Goal: Task Accomplishment & Management: Manage account settings

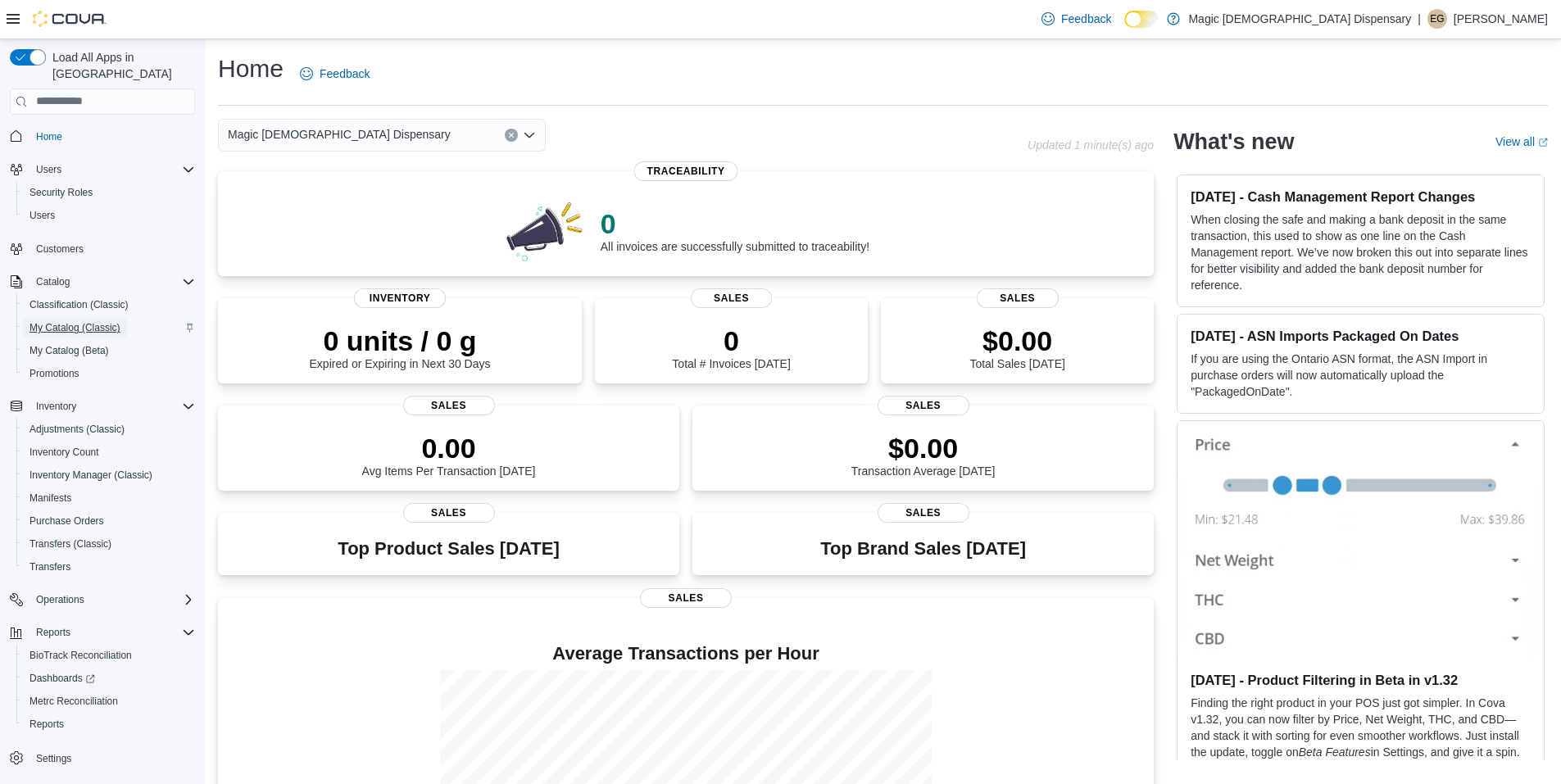
click at [104, 321] on span "My Catalog (Classic)" at bounding box center [75, 328] width 91 height 14
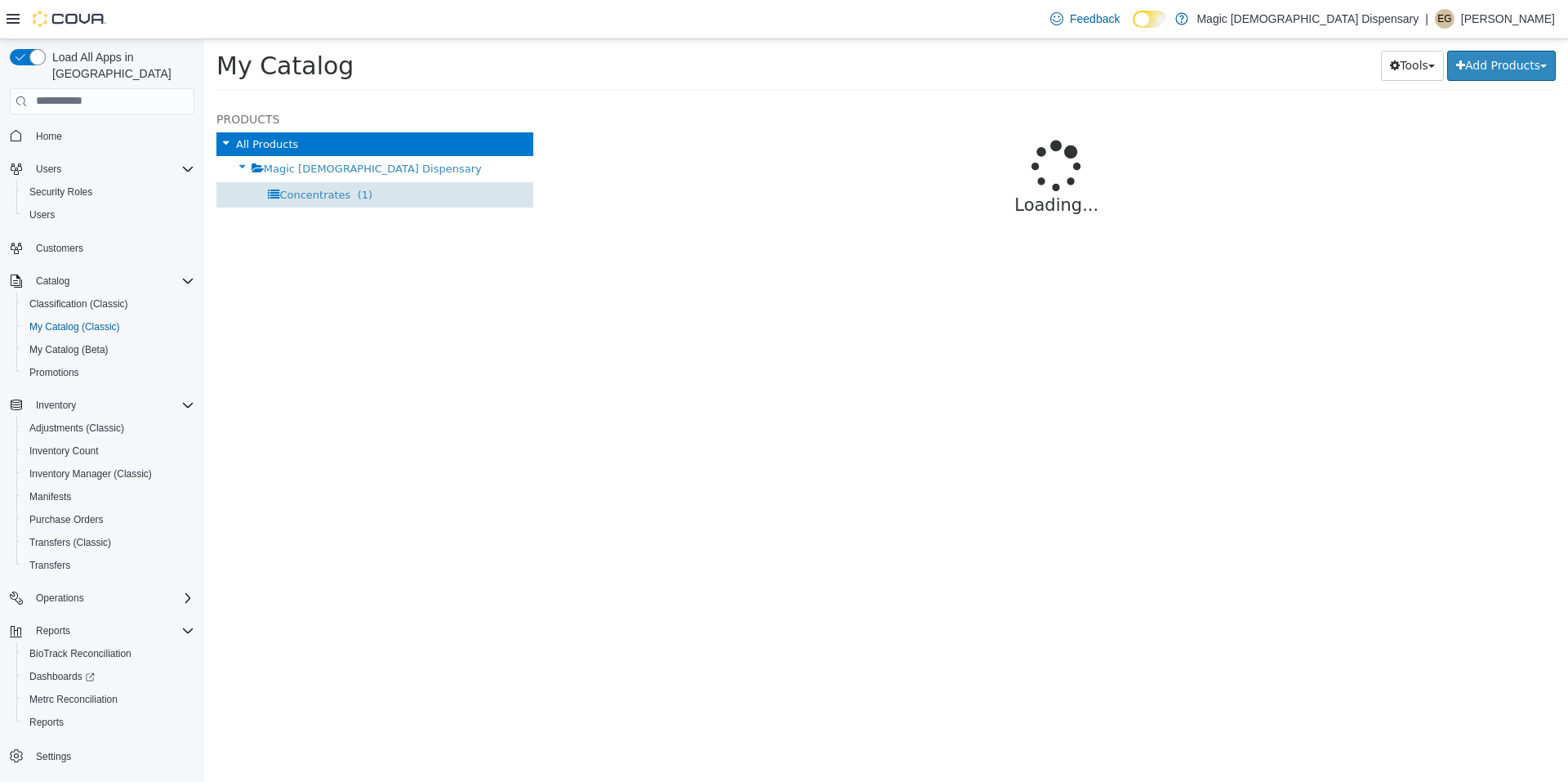
select select "**********"
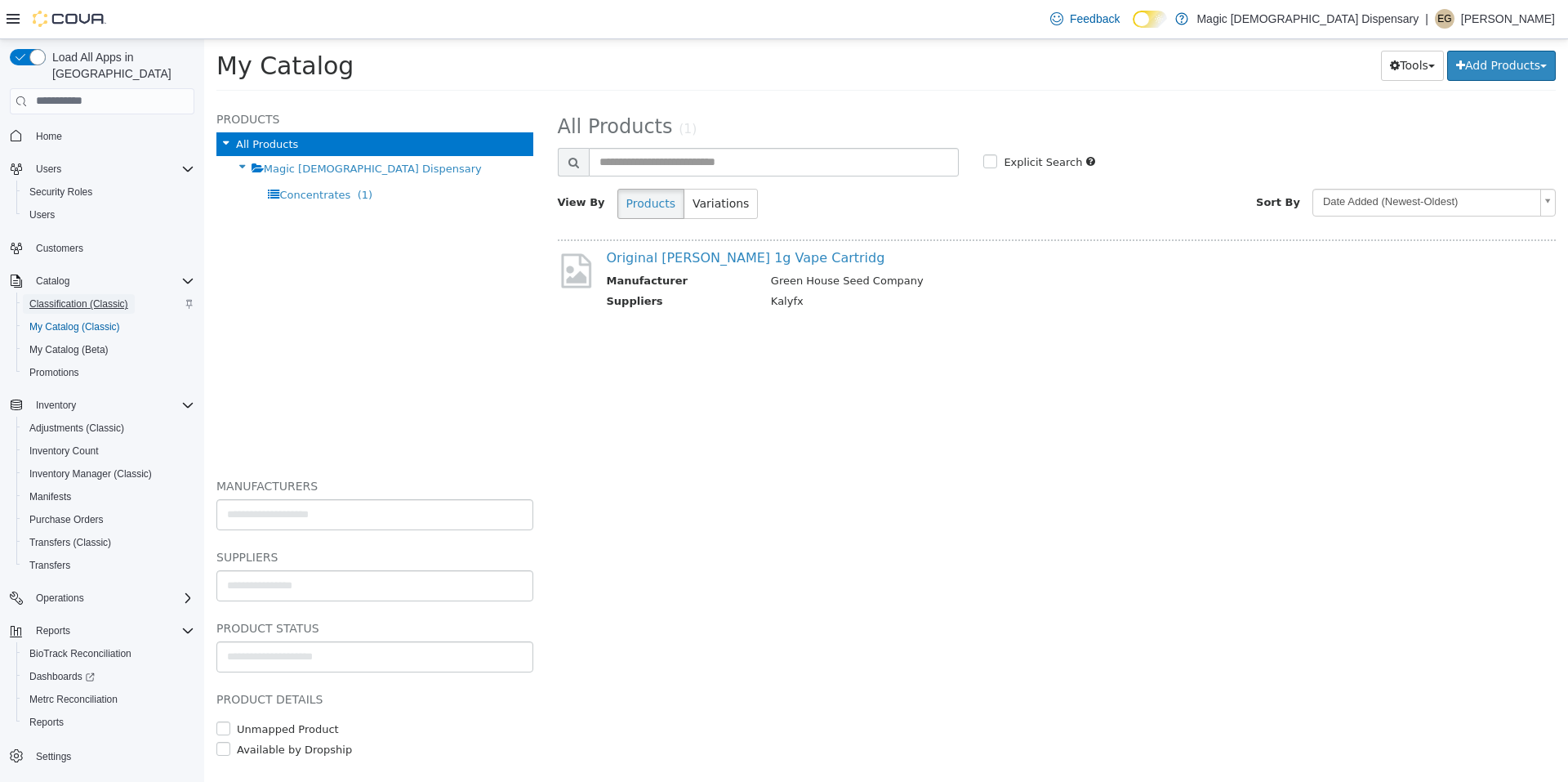
click at [84, 297] on span "Classification (Classic)" at bounding box center [79, 304] width 99 height 13
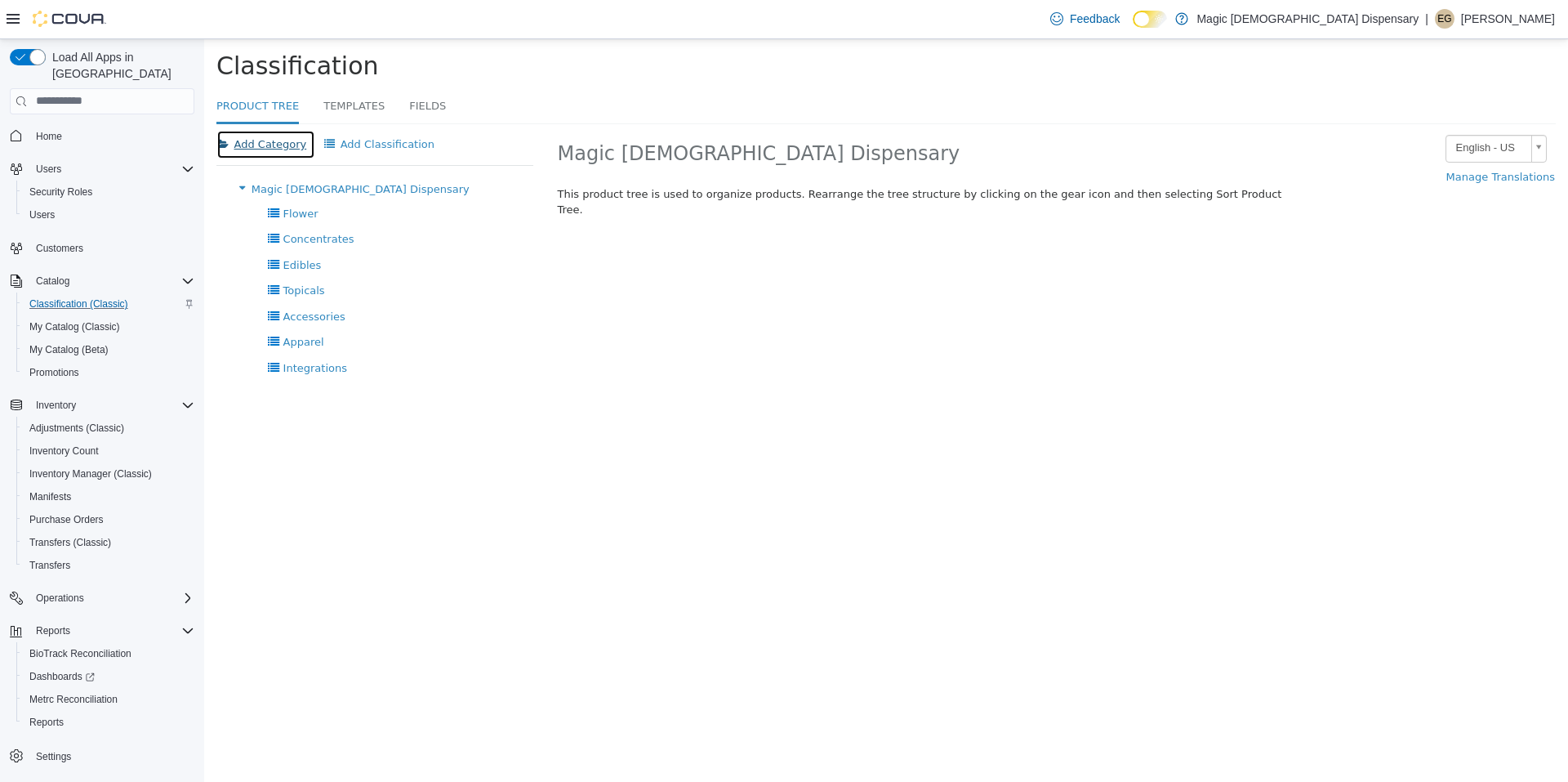
click at [273, 152] on button "Add Category" at bounding box center [266, 144] width 99 height 30
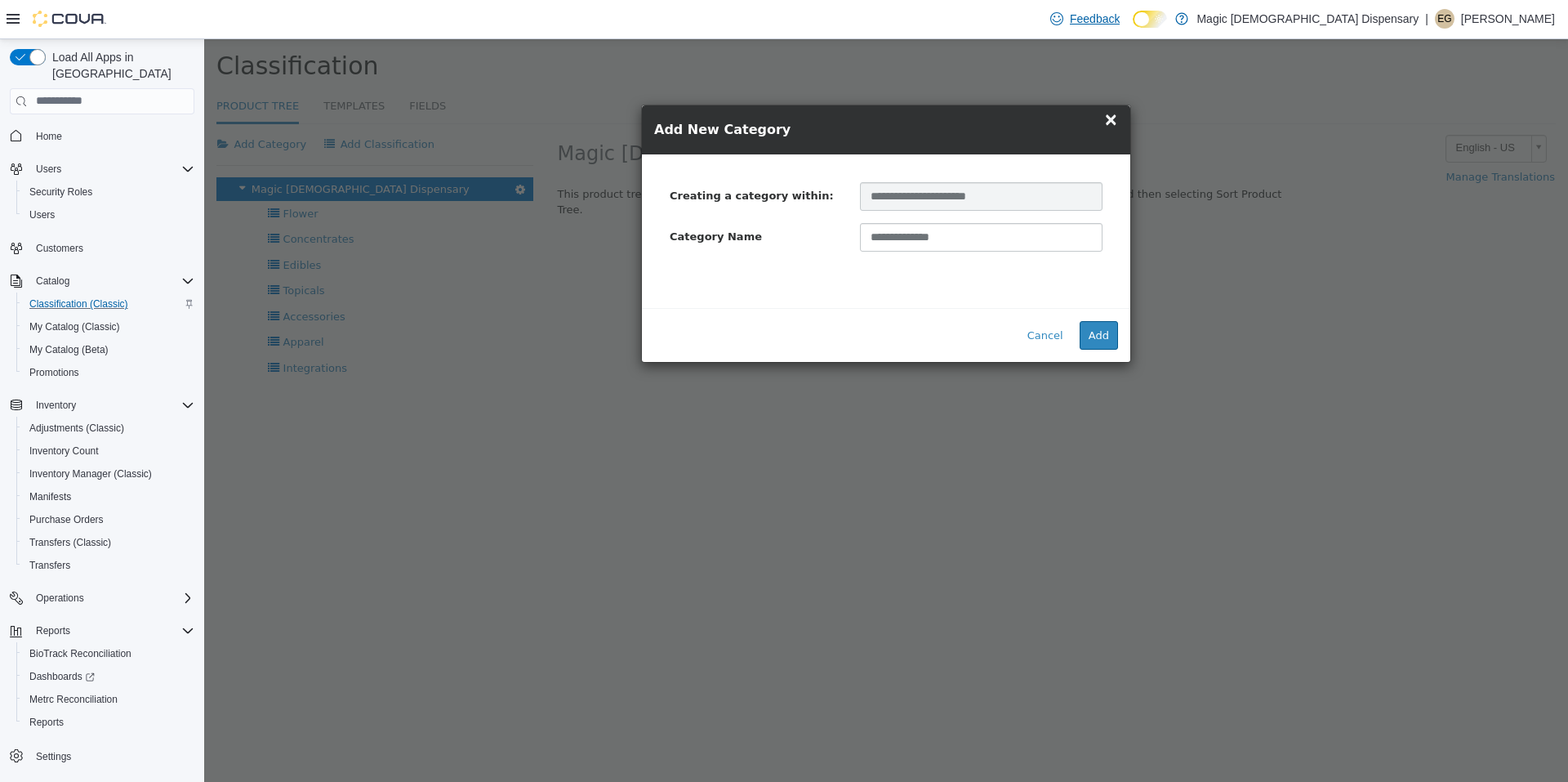
type input "**********"
click at [1090, 342] on button "Add" at bounding box center [1099, 335] width 39 height 30
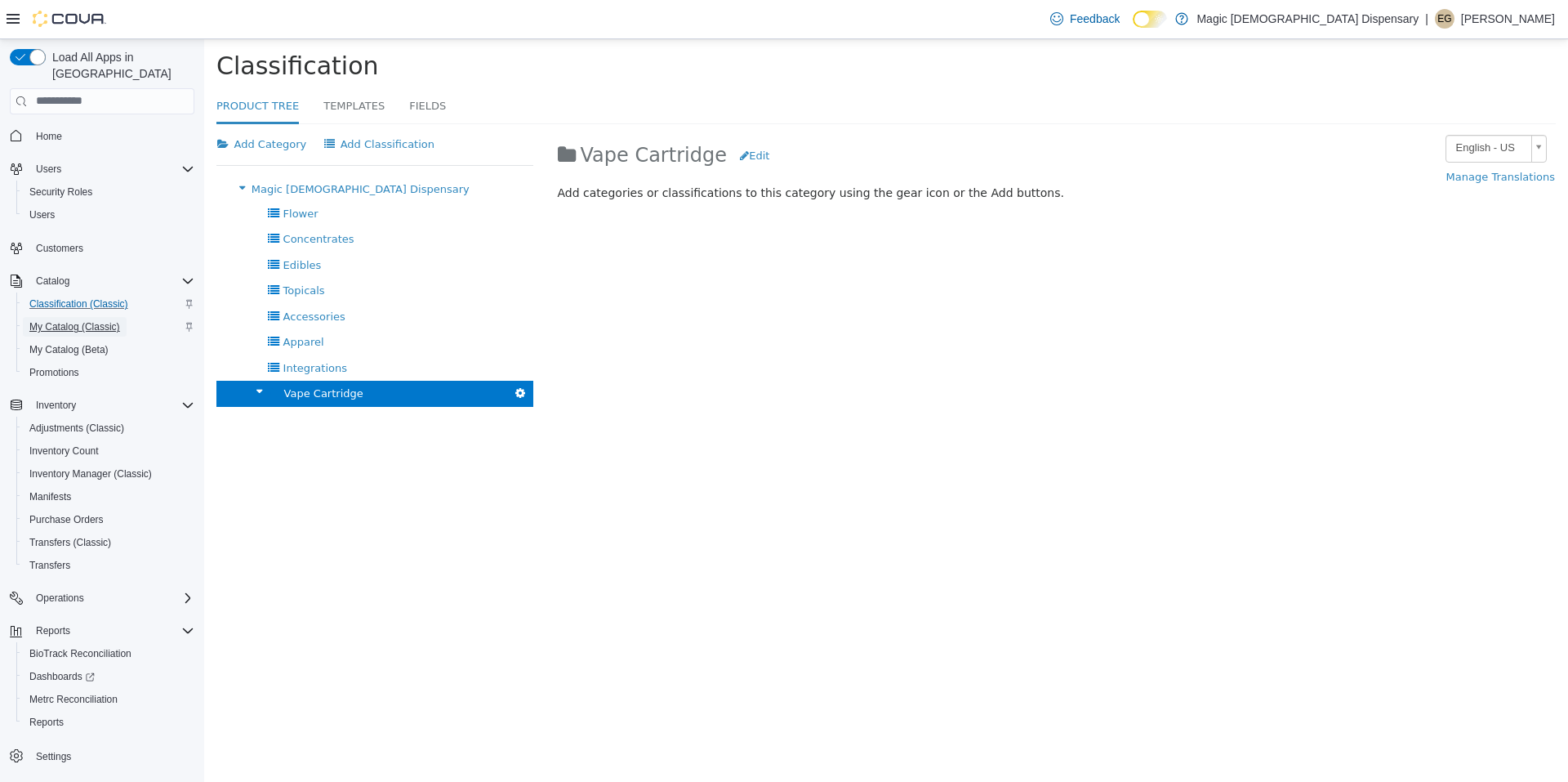
click at [95, 320] on span "My Catalog (Classic)" at bounding box center [75, 327] width 91 height 13
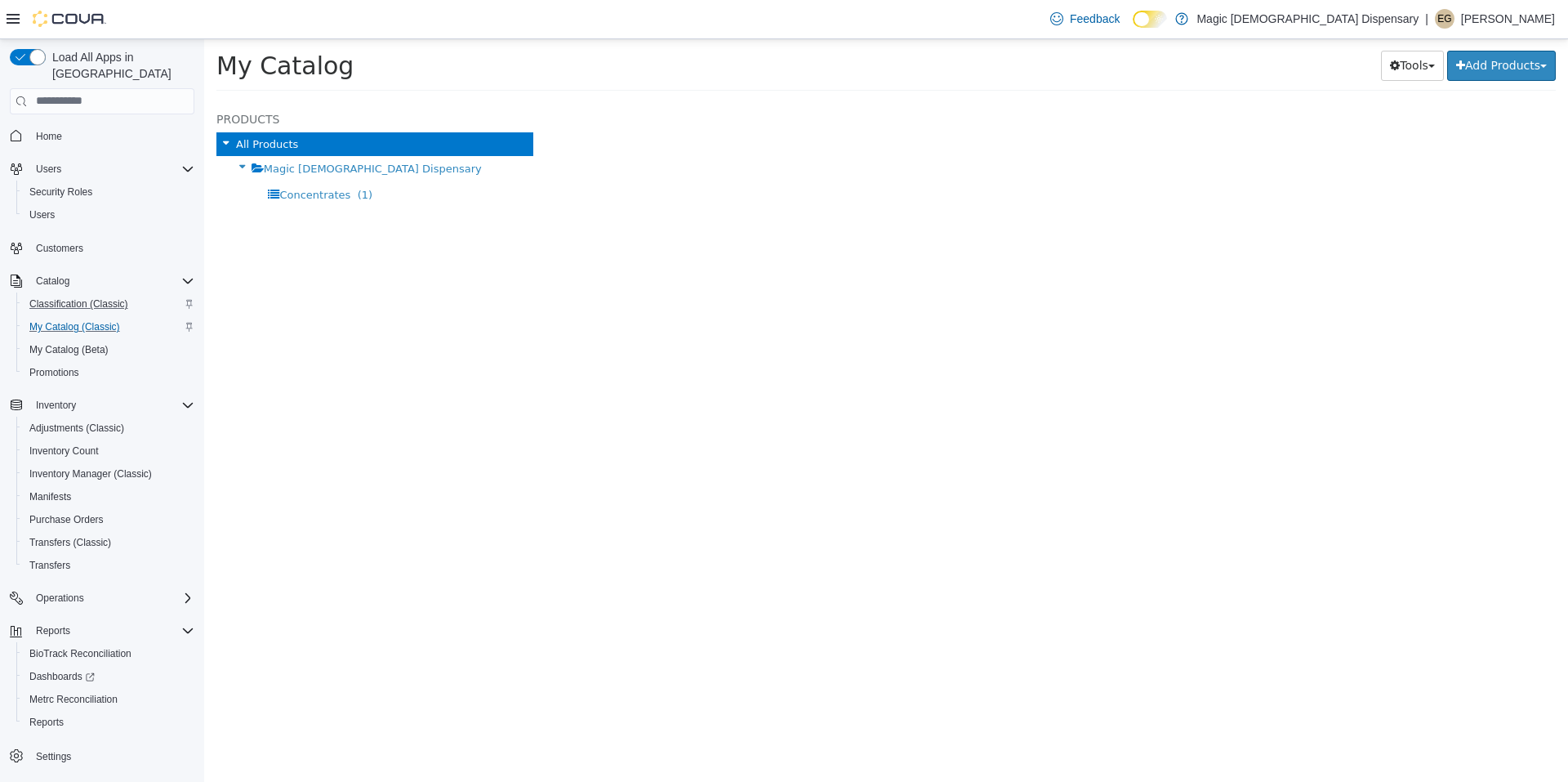
select select "**********"
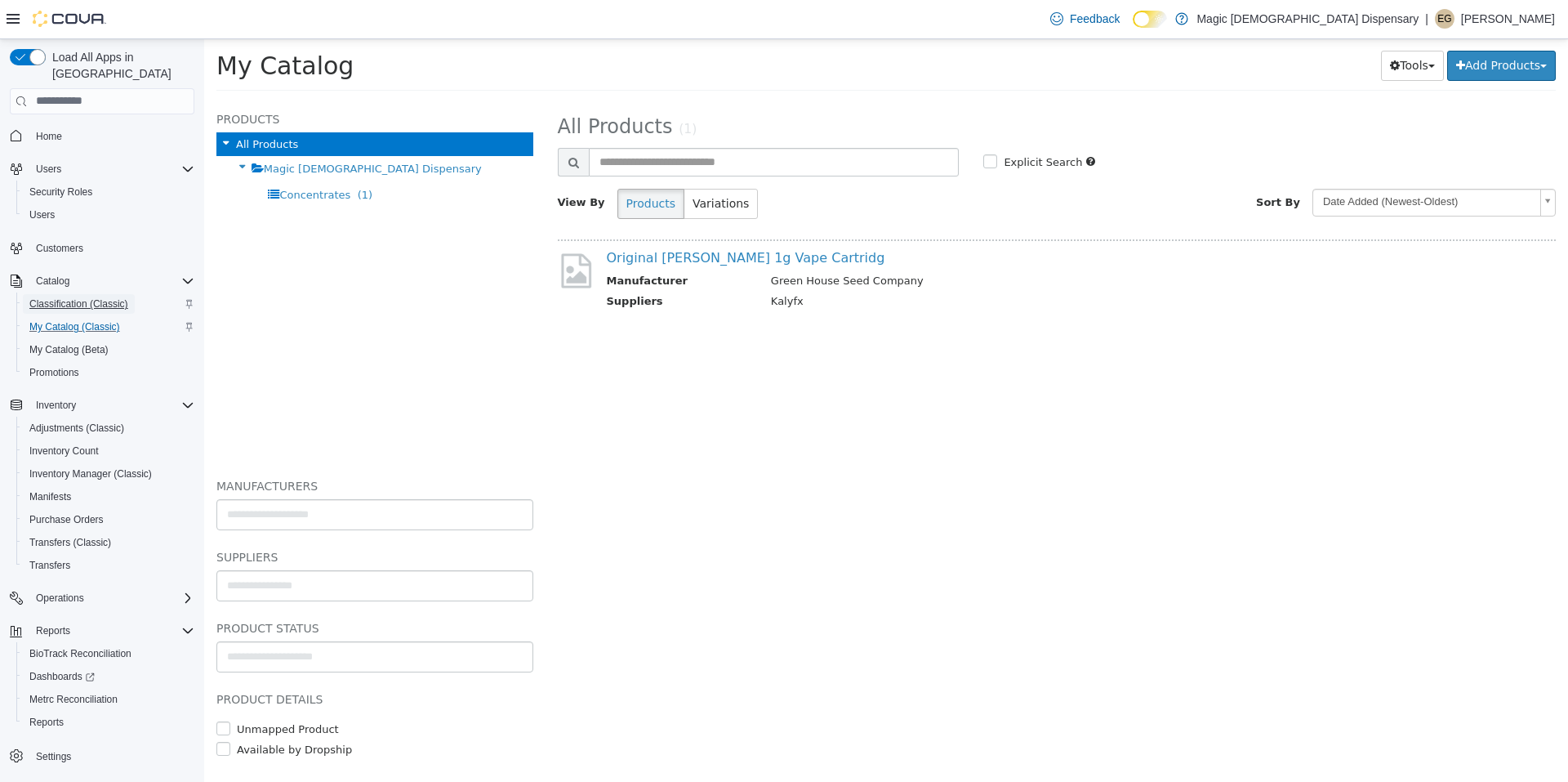
click at [82, 297] on span "Classification (Classic)" at bounding box center [79, 304] width 99 height 13
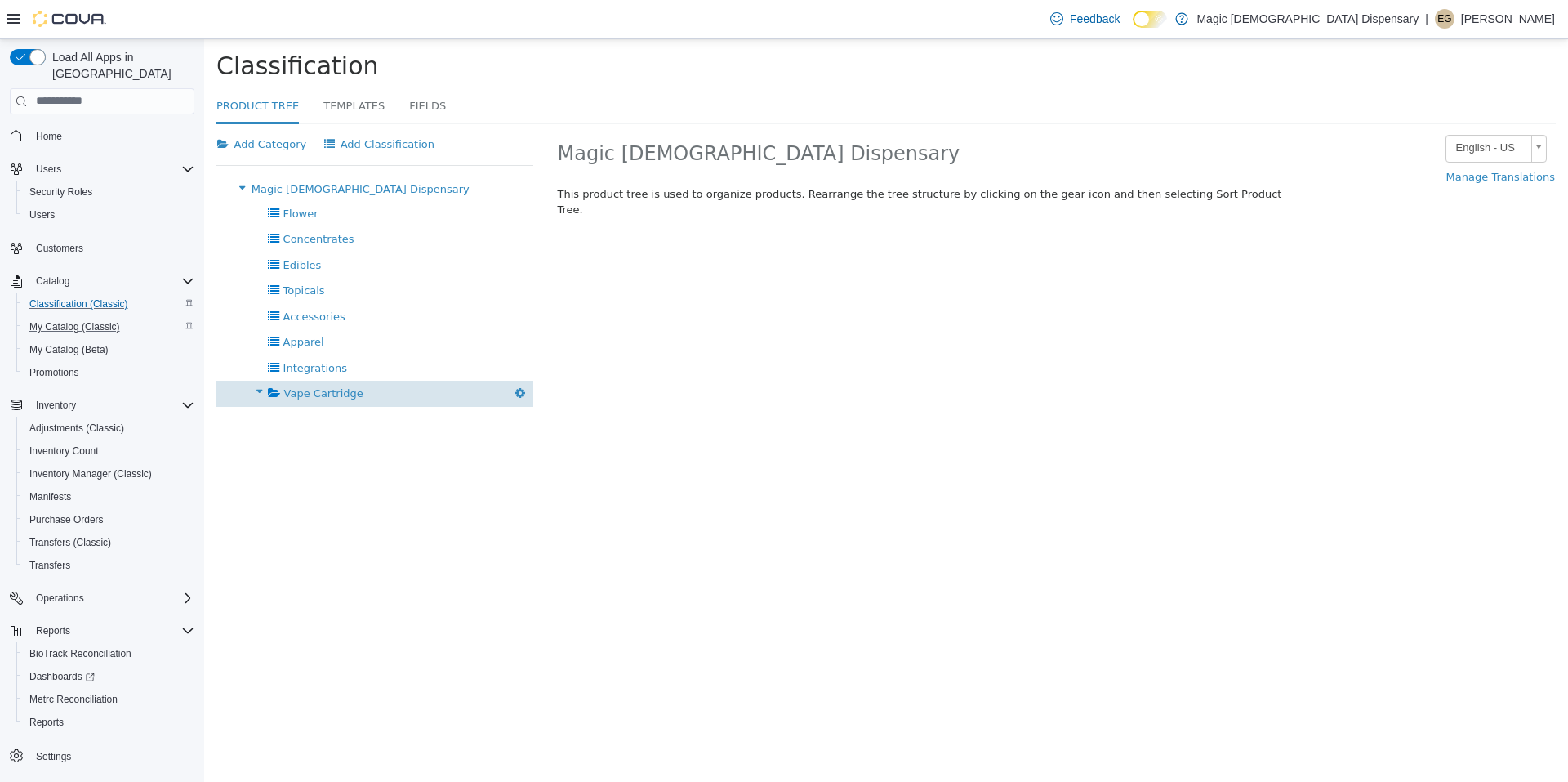
click at [517, 394] on icon "button" at bounding box center [520, 392] width 10 height 12
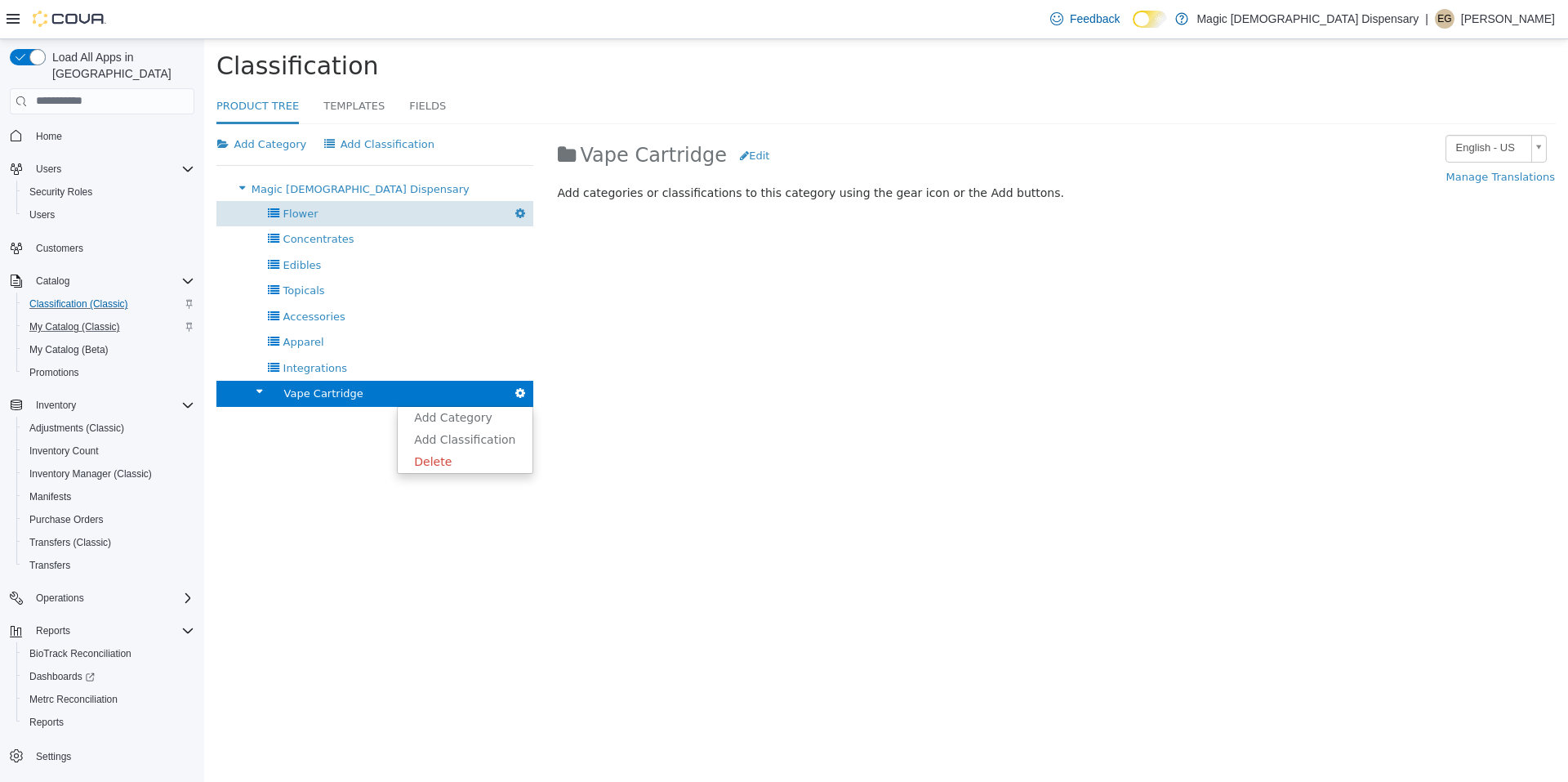
click at [301, 210] on span "Flower" at bounding box center [301, 212] width 35 height 13
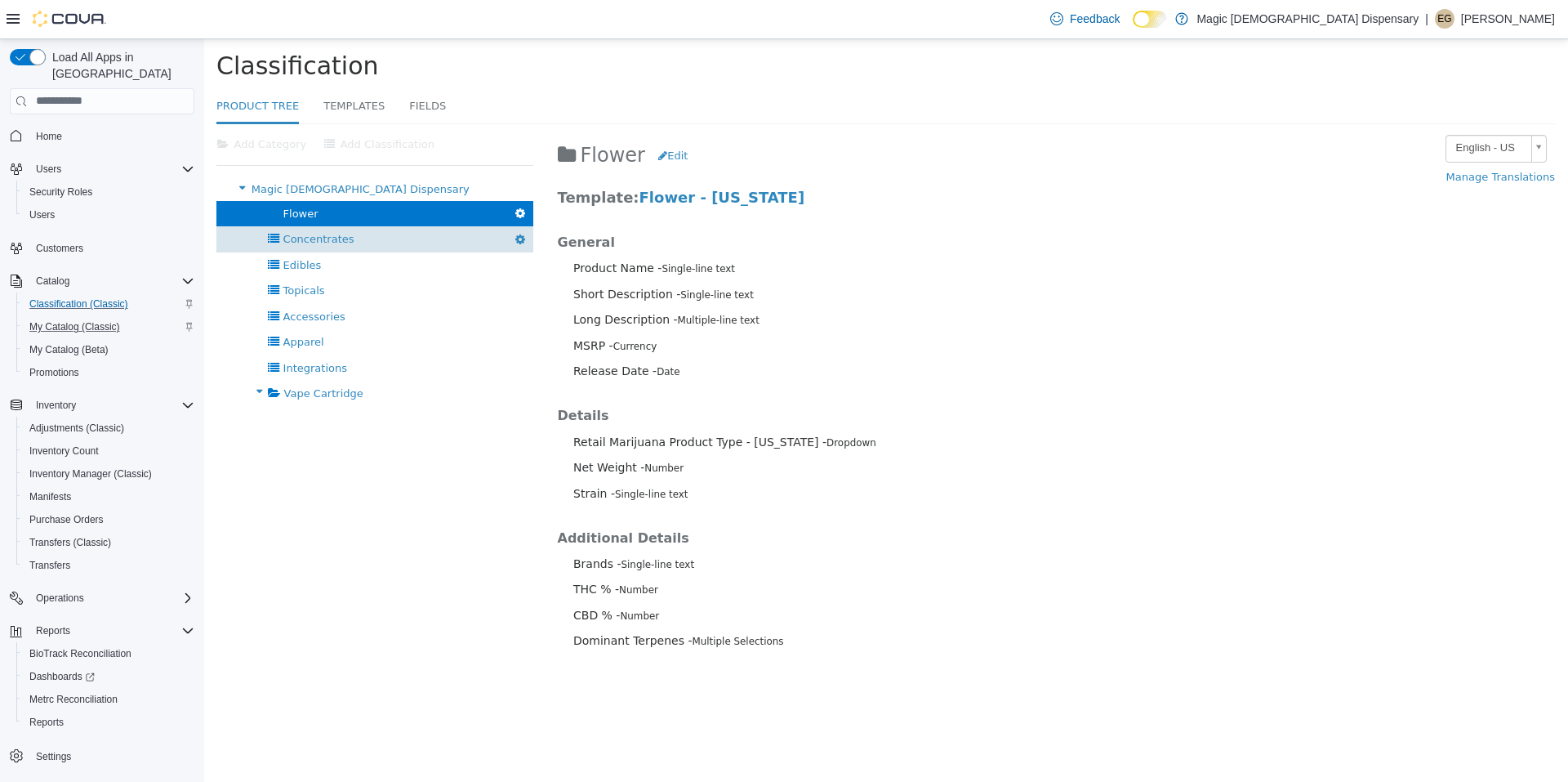
click at [318, 246] on div "Concentrates [GEOGRAPHIC_DATA]" at bounding box center [375, 238] width 317 height 25
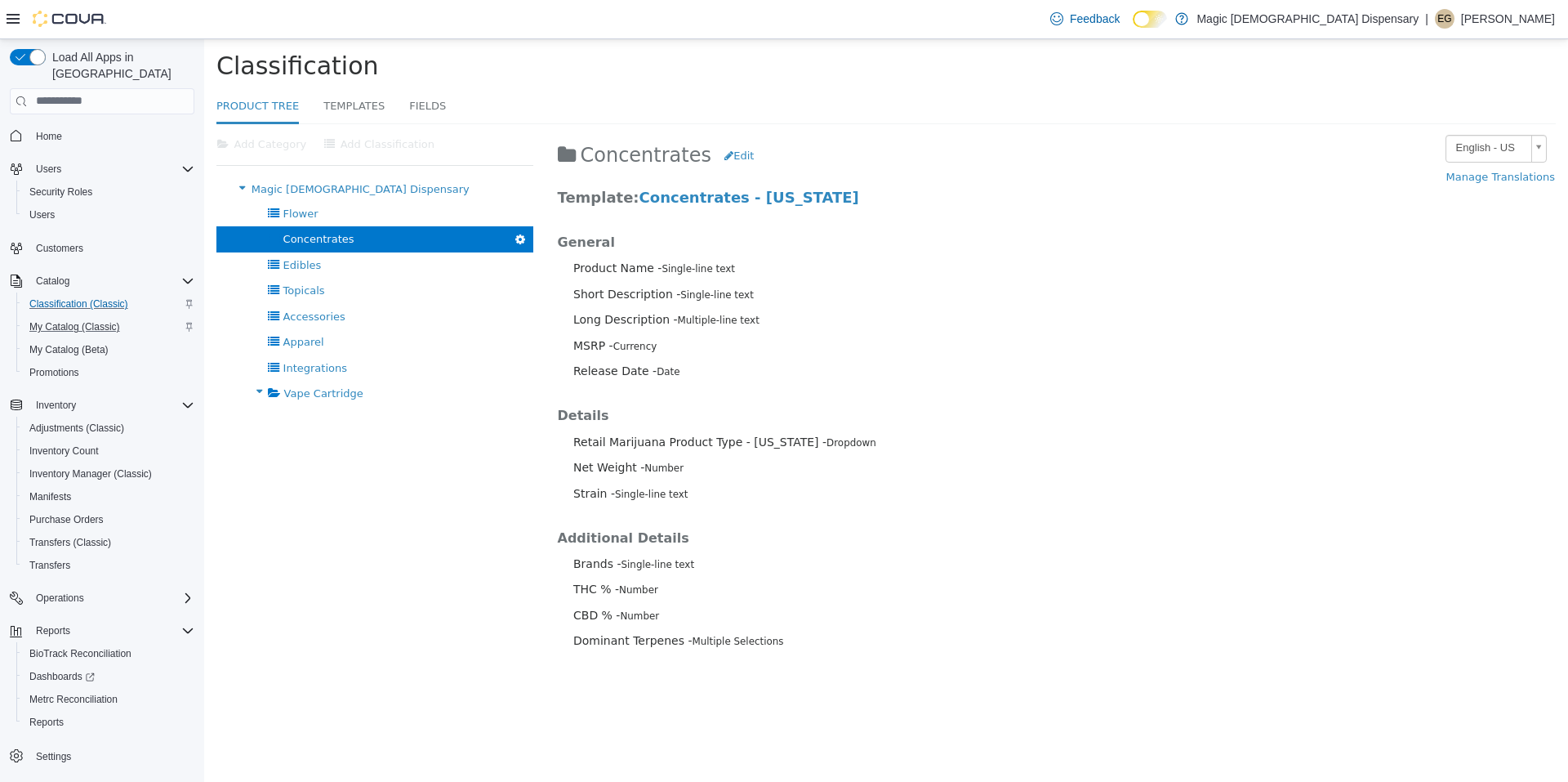
click at [522, 240] on icon "button" at bounding box center [520, 238] width 10 height 12
click at [317, 235] on span "Concentrates" at bounding box center [319, 238] width 71 height 13
click at [302, 211] on span "Flower" at bounding box center [301, 212] width 35 height 13
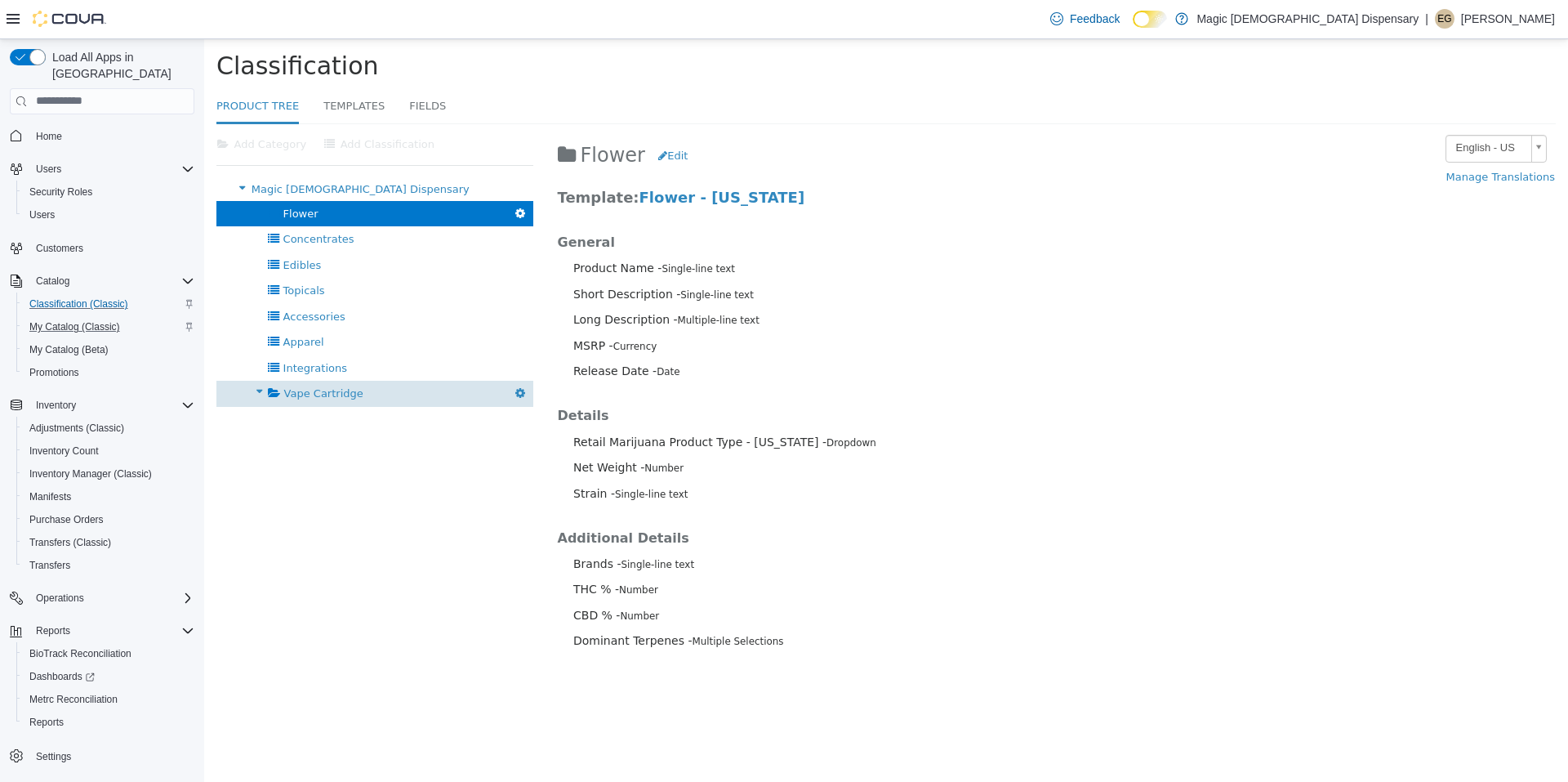
click at [321, 388] on span "Vape Cartridge" at bounding box center [324, 392] width 79 height 13
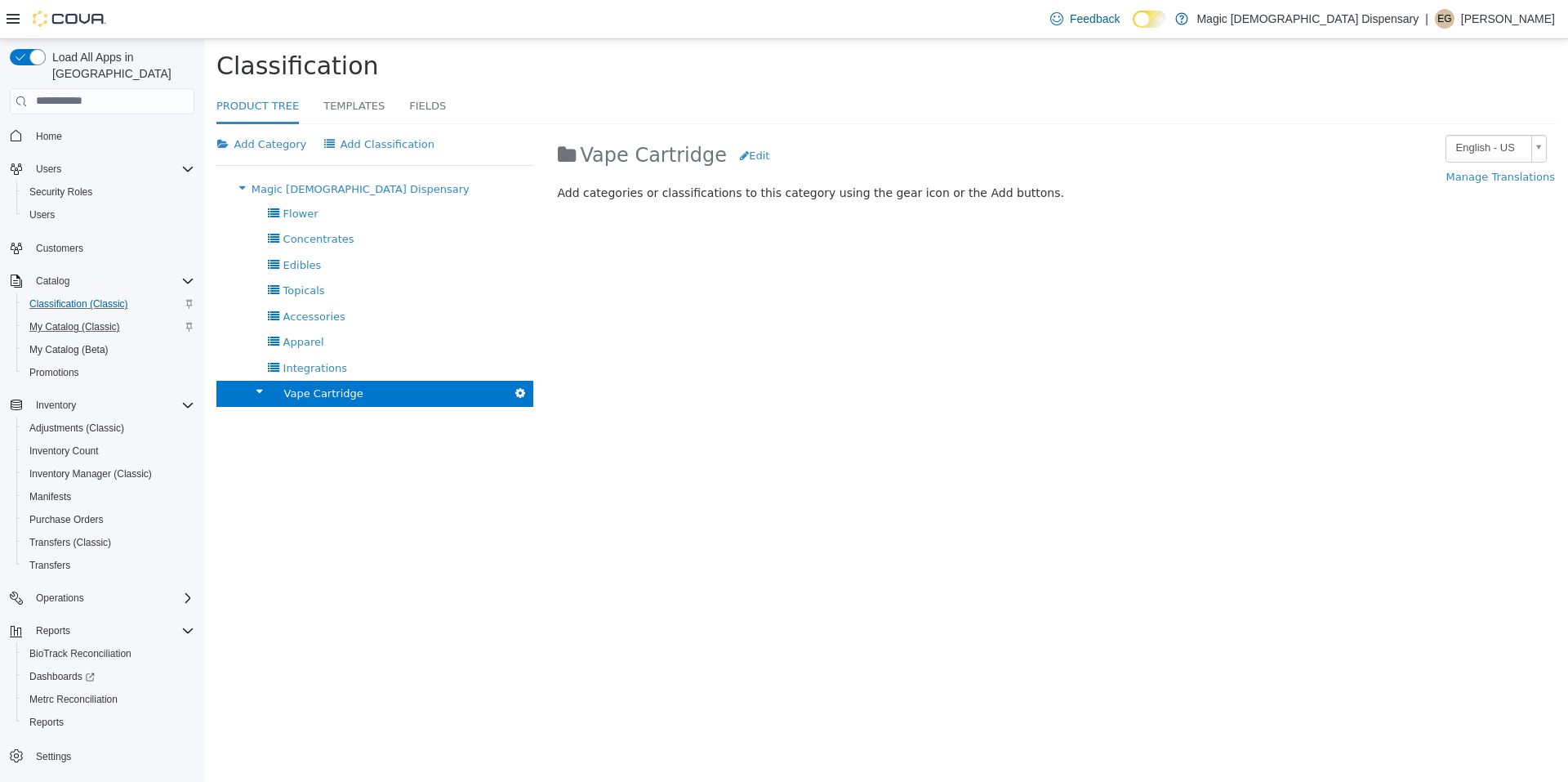
click at [416, 476] on div at bounding box center [375, 472] width 317 height 131
click at [354, 459] on div at bounding box center [375, 472] width 317 height 131
click at [250, 393] on icon at bounding box center [258, 391] width 18 height 21
click at [253, 393] on icon at bounding box center [258, 391] width 18 height 21
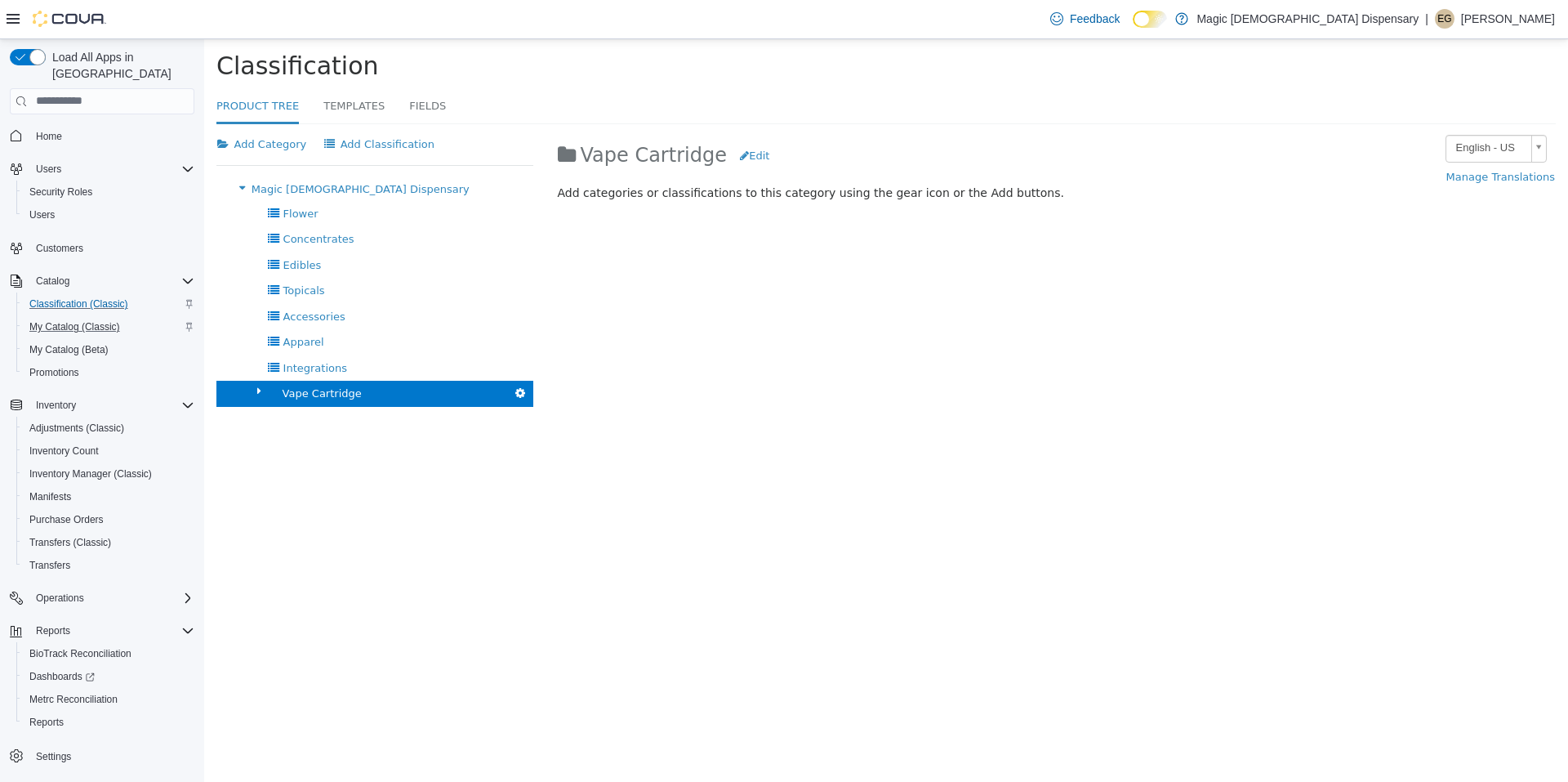
click at [485, 431] on div at bounding box center [375, 472] width 317 height 131
click at [306, 213] on span "Flower" at bounding box center [301, 212] width 35 height 13
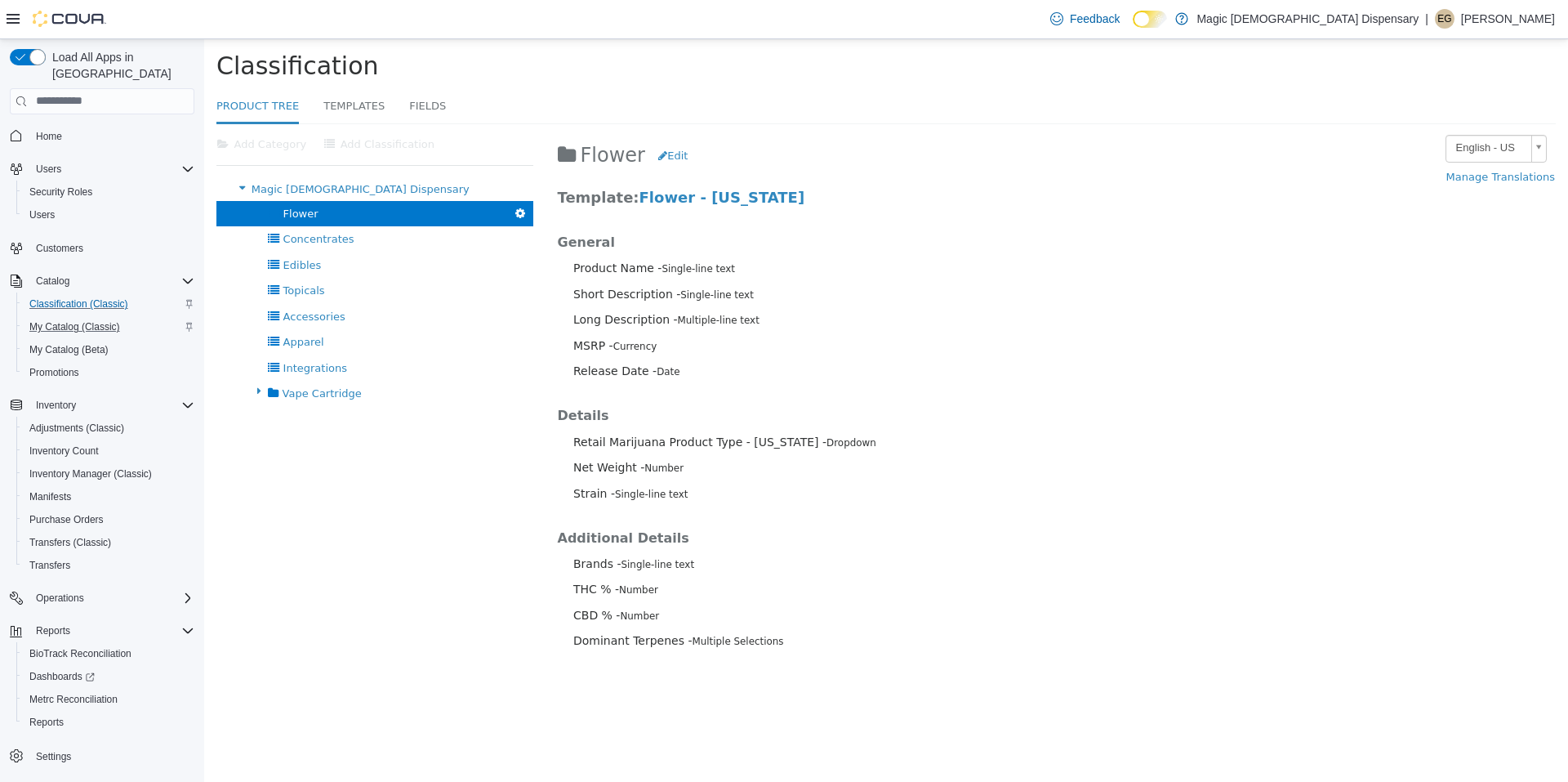
click at [240, 185] on icon at bounding box center [242, 187] width 18 height 21
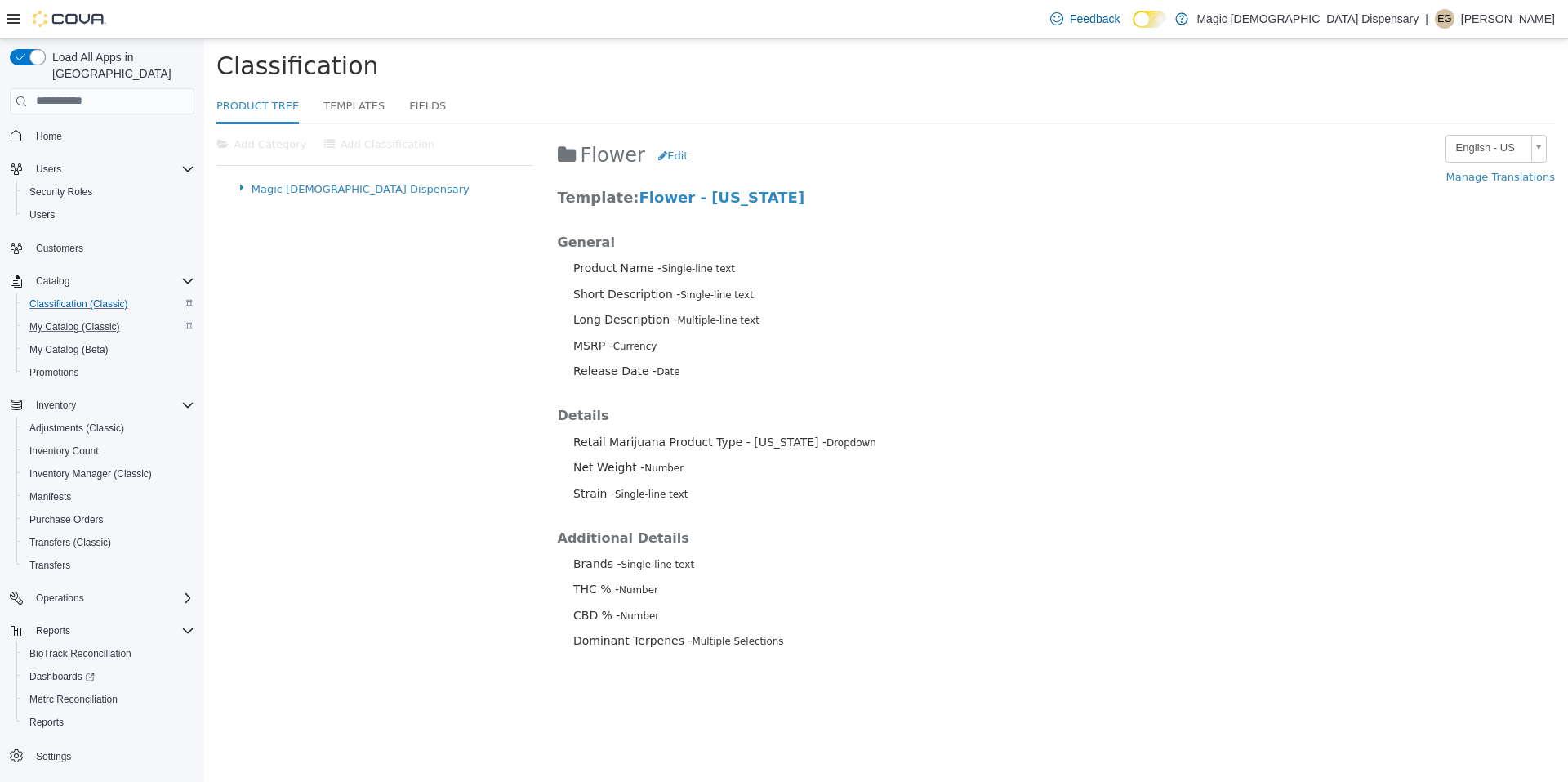
click at [240, 186] on icon at bounding box center [242, 187] width 18 height 21
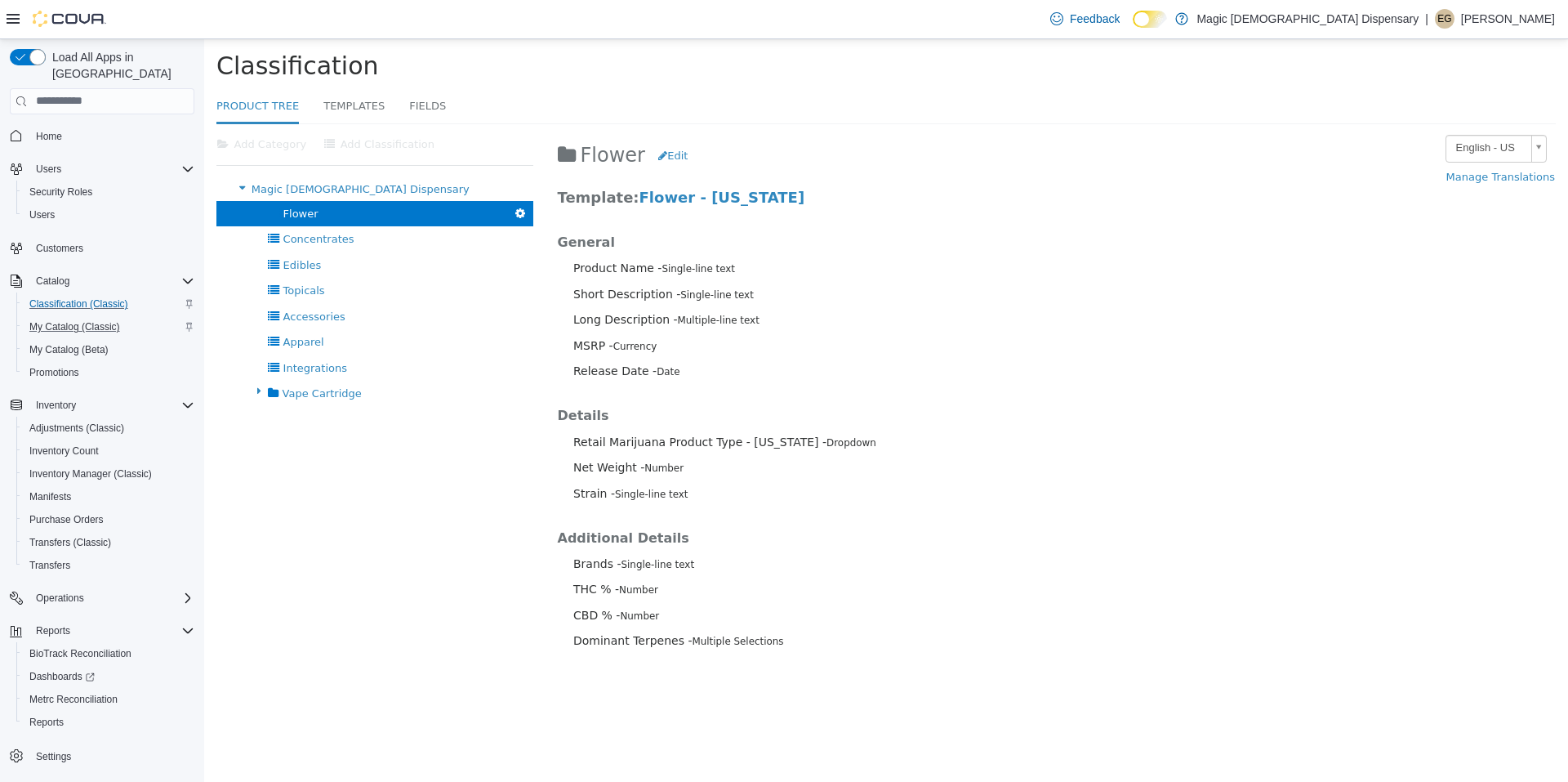
click at [322, 449] on div at bounding box center [375, 472] width 317 height 131
click at [324, 399] on div "Vape Cartridge Add Category Add Classification [GEOGRAPHIC_DATA]" at bounding box center [375, 392] width 317 height 25
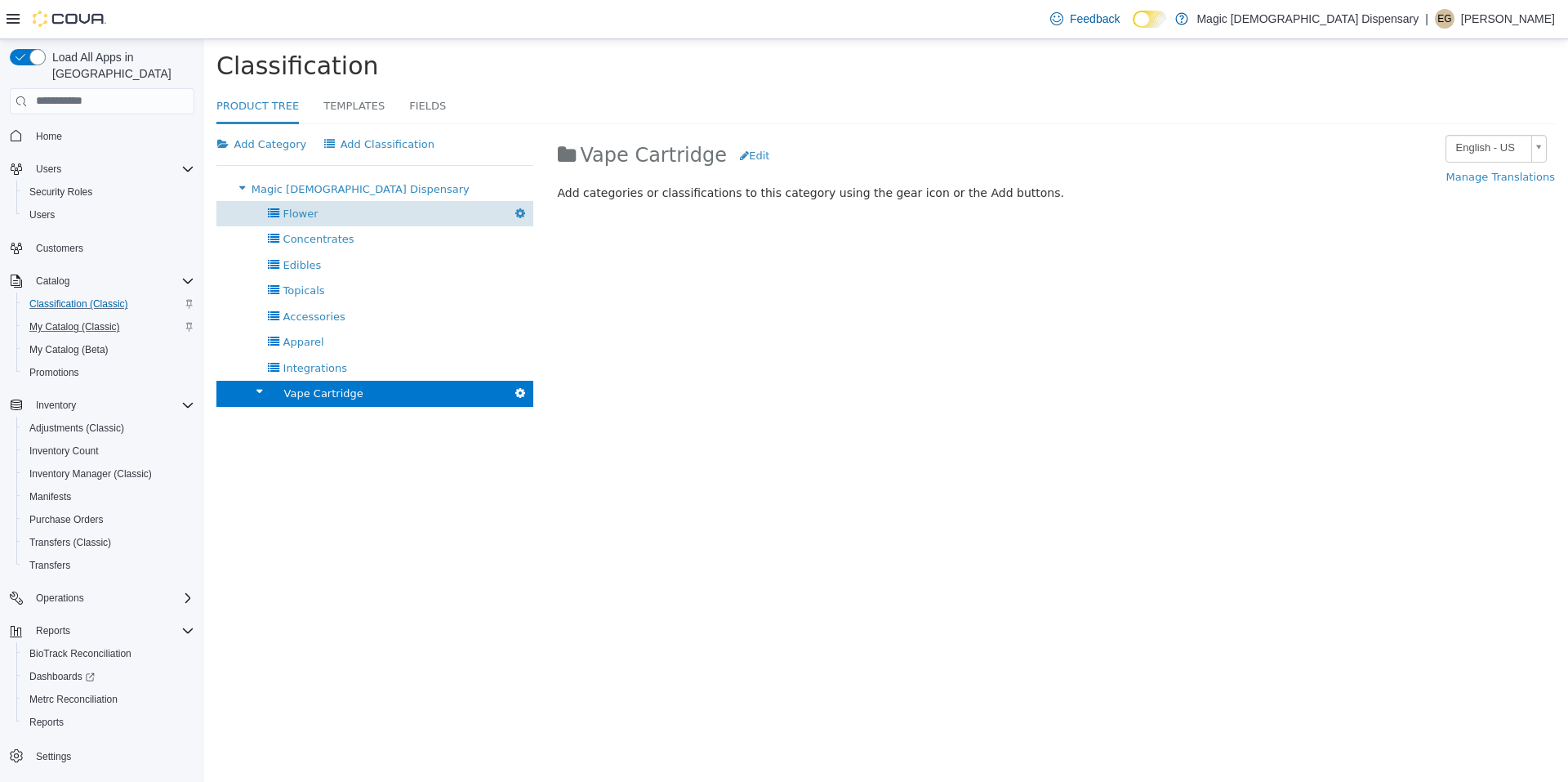
click at [319, 206] on div "Flower [GEOGRAPHIC_DATA]" at bounding box center [375, 213] width 317 height 25
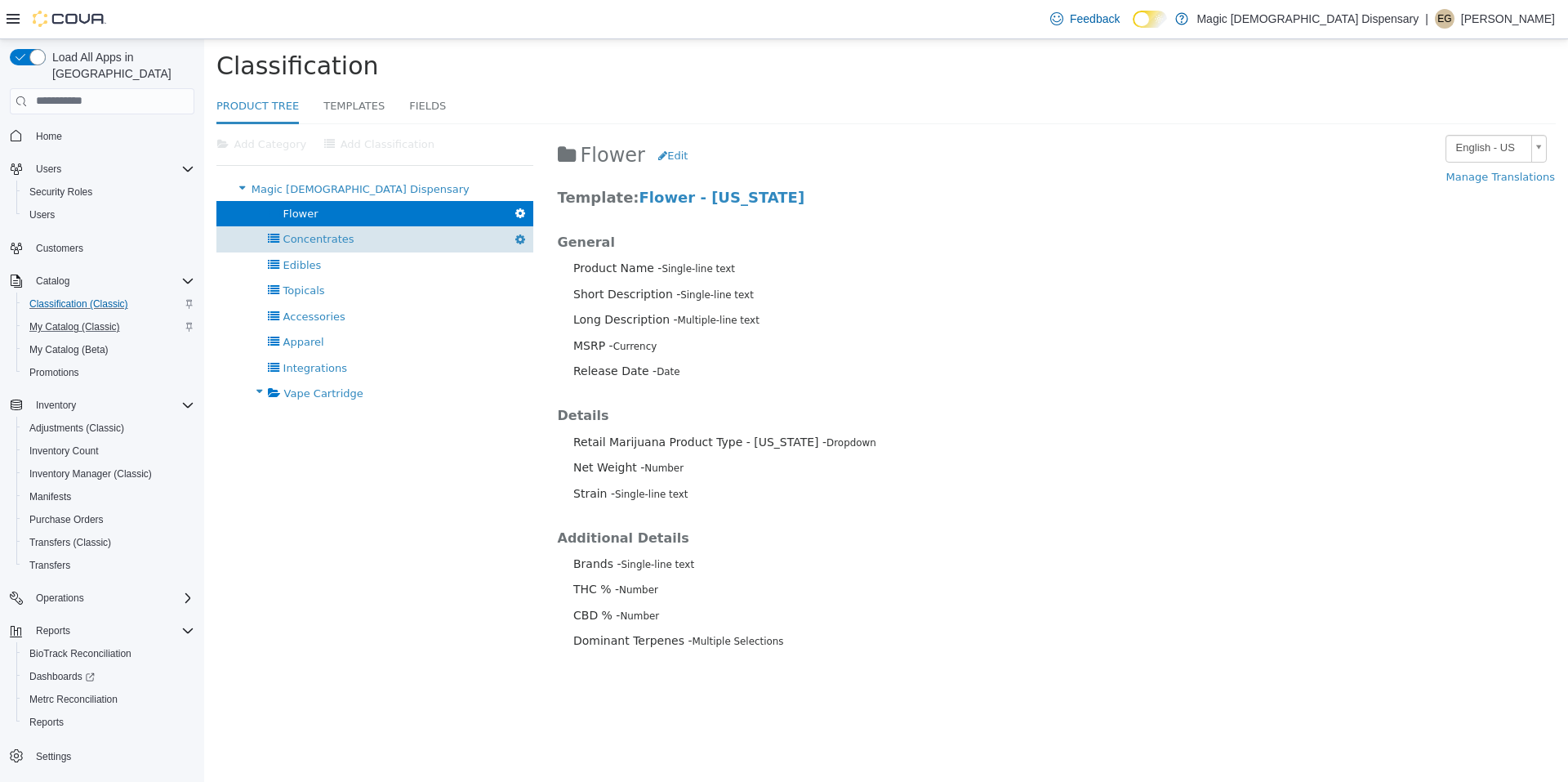
click at [356, 243] on div "Concentrates [GEOGRAPHIC_DATA]" at bounding box center [375, 238] width 317 height 25
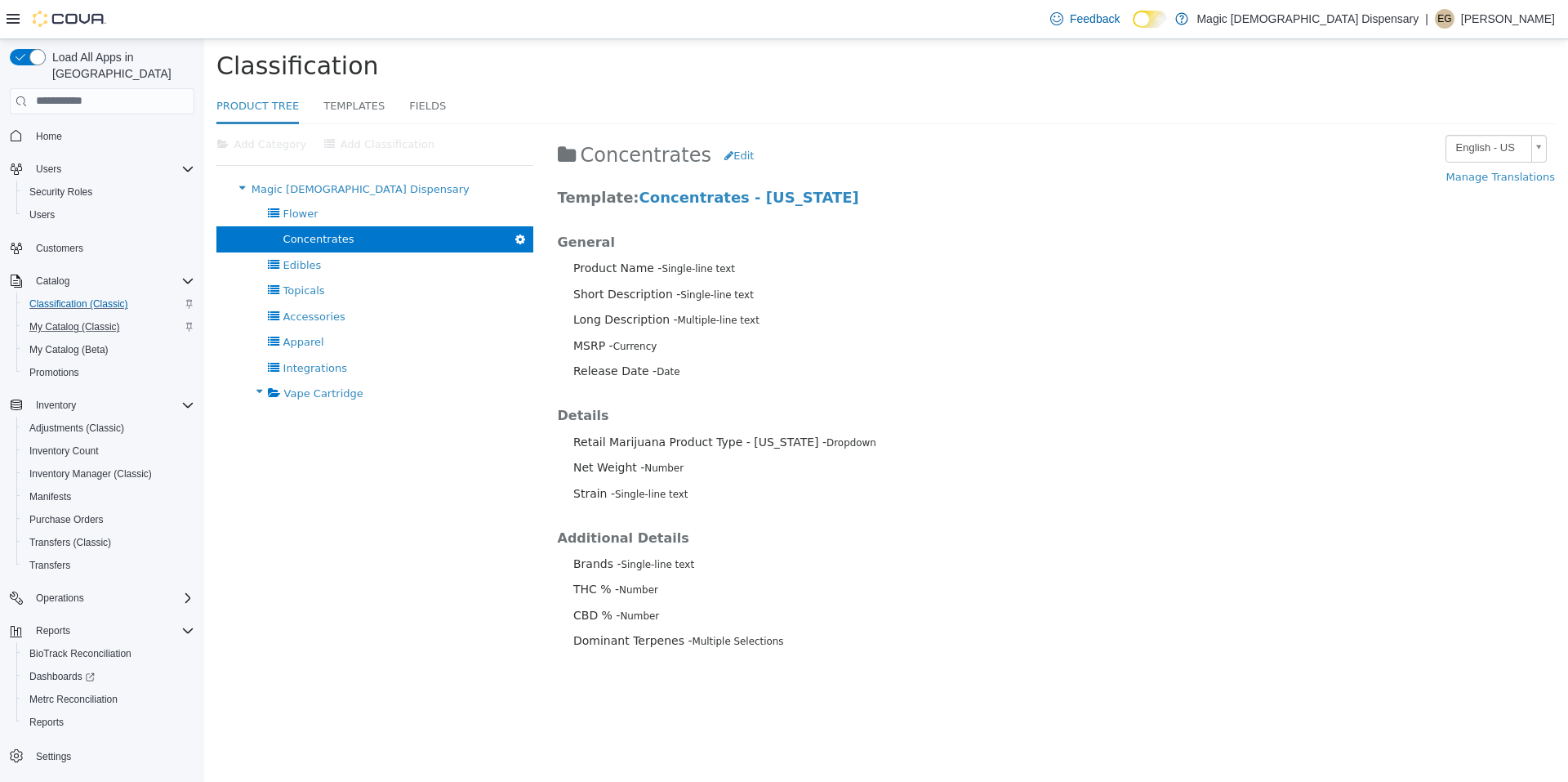
click at [348, 436] on div at bounding box center [375, 472] width 317 height 131
click at [239, 187] on icon at bounding box center [242, 187] width 18 height 21
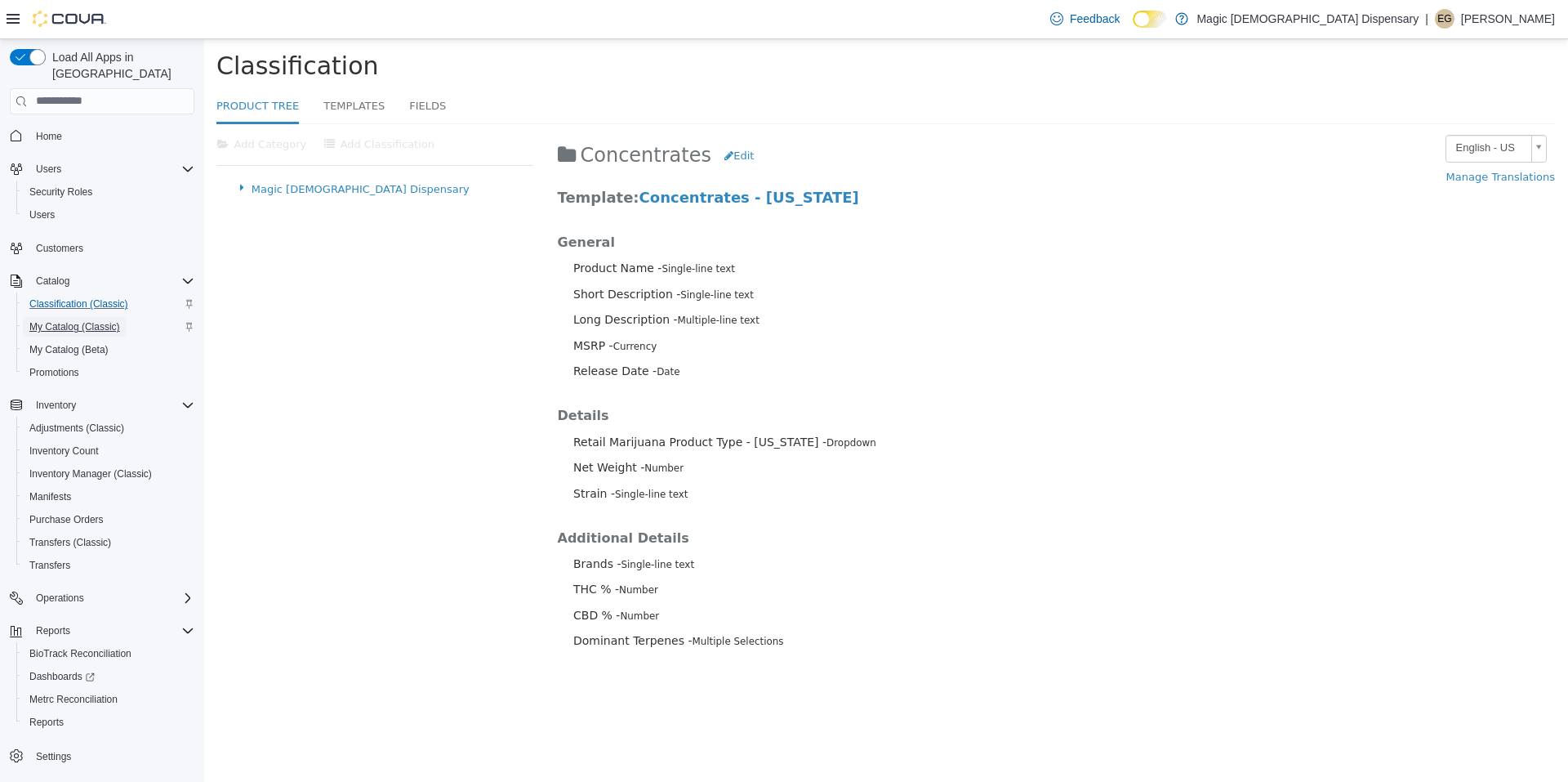
click at [102, 320] on span "My Catalog (Classic)" at bounding box center [75, 327] width 91 height 13
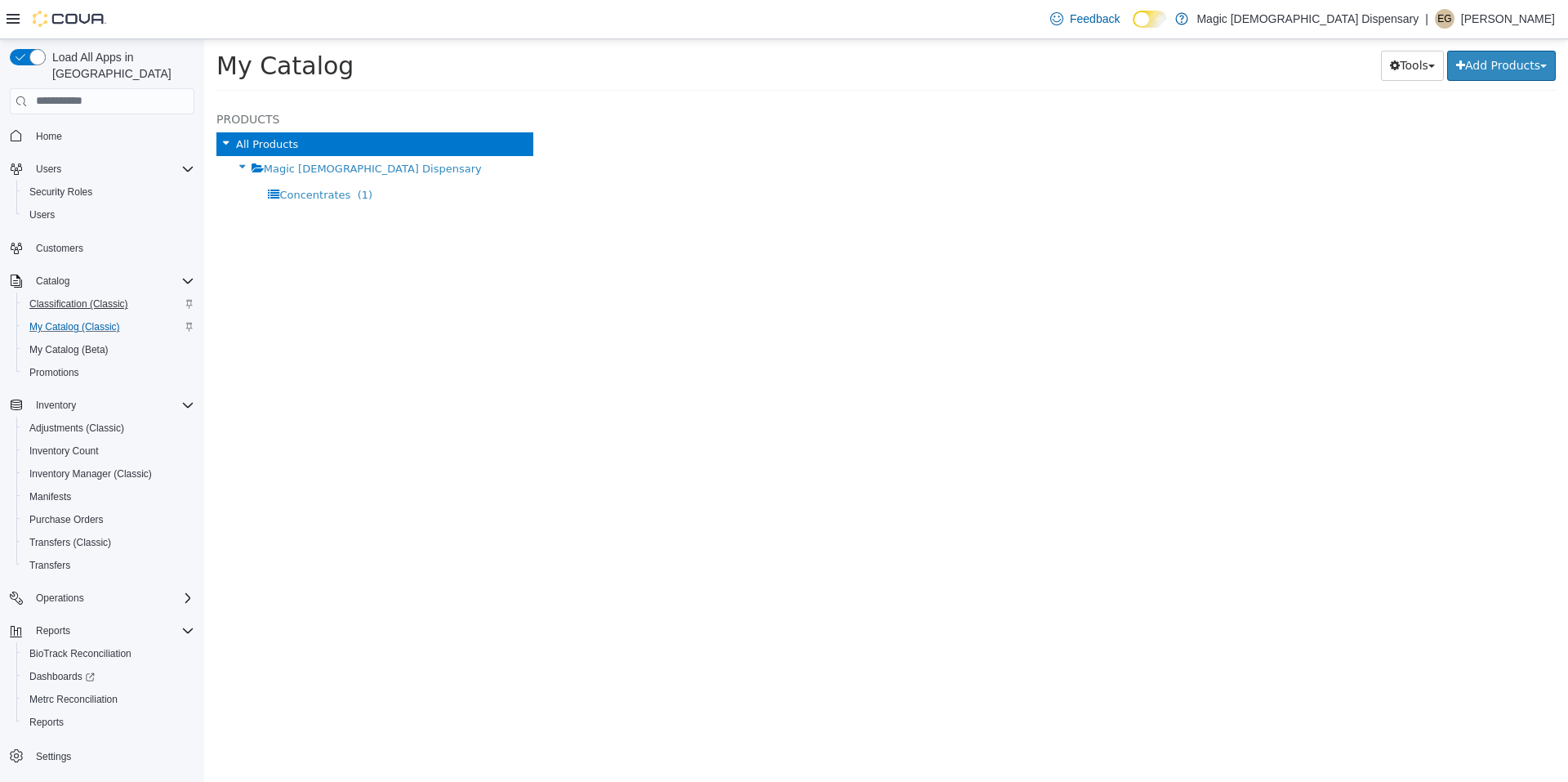
select select "**********"
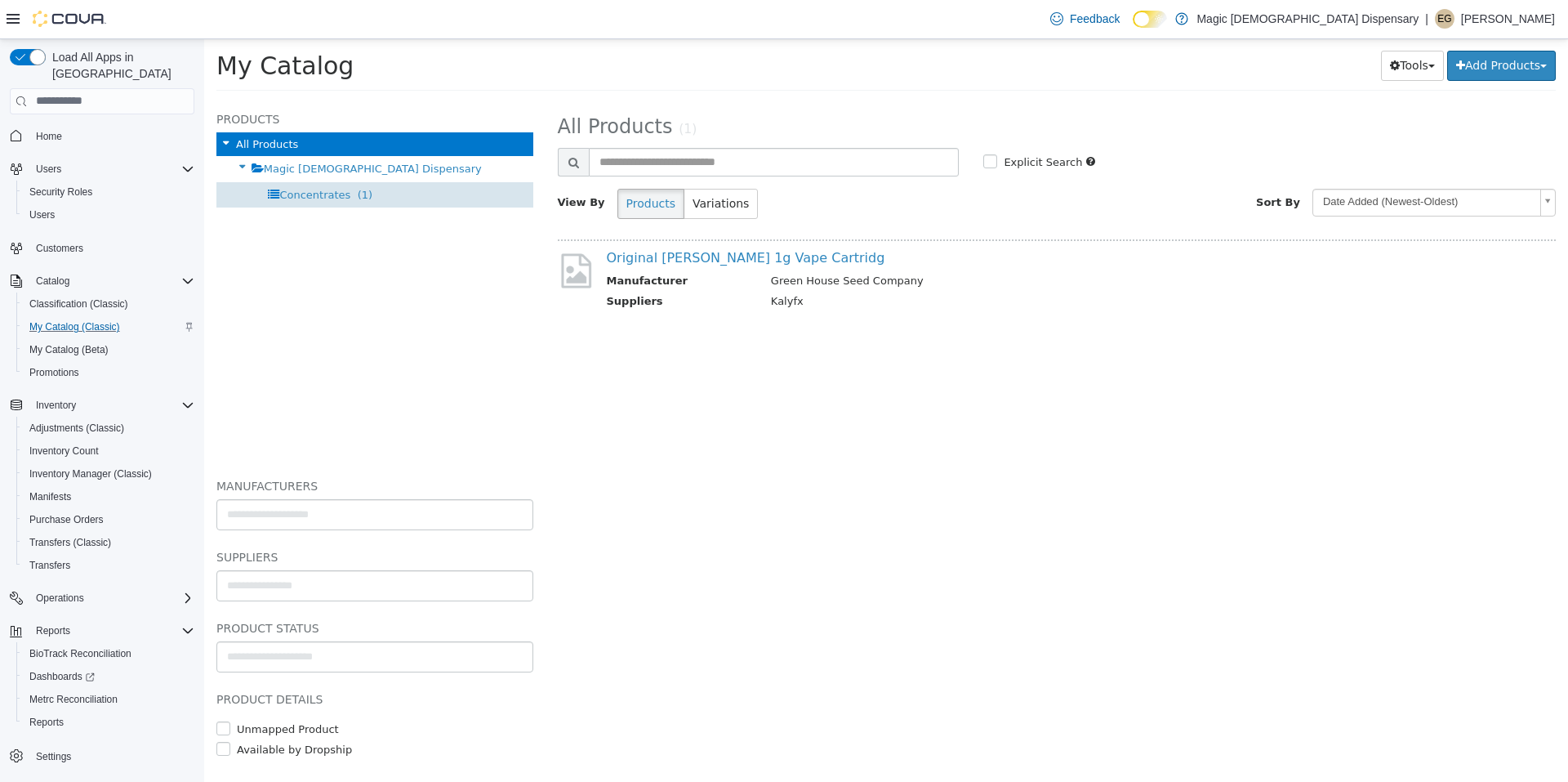
click at [315, 198] on span "Concentrates" at bounding box center [315, 194] width 71 height 13
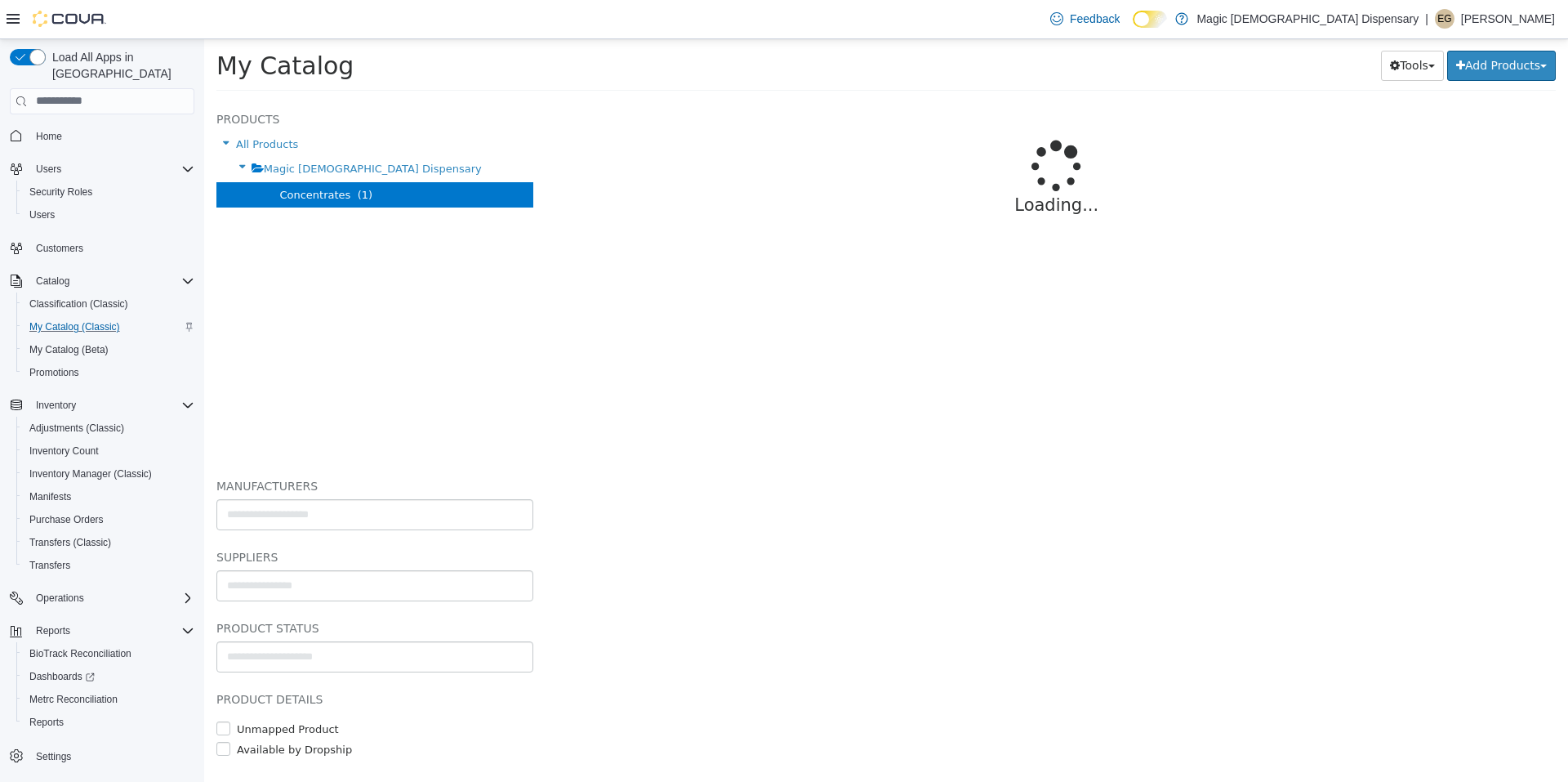
select select "**********"
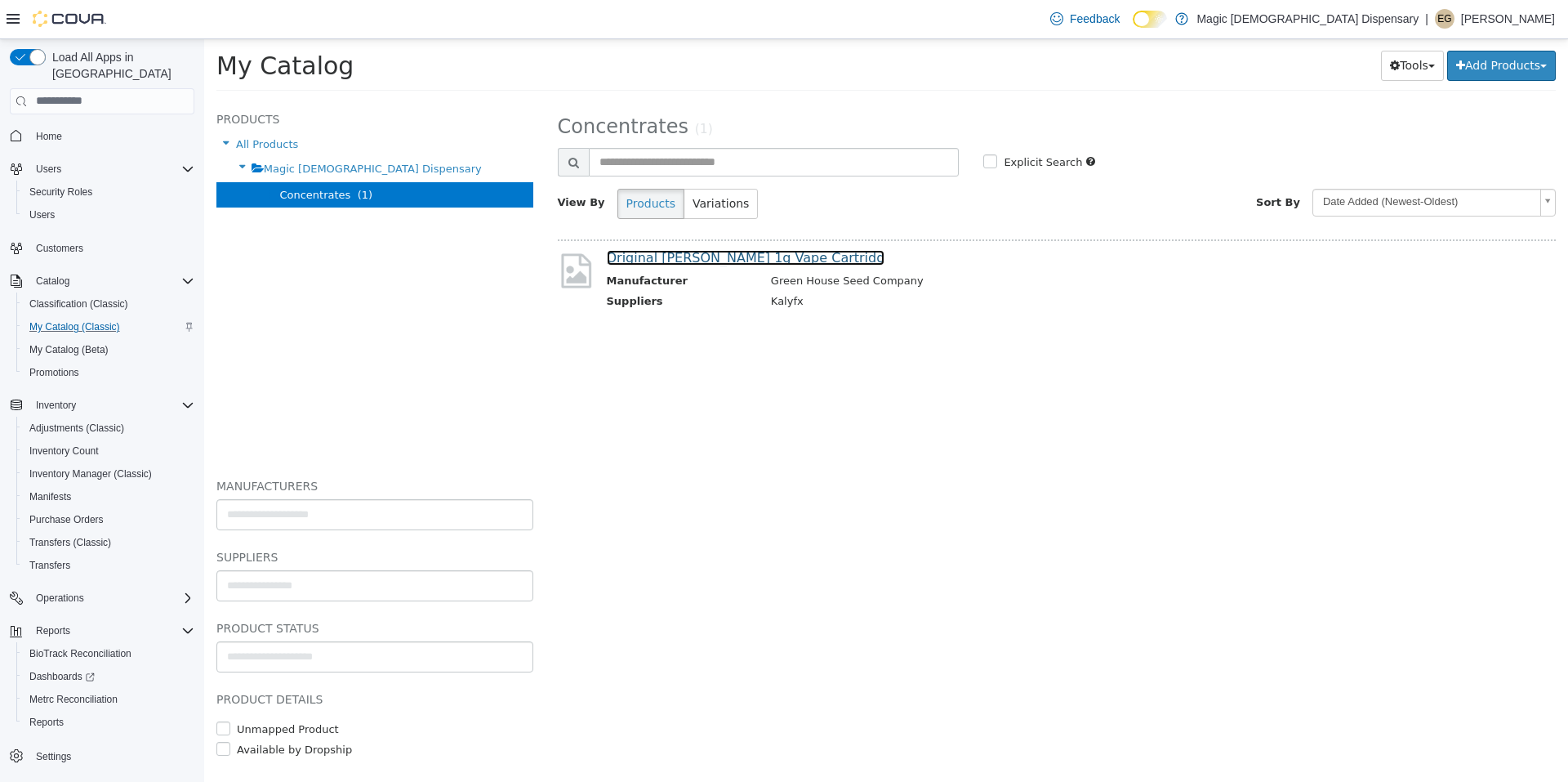
click at [711, 257] on link "Original [PERSON_NAME] 1g Vape Cartridg" at bounding box center [745, 256] width 279 height 15
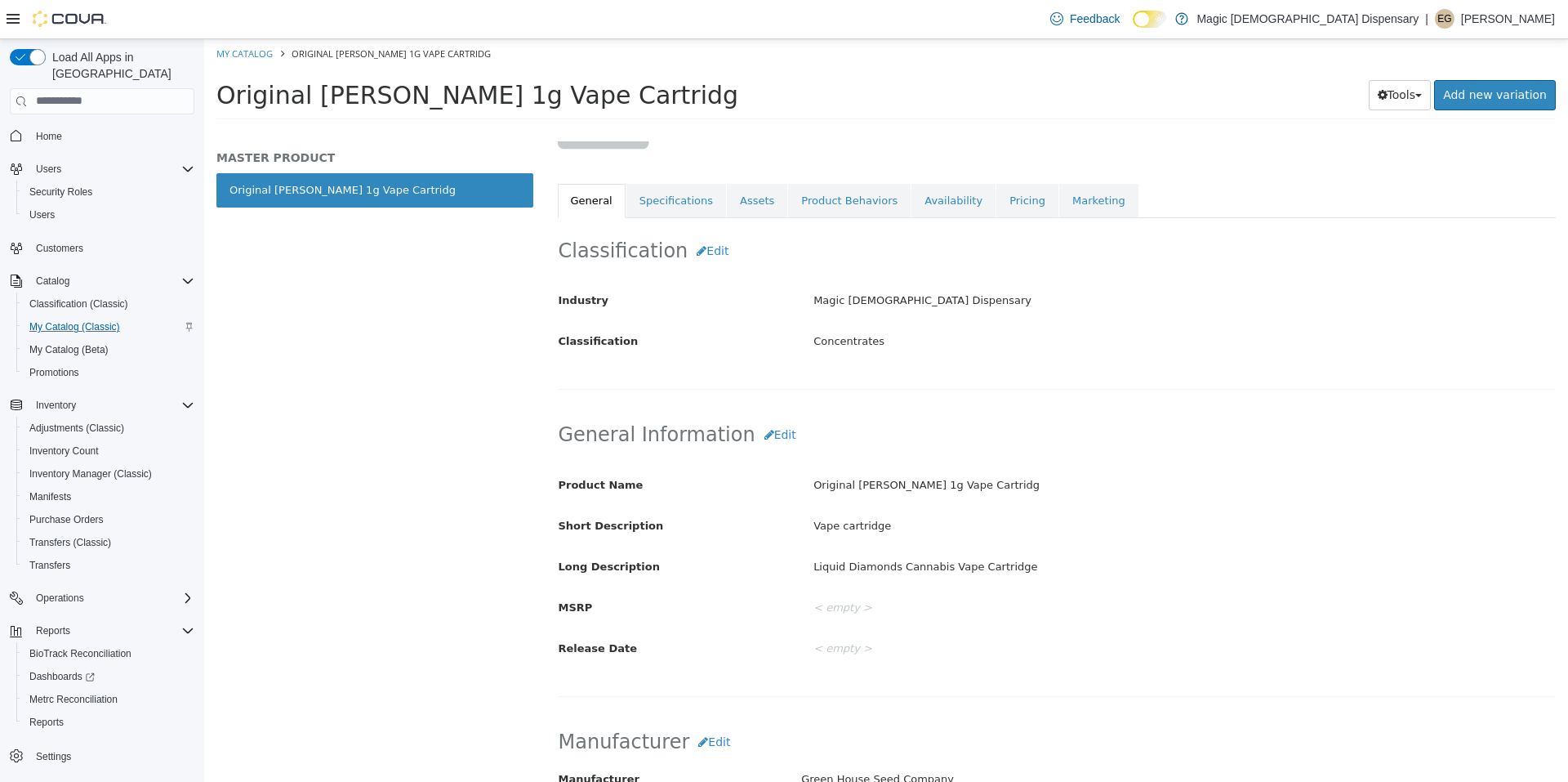
scroll to position [163, 0]
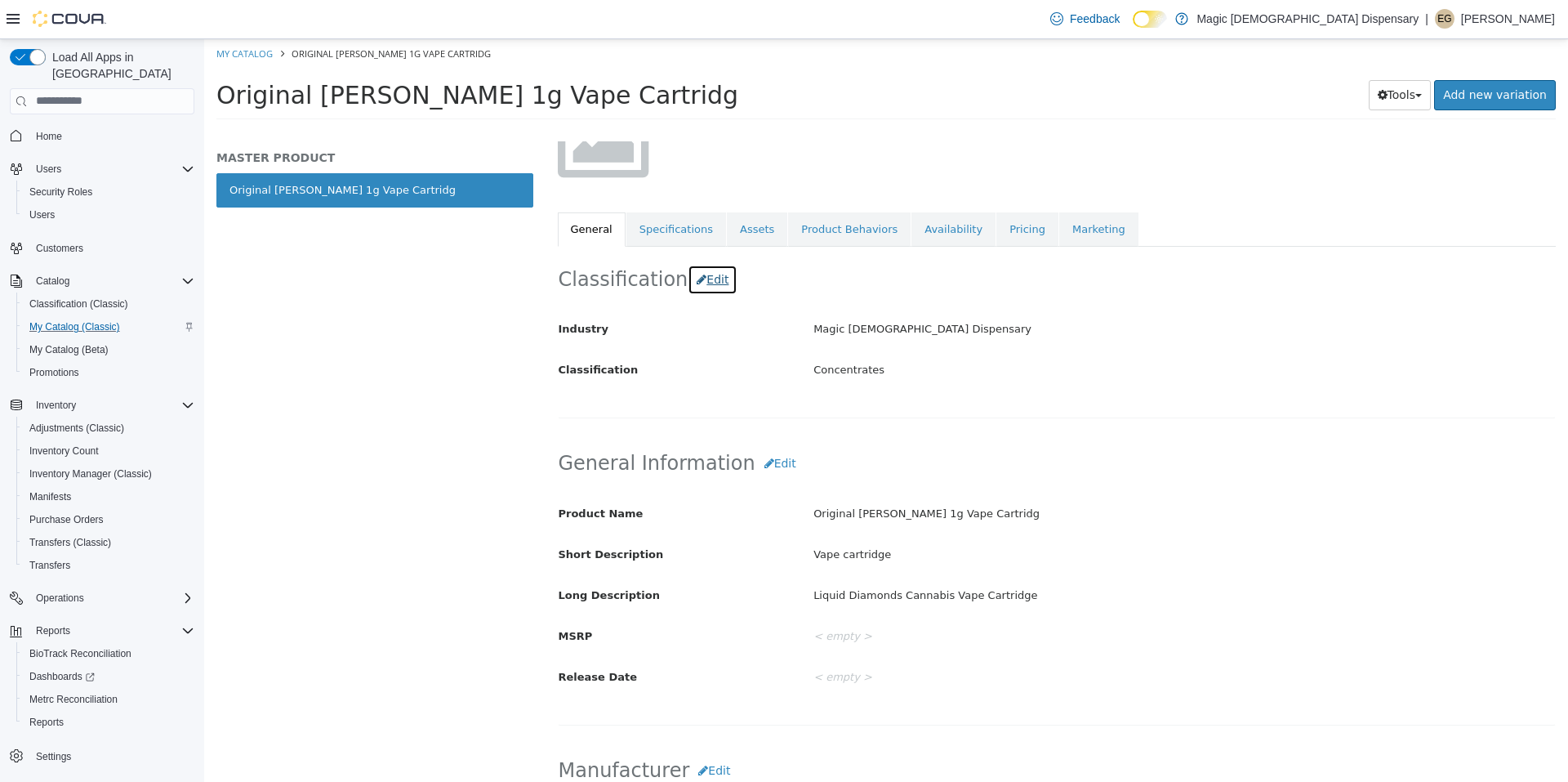
click at [710, 271] on button "Edit" at bounding box center [712, 279] width 50 height 30
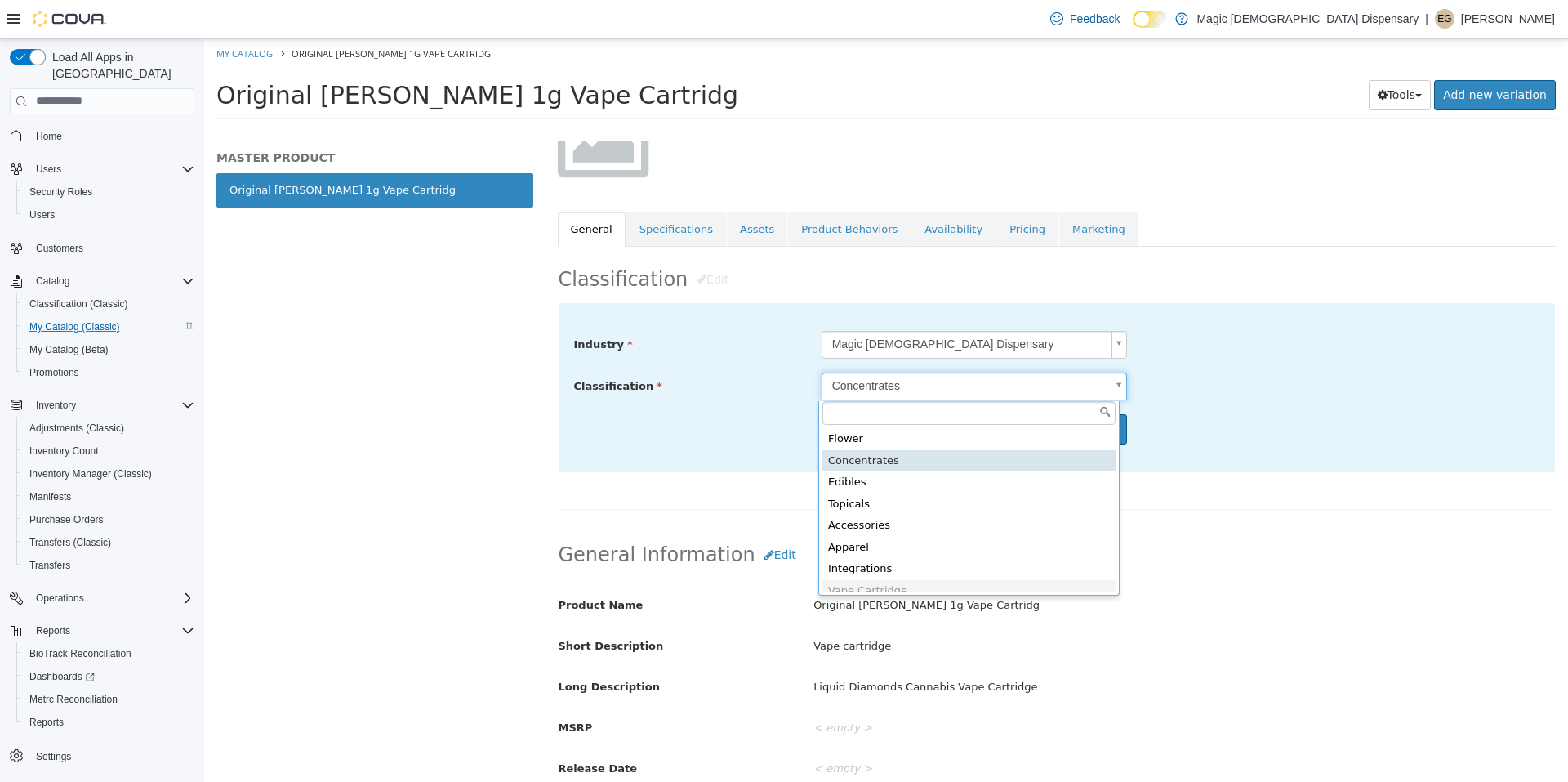
click at [1111, 129] on body "Saving Bulk Changes... × My Catalog Original [PERSON_NAME] 1g Vape Cartridg Ori…" at bounding box center [886, 84] width 1364 height 91
click at [895, 582] on div "Vape Cartridge" at bounding box center [969, 580] width 293 height 22
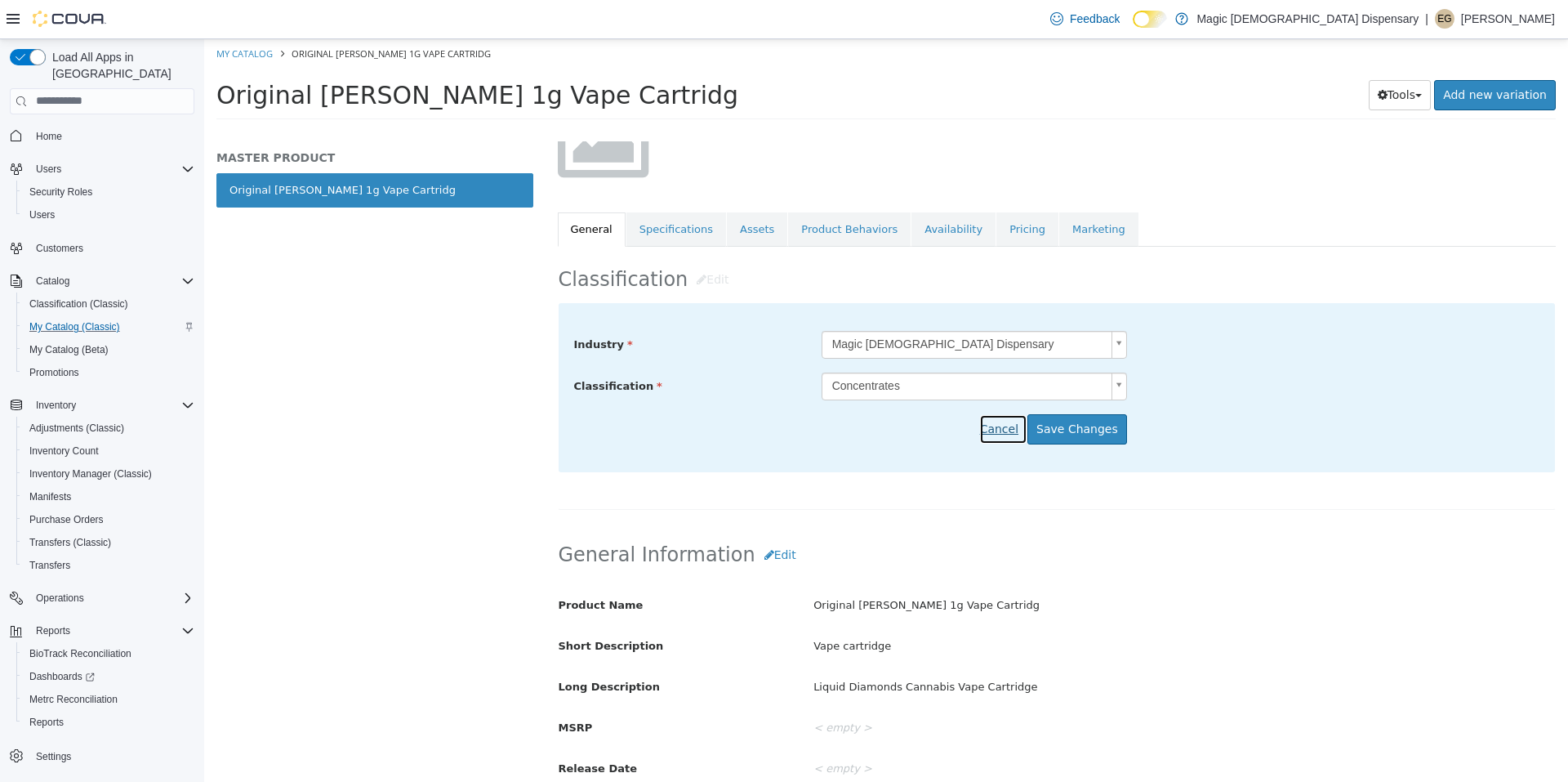
click at [1012, 432] on button "Cancel" at bounding box center [1003, 428] width 48 height 30
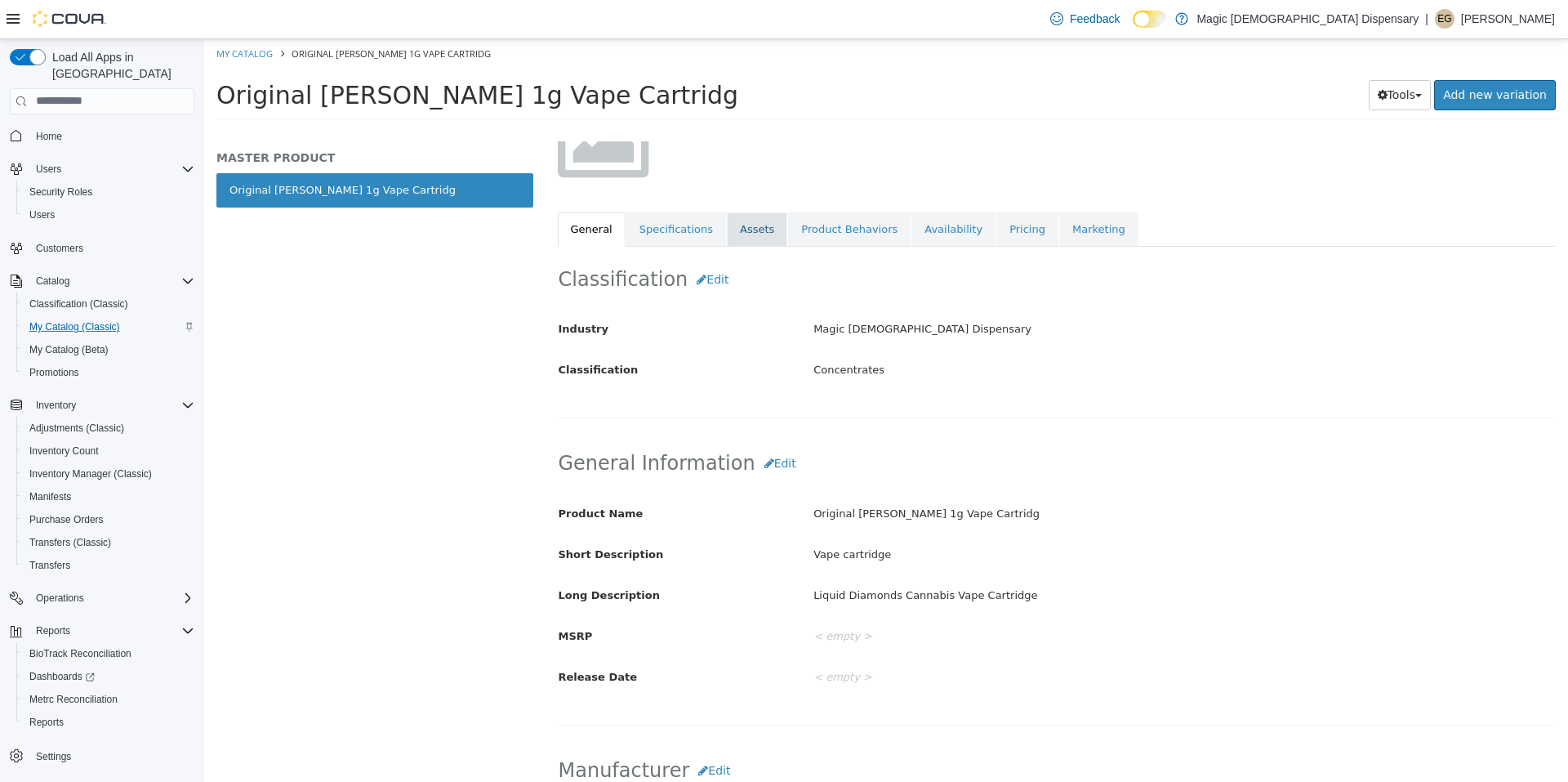
click at [743, 227] on link "Assets" at bounding box center [757, 229] width 61 height 35
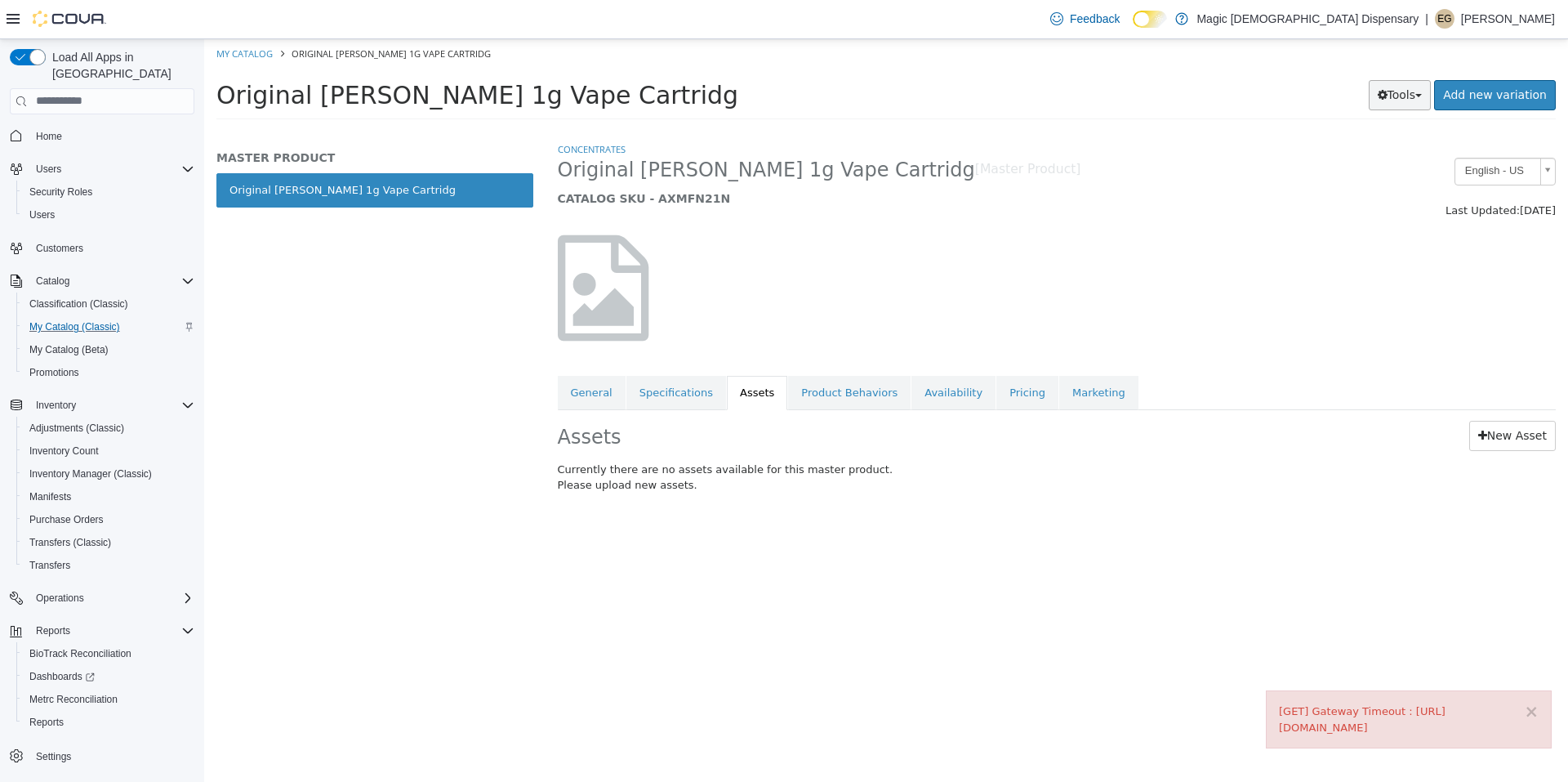
click at [1420, 104] on button "Tools" at bounding box center [1399, 94] width 63 height 30
click at [1536, 703] on button "×" at bounding box center [1530, 712] width 14 height 17
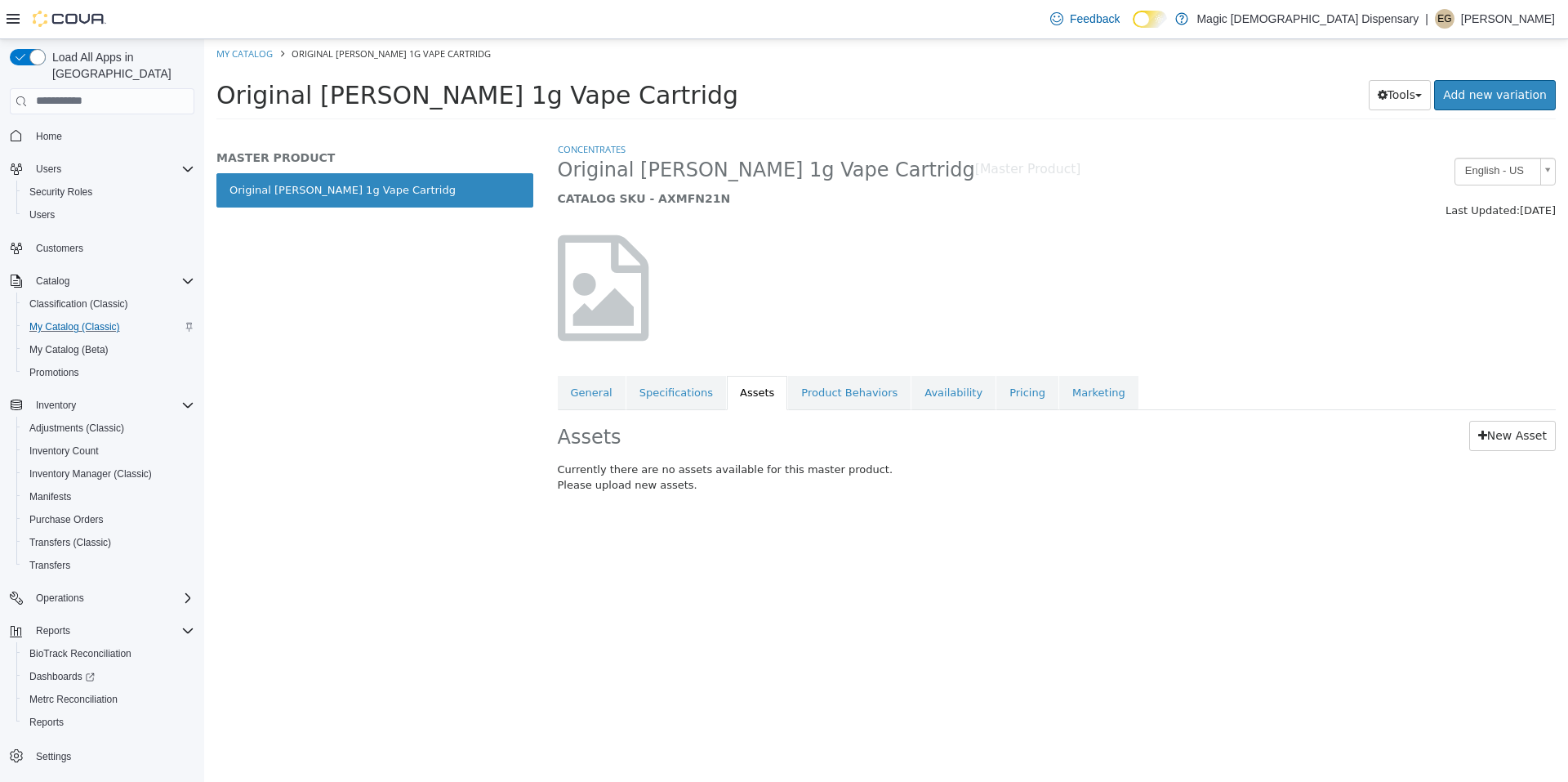
click at [1350, 452] on div "Assets New Asset Currently there are no assets available for this master produc…" at bounding box center [1057, 459] width 1023 height 100
click at [1514, 433] on link "New Asset" at bounding box center [1512, 434] width 87 height 30
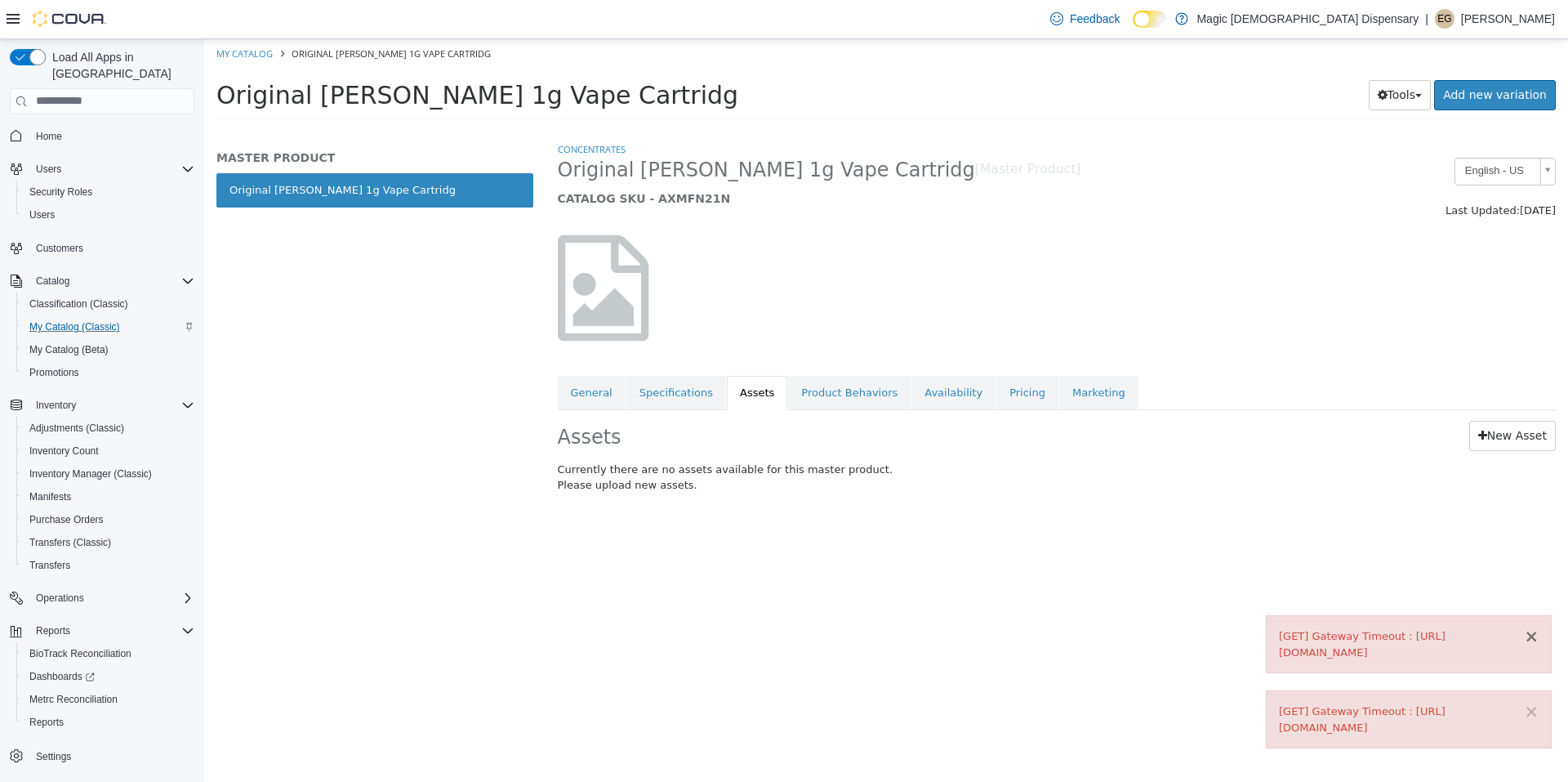
click at [1536, 628] on button "×" at bounding box center [1530, 636] width 14 height 17
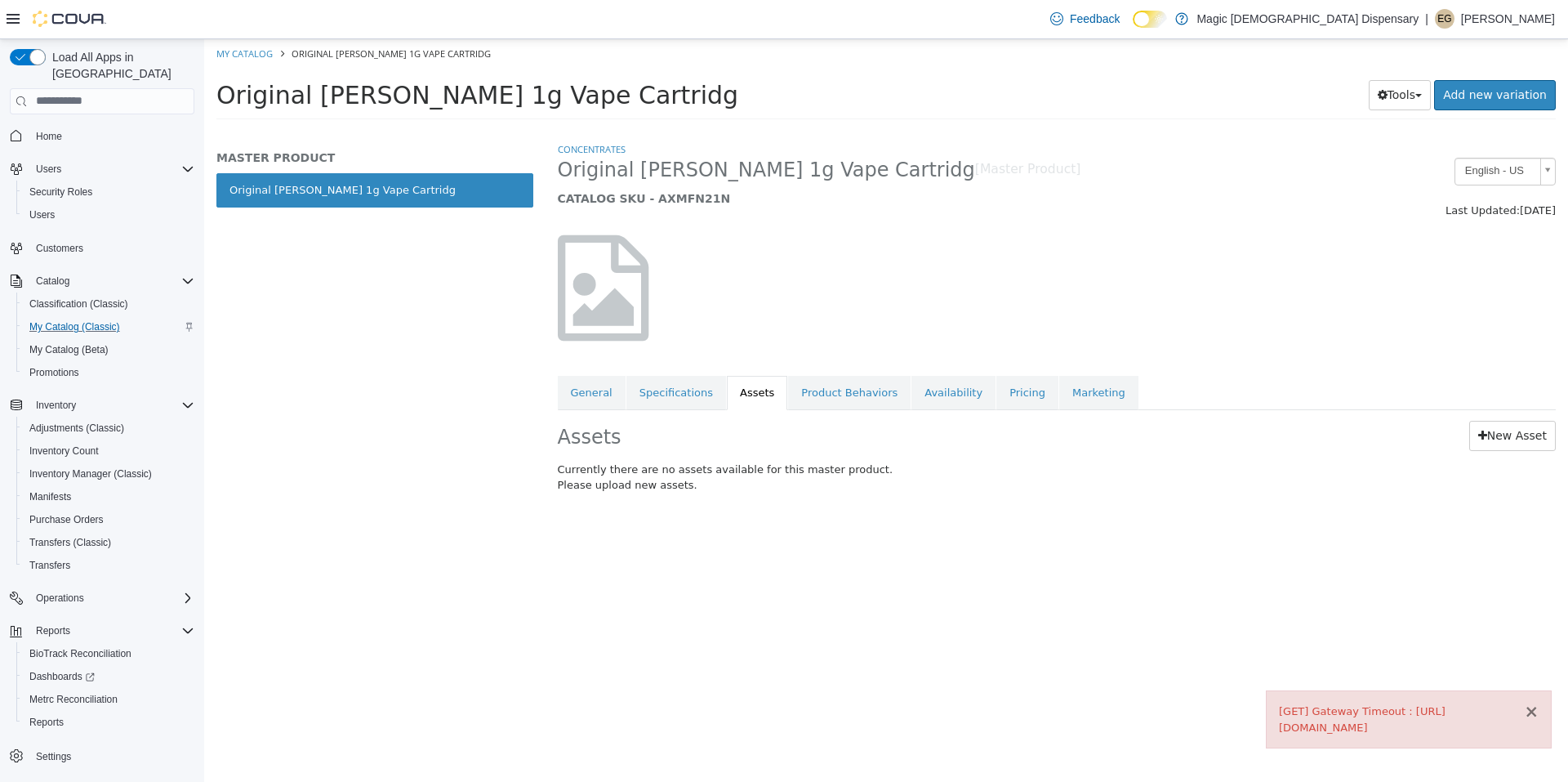
click at [1536, 703] on button "×" at bounding box center [1530, 712] width 14 height 17
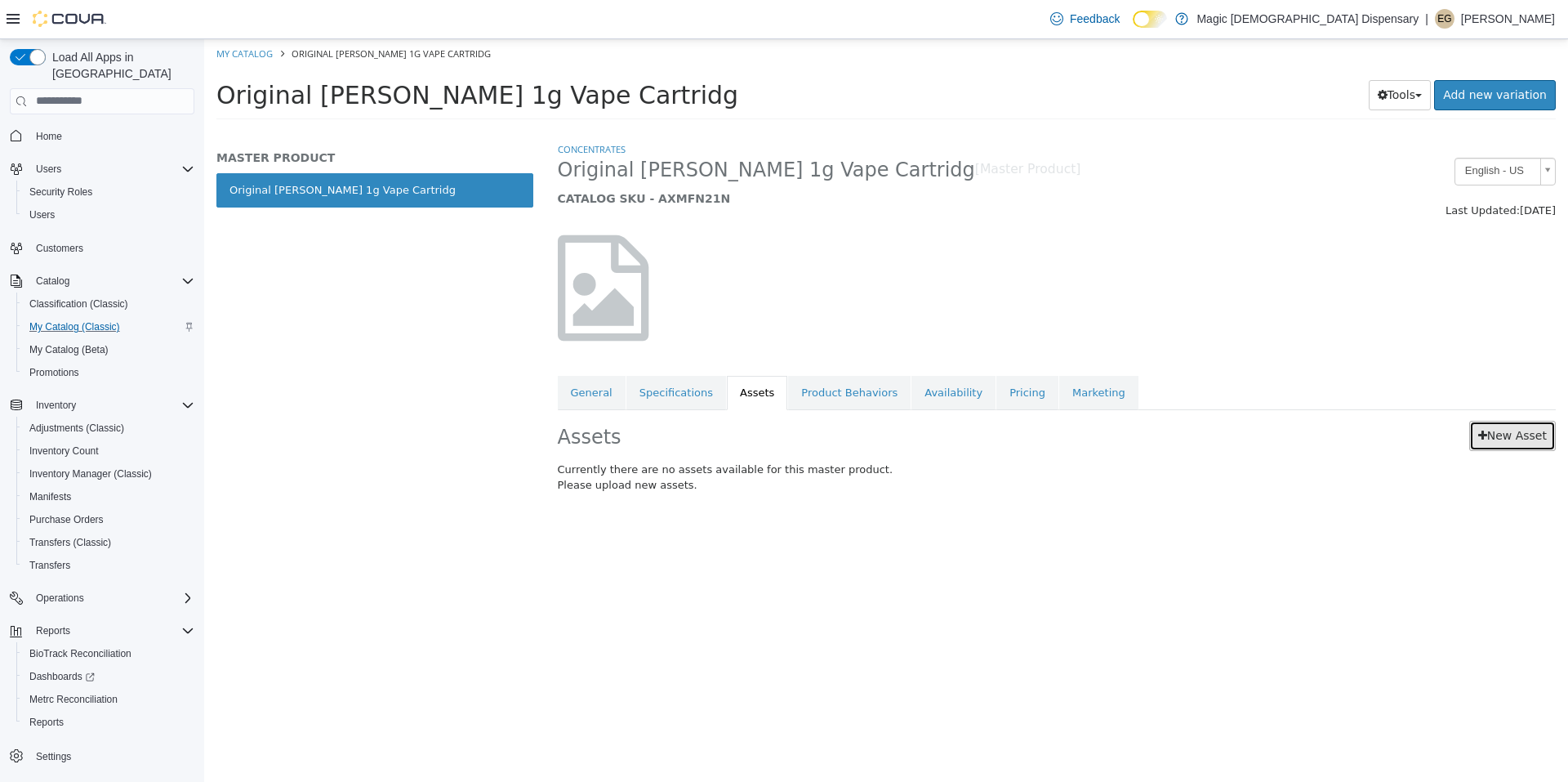
click at [1504, 435] on link "New Asset" at bounding box center [1512, 434] width 87 height 30
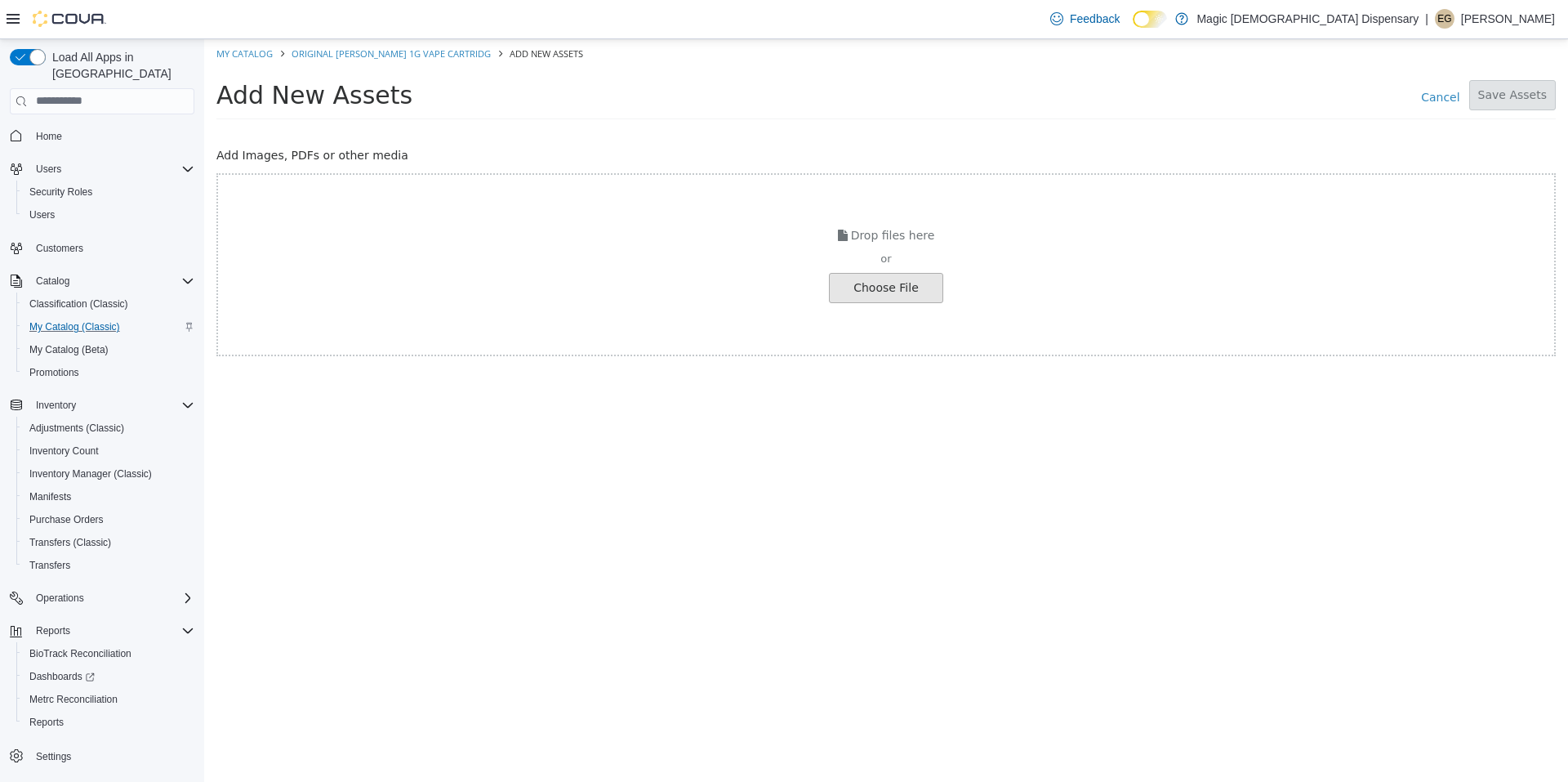
click at [894, 287] on input "file" at bounding box center [31, 287] width 1822 height 29
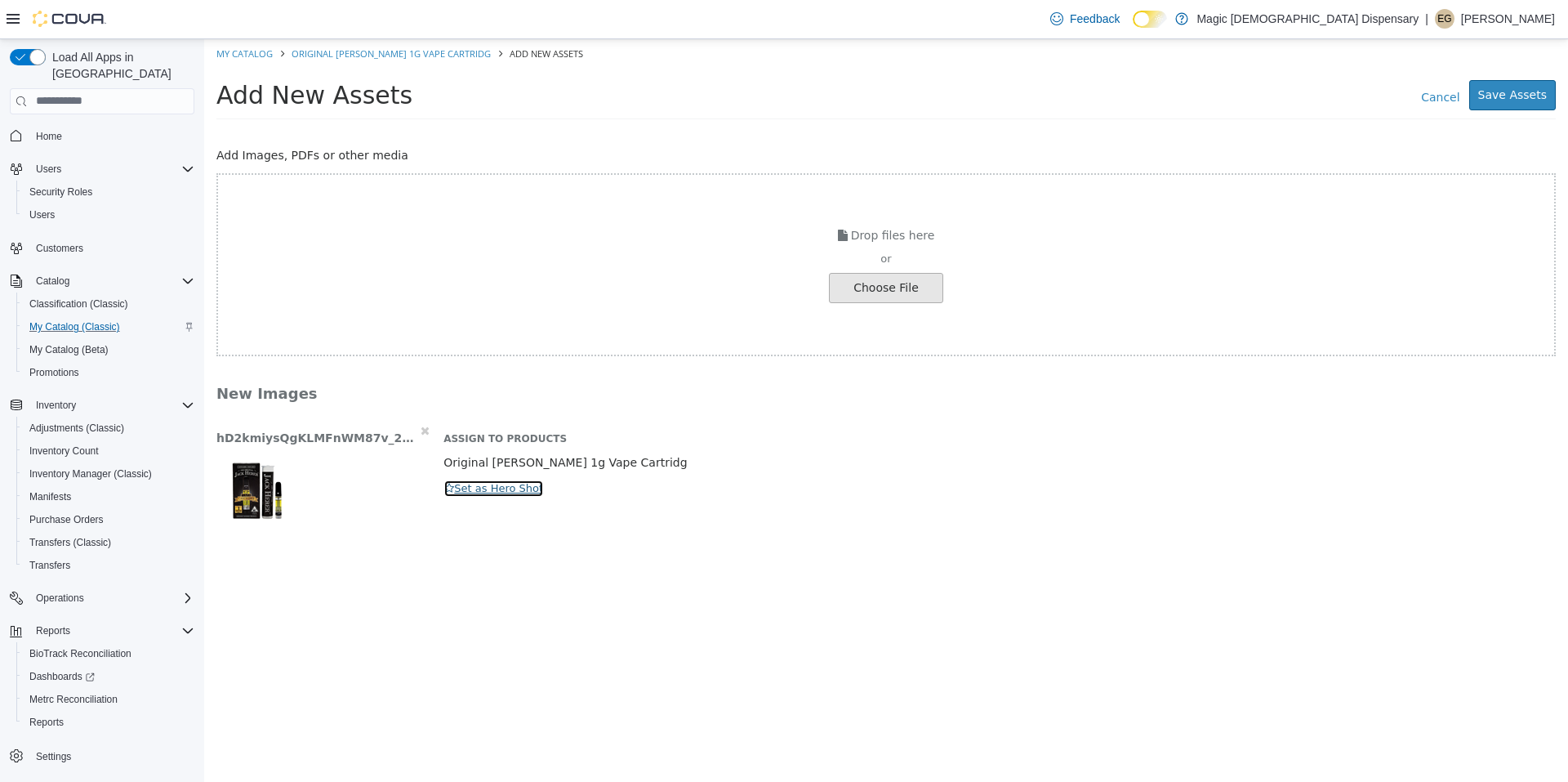
click at [505, 489] on button "Set as Hero Shot" at bounding box center [493, 487] width 100 height 18
click at [494, 489] on p "Hero Shot" at bounding box center [999, 487] width 1112 height 17
click at [450, 486] on icon at bounding box center [448, 487] width 11 height 12
click at [1532, 94] on button "Save Assets" at bounding box center [1512, 94] width 87 height 30
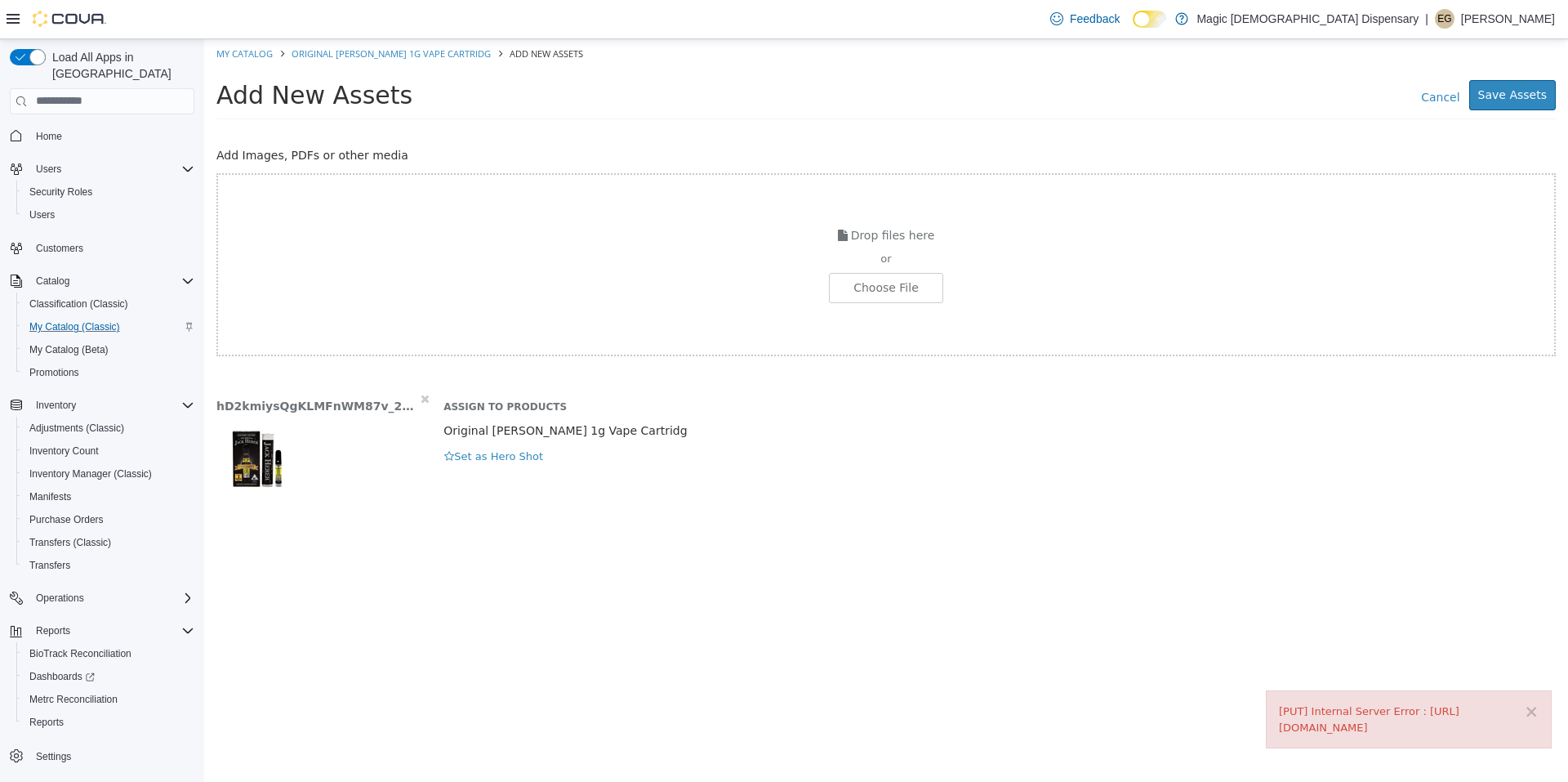
click at [1356, 719] on div "[PUT] Internal Server Error : [URL][DOMAIN_NAME]" at bounding box center [1408, 718] width 259 height 32
click at [94, 320] on span "My Catalog (Classic)" at bounding box center [75, 327] width 91 height 13
click at [61, 275] on span "Catalog" at bounding box center [52, 282] width 34 height 13
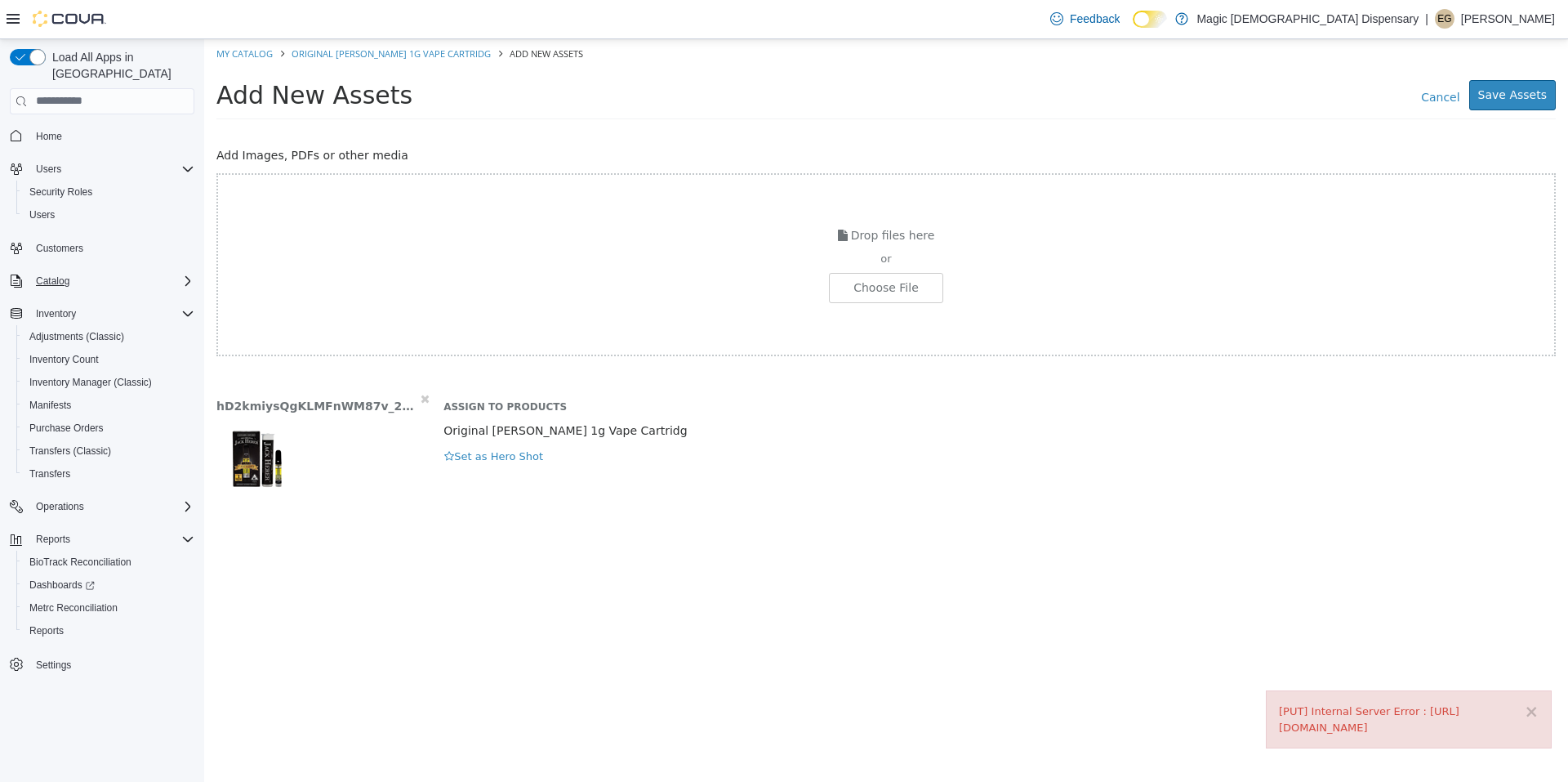
click at [184, 275] on icon "Complex example" at bounding box center [188, 282] width 13 height 13
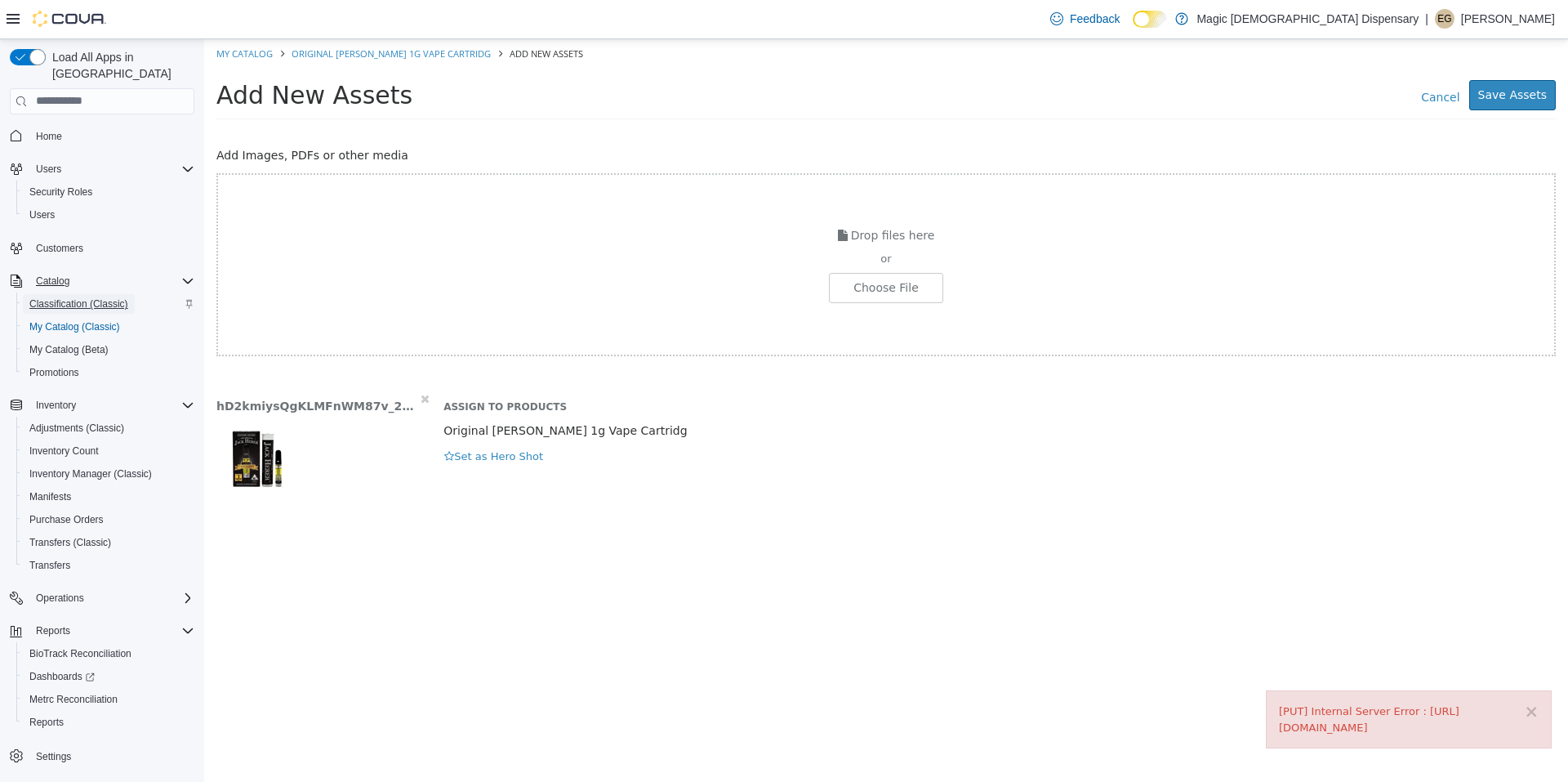
click at [104, 297] on span "Classification (Classic)" at bounding box center [79, 304] width 99 height 13
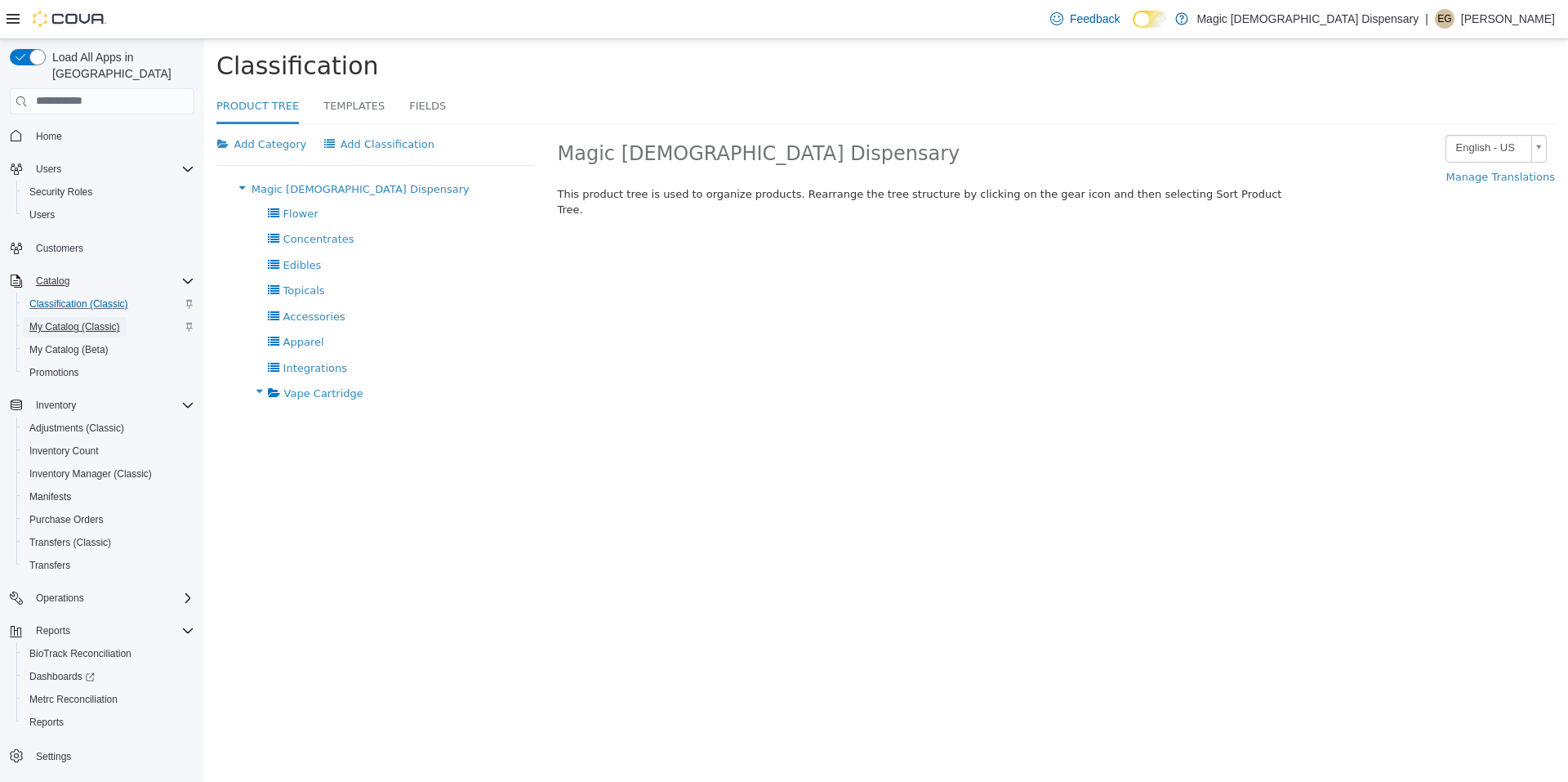
click at [109, 320] on span "My Catalog (Classic)" at bounding box center [75, 327] width 91 height 13
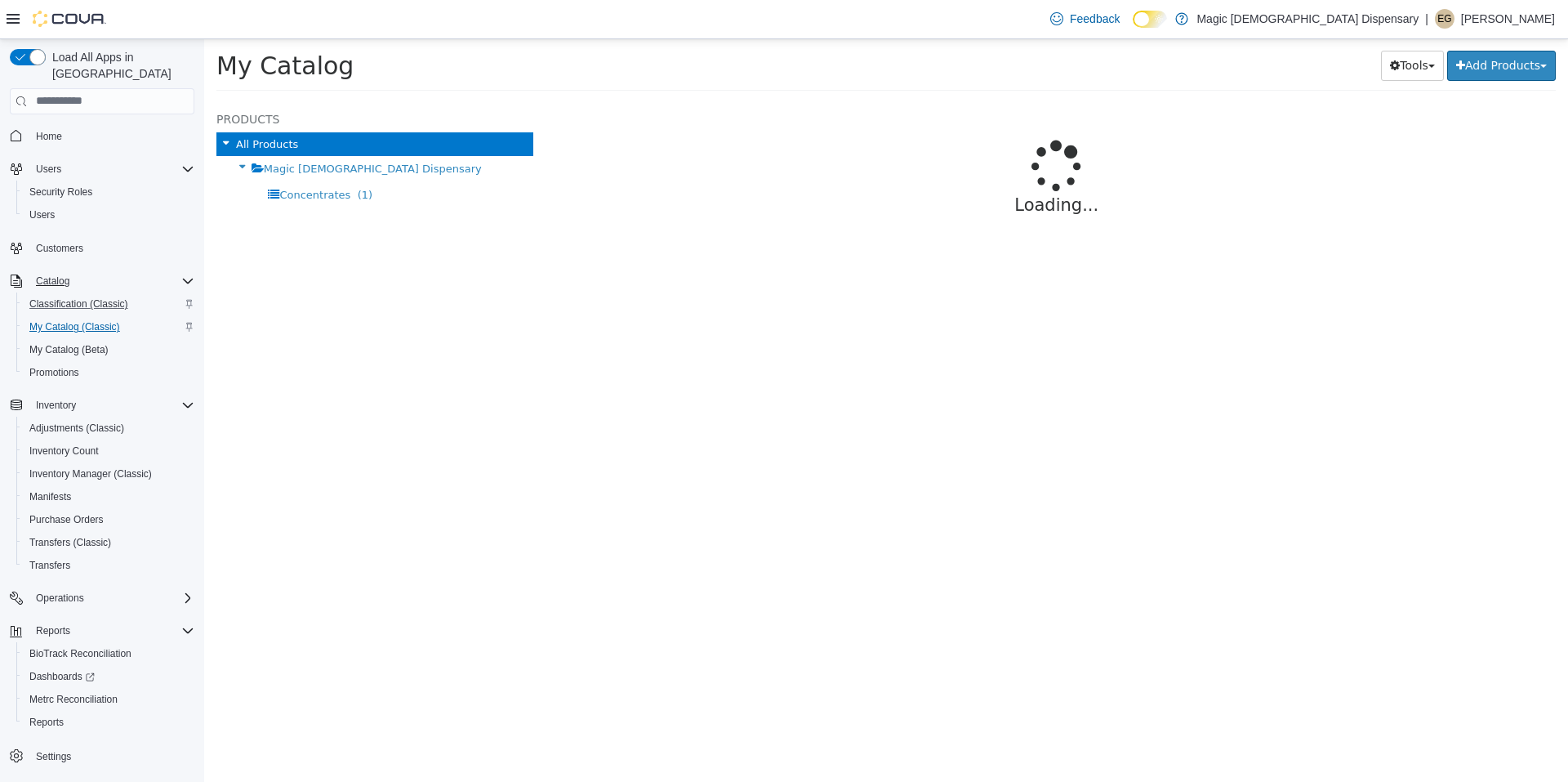
select select "**********"
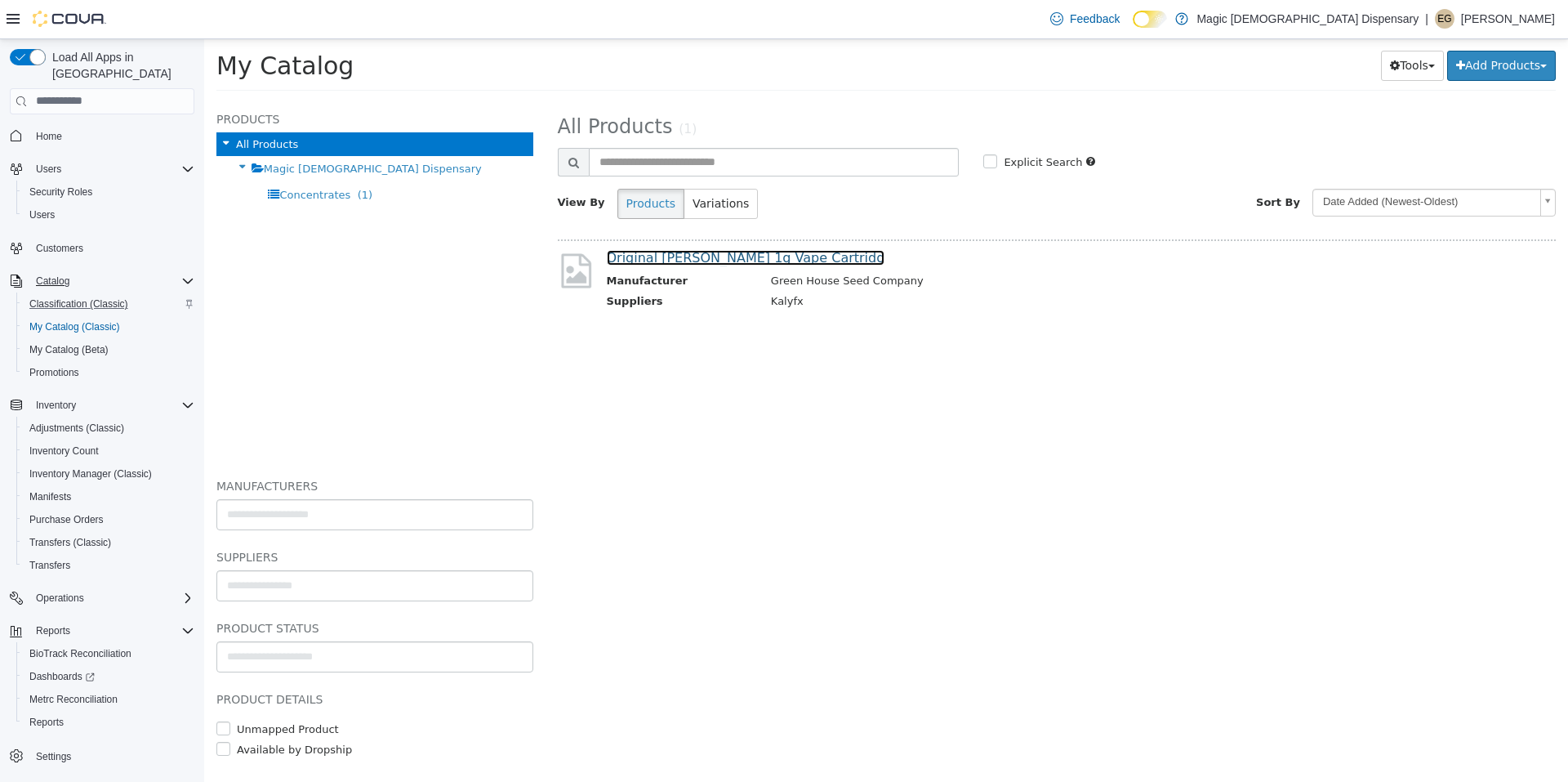
click at [708, 260] on link "Original [PERSON_NAME] 1g Vape Cartridg" at bounding box center [745, 256] width 279 height 15
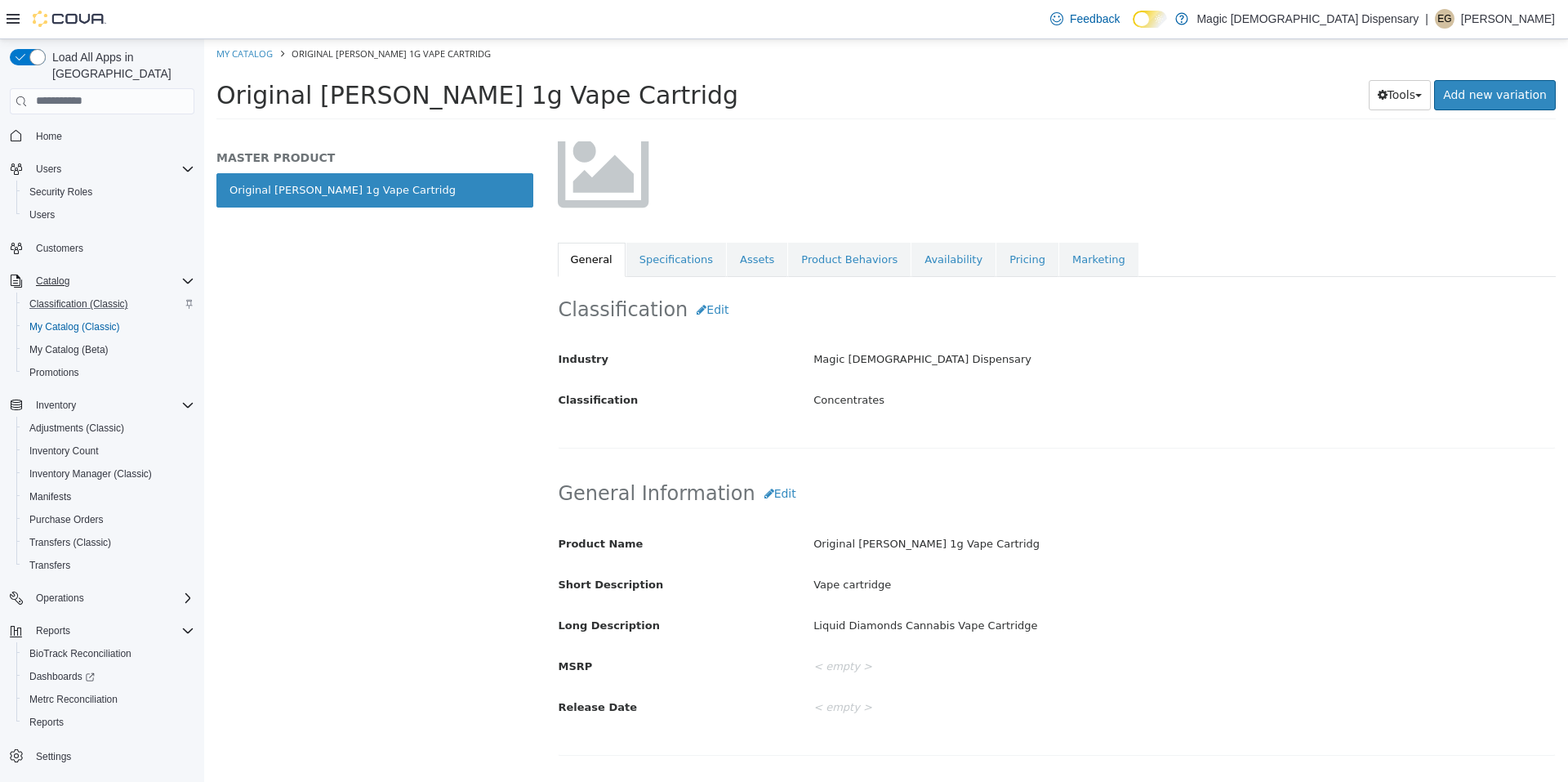
scroll to position [82, 0]
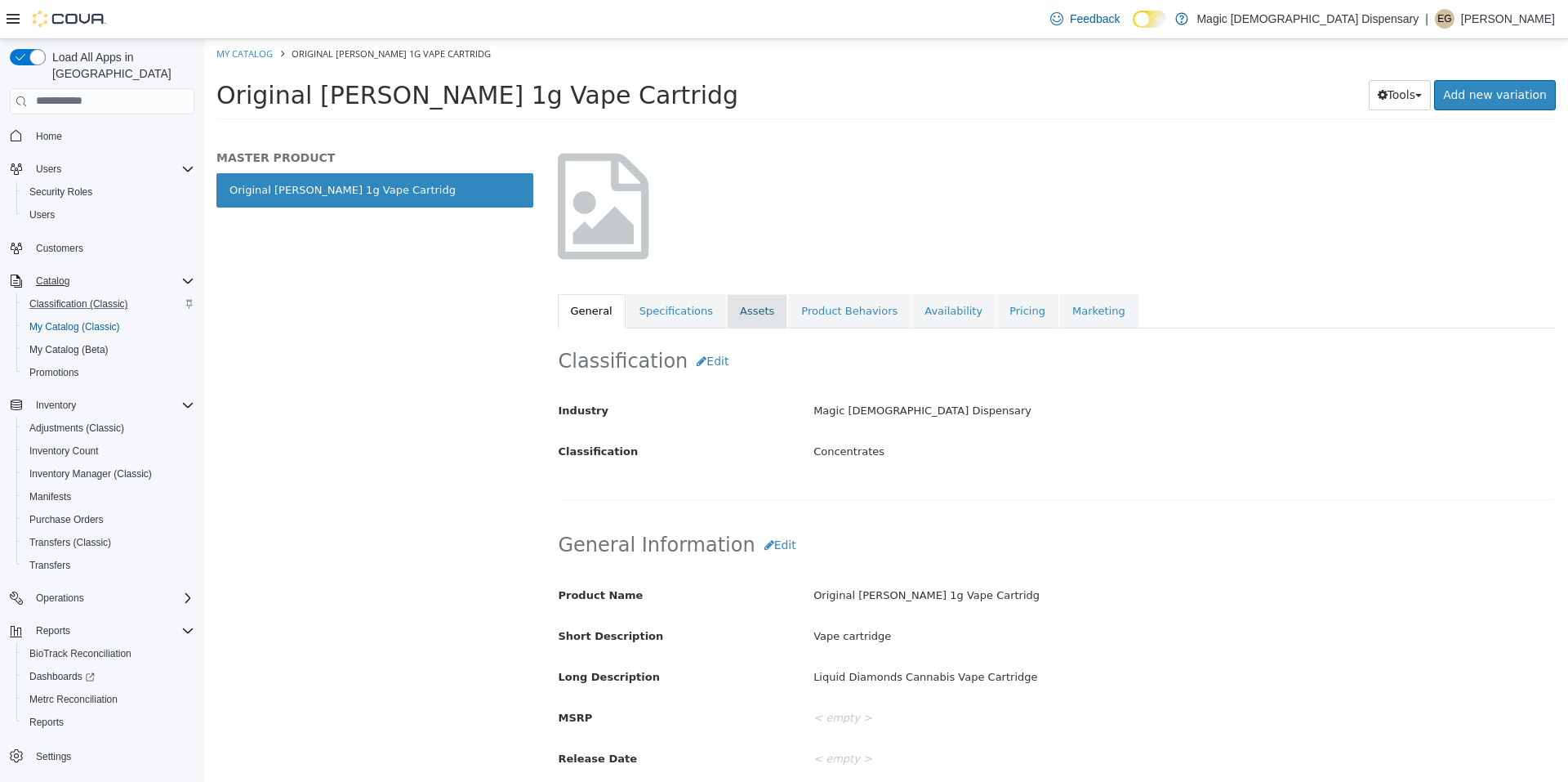
click at [751, 312] on link "Assets" at bounding box center [757, 310] width 61 height 35
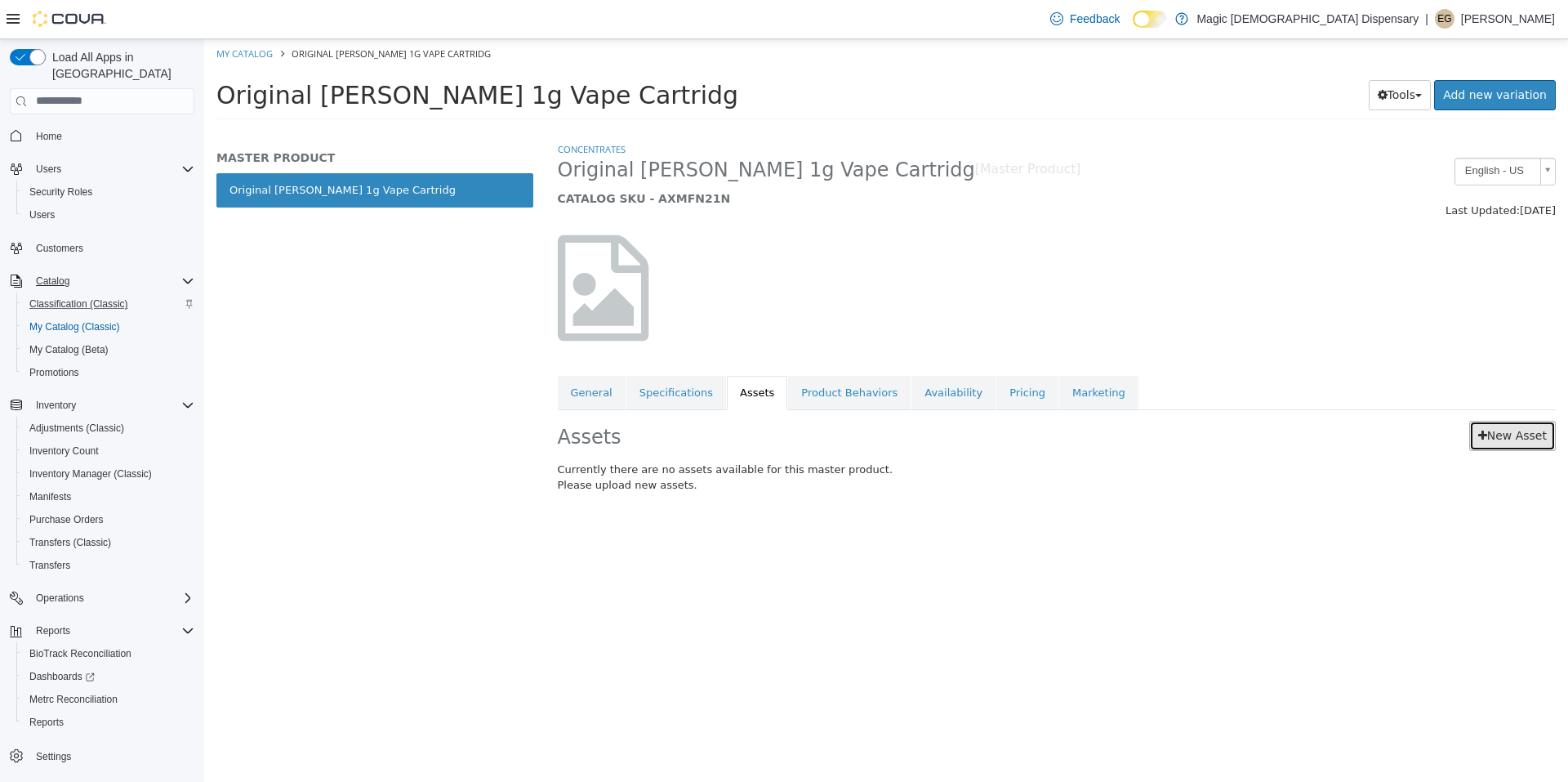
click at [1502, 428] on link "New Asset" at bounding box center [1512, 434] width 87 height 30
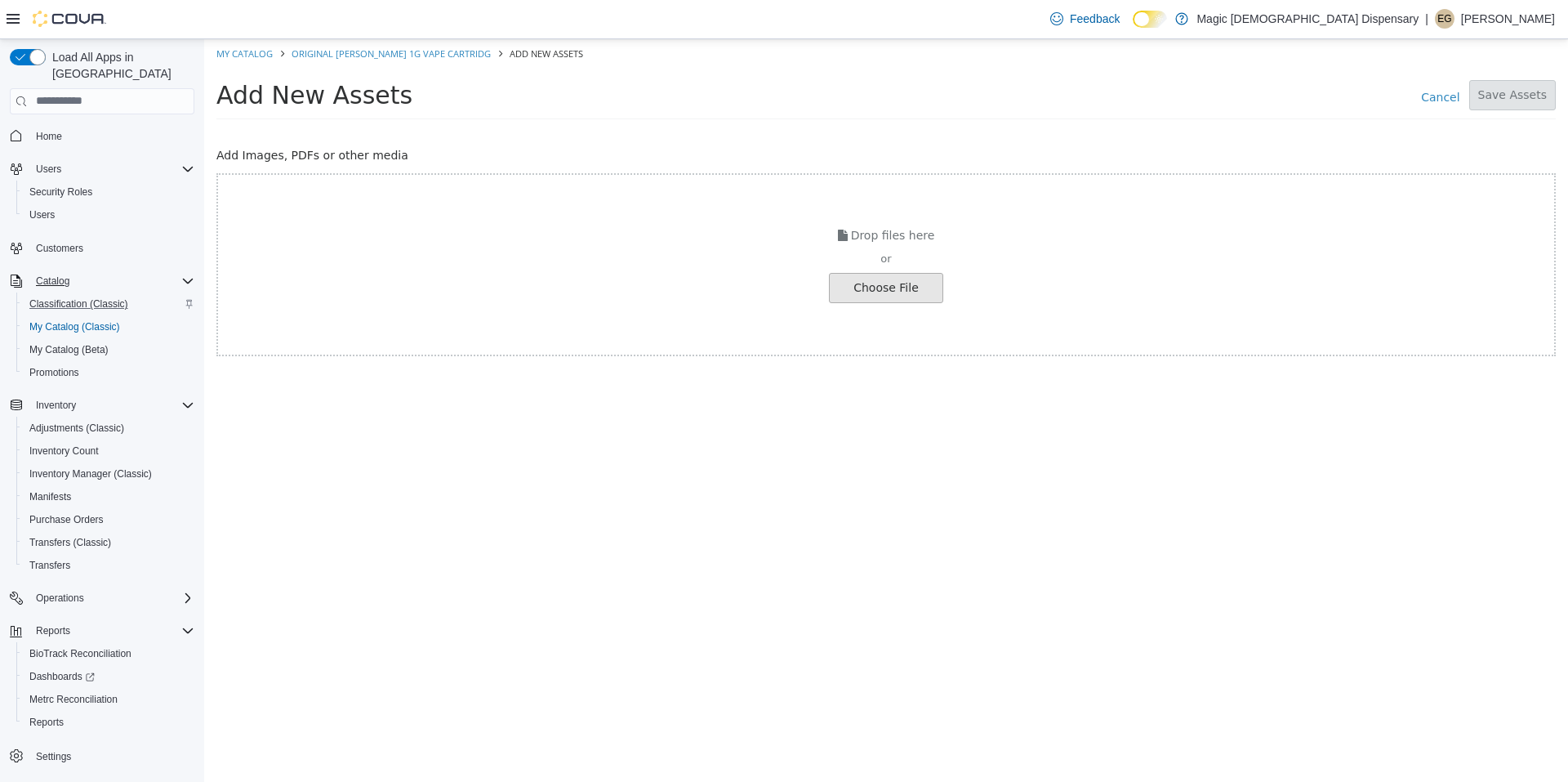
click at [878, 296] on input "file" at bounding box center [31, 287] width 1822 height 29
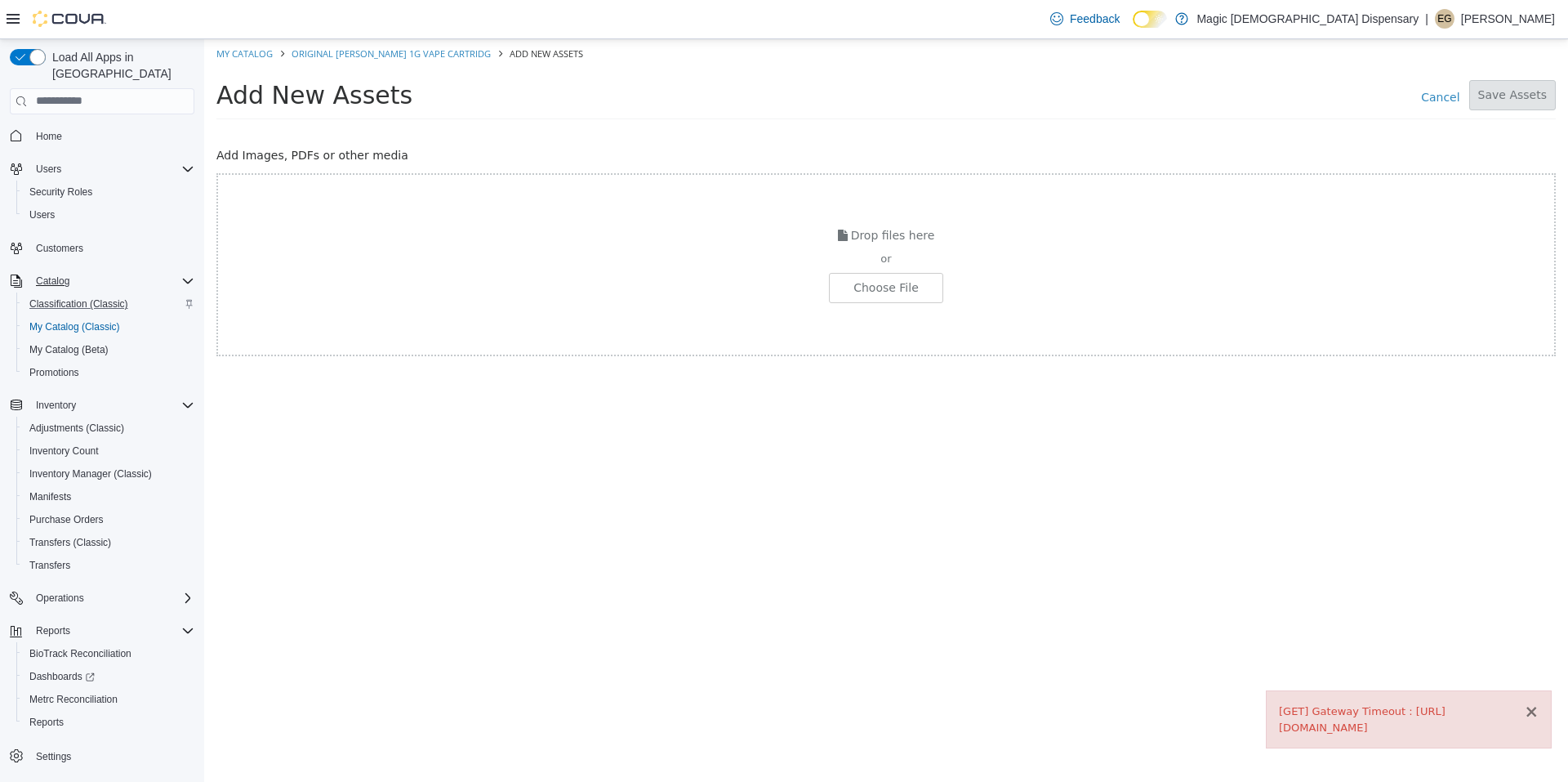
click at [1527, 703] on button "×" at bounding box center [1530, 712] width 14 height 17
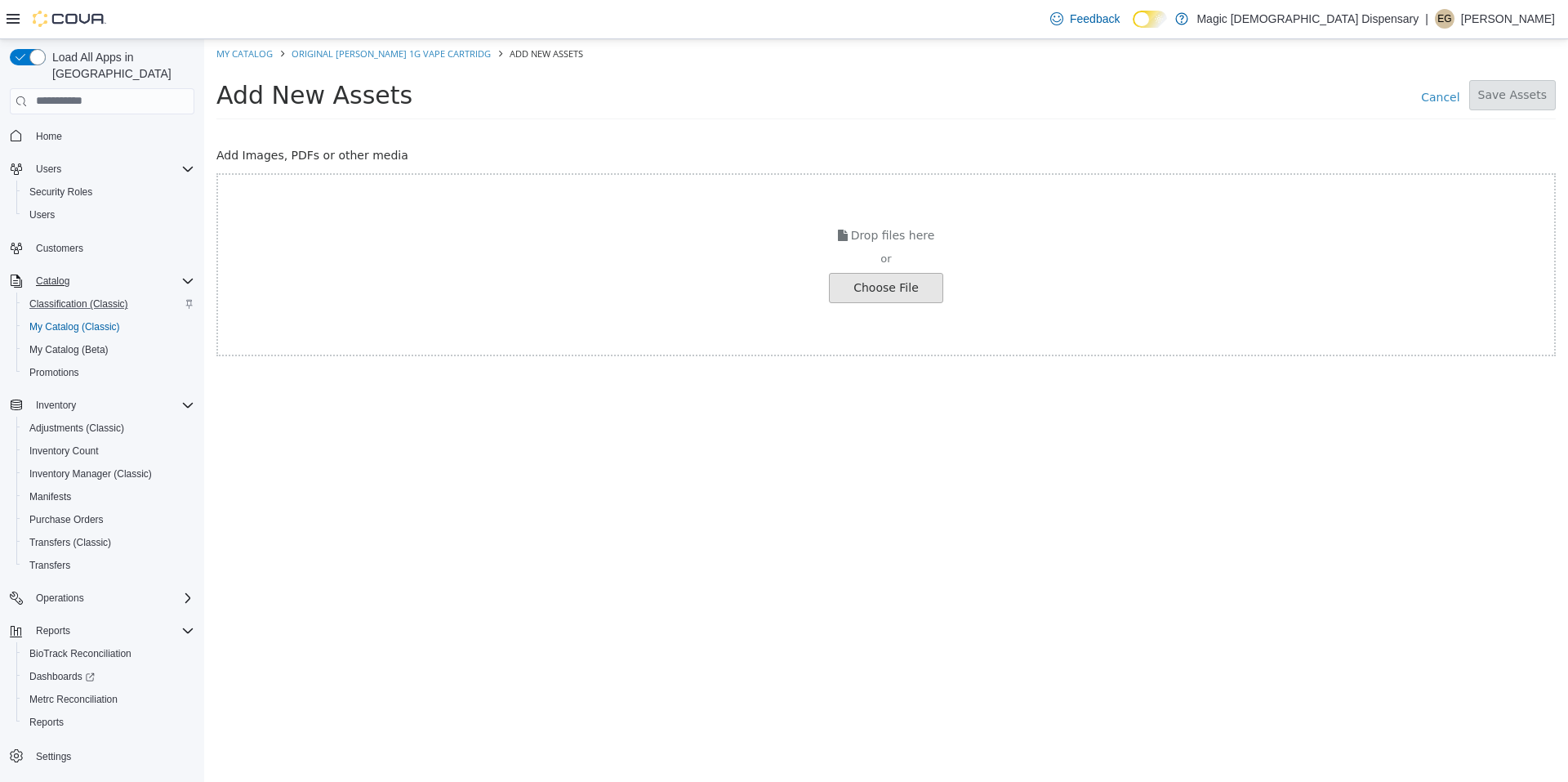
click at [916, 287] on input "file" at bounding box center [31, 287] width 1822 height 29
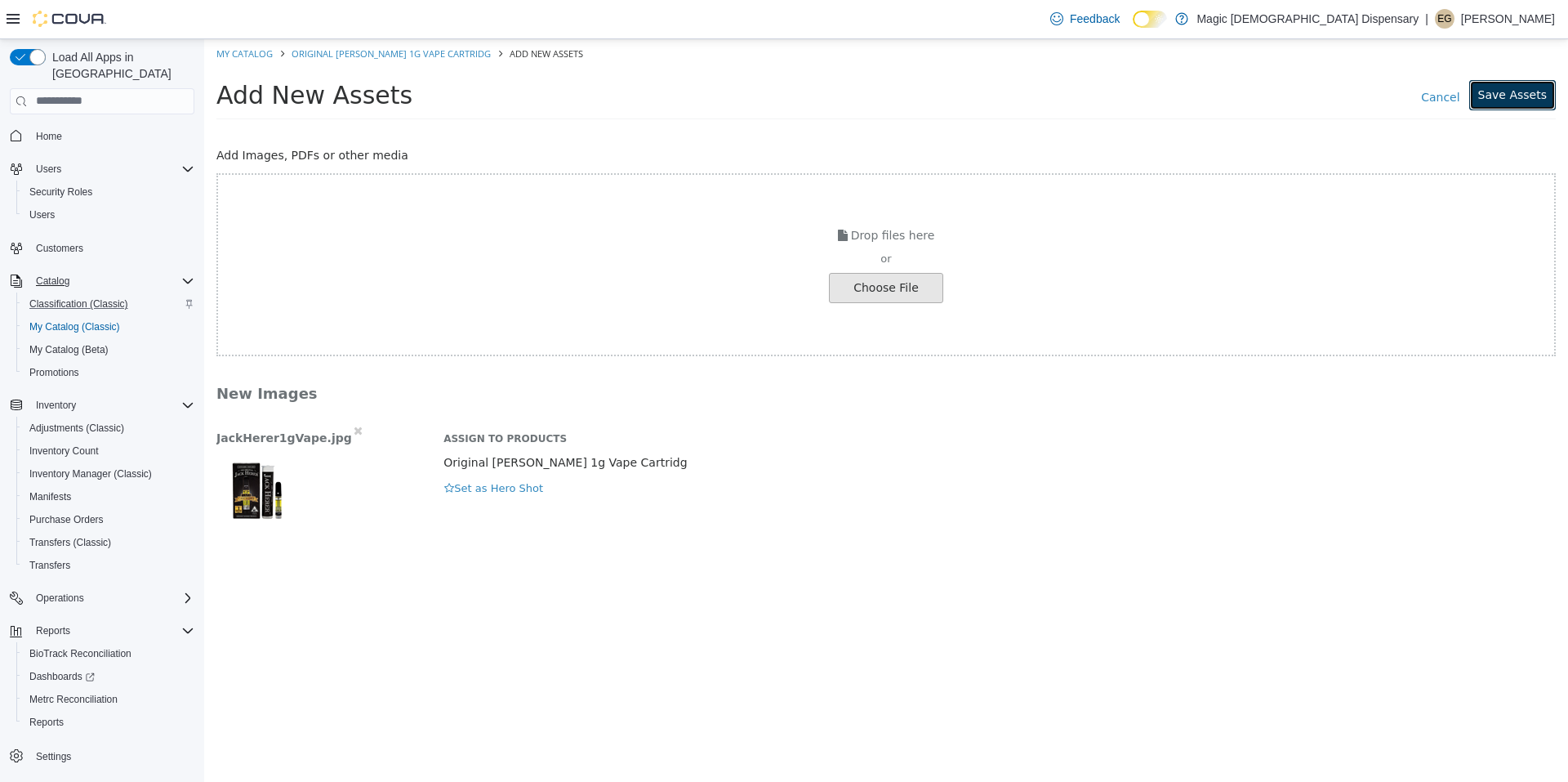
click at [1521, 99] on button "Save Assets" at bounding box center [1512, 94] width 87 height 30
click at [1246, 472] on div "Assign to Products Original [PERSON_NAME] 1g Vape Cartridg Hero Shot Set as Her…" at bounding box center [998, 459] width 1136 height 75
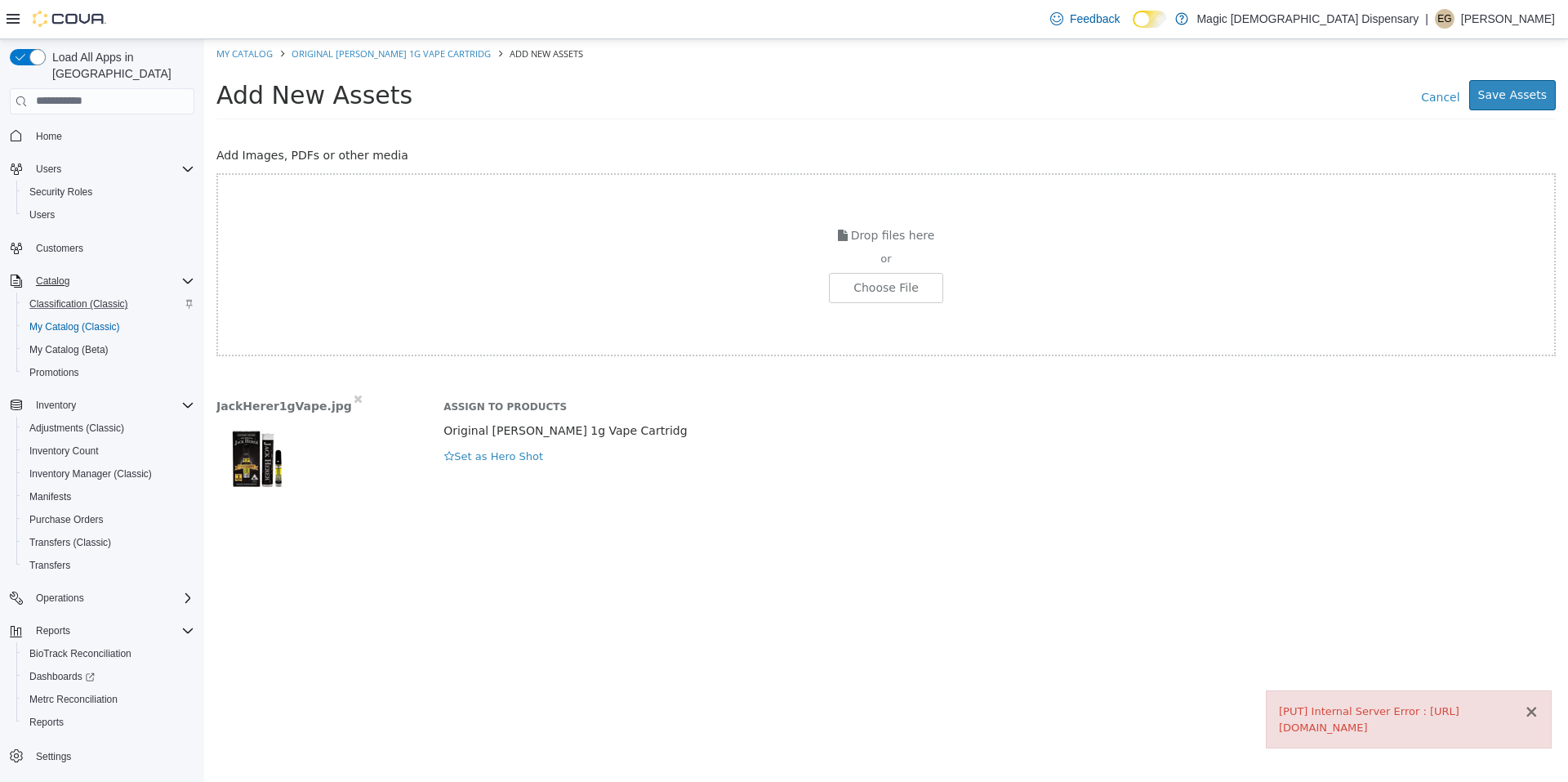
click at [1532, 703] on button "×" at bounding box center [1530, 712] width 14 height 17
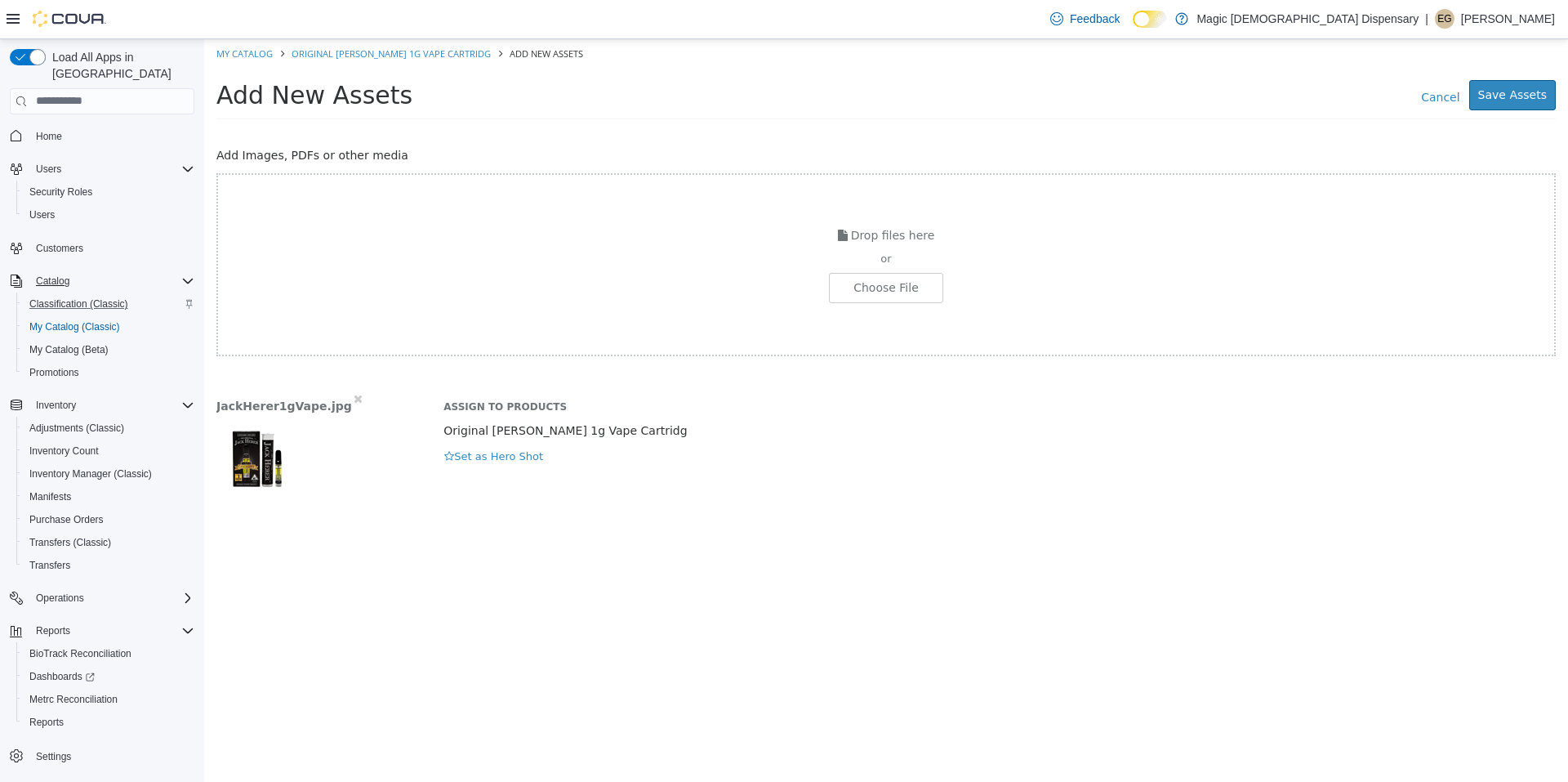
click at [252, 467] on img "button" at bounding box center [257, 458] width 82 height 82
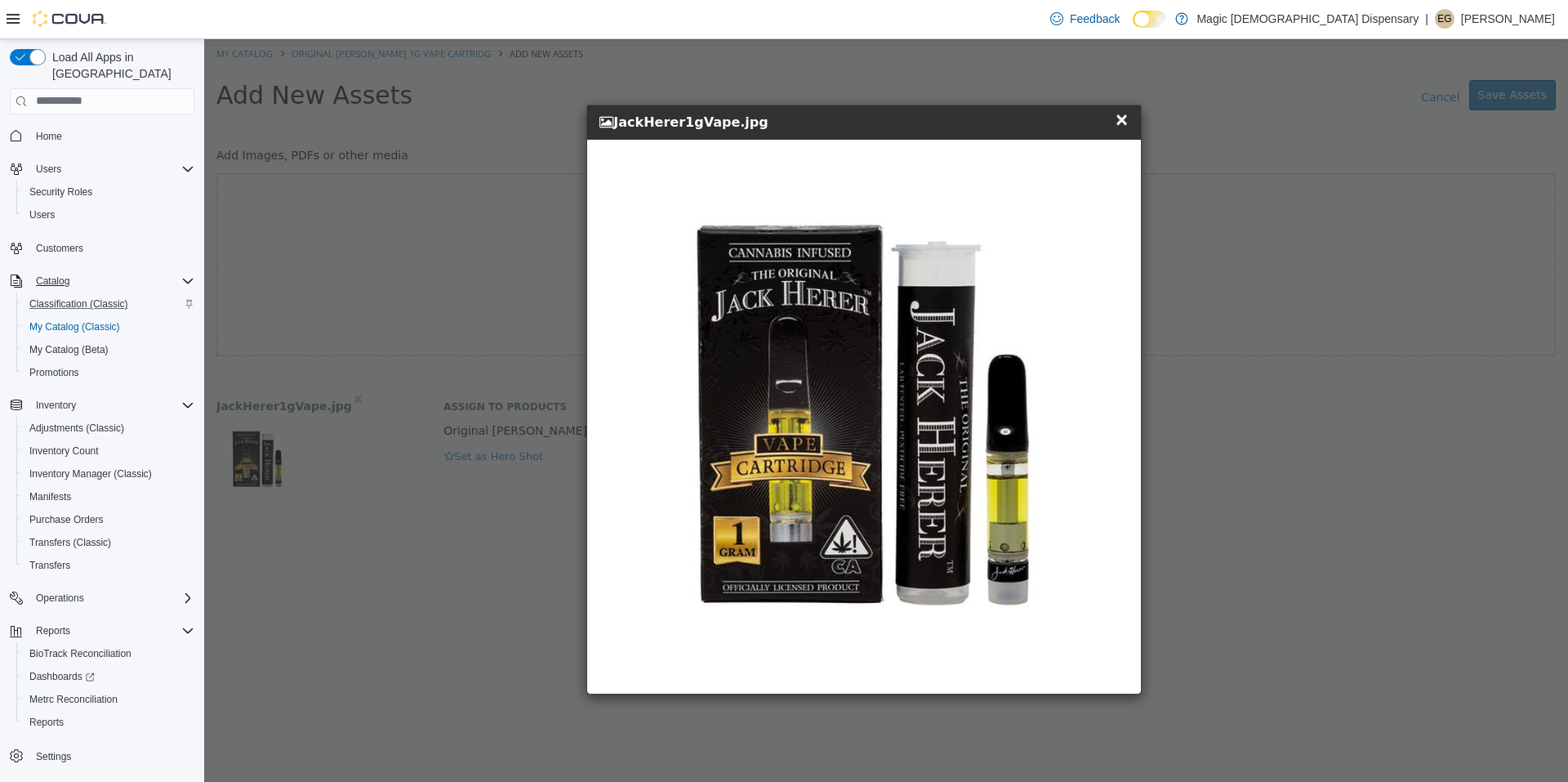
click at [1120, 119] on span "×" at bounding box center [1121, 119] width 14 height 19
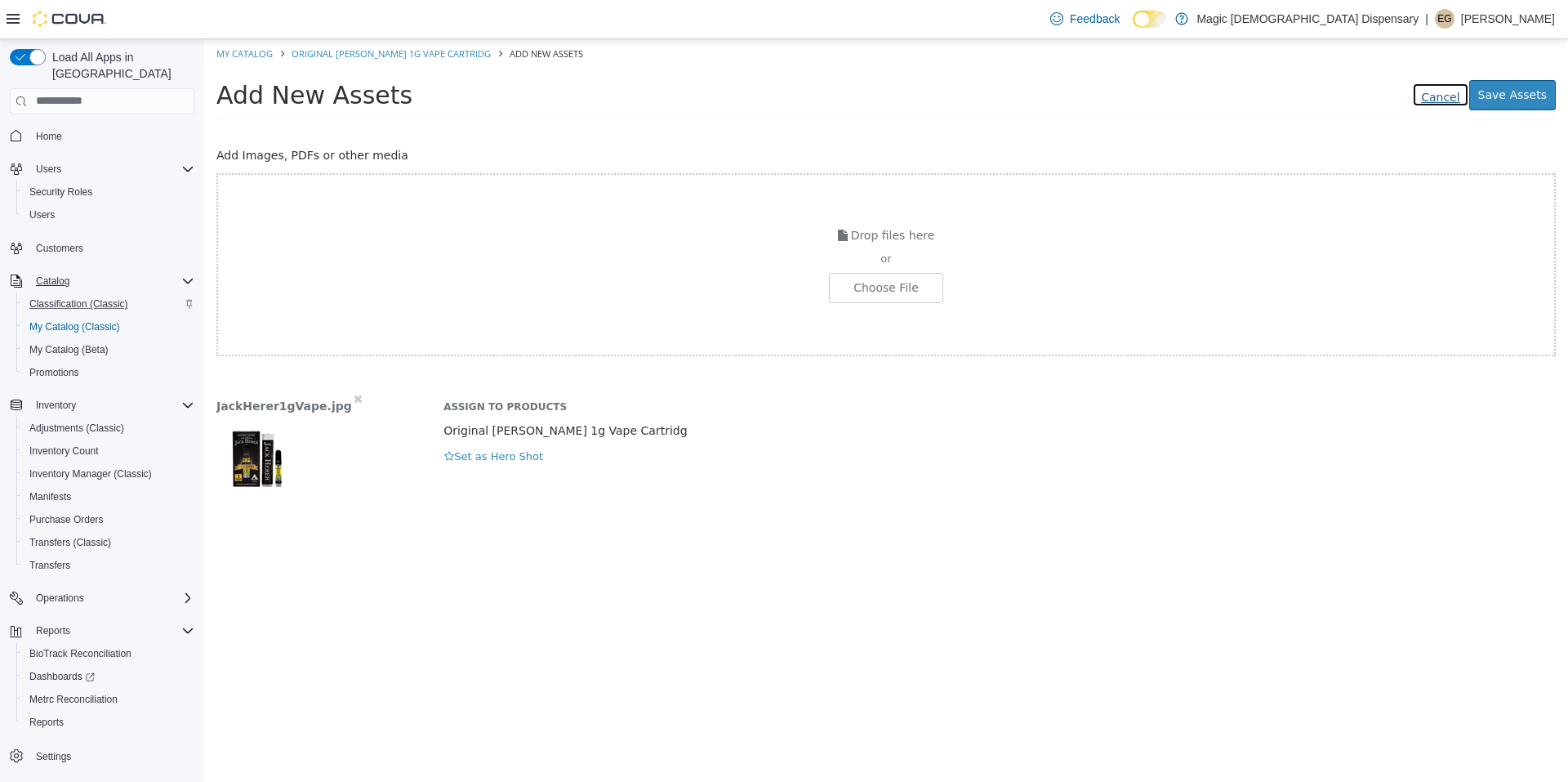
click at [1453, 103] on link "Cancel" at bounding box center [1440, 94] width 56 height 24
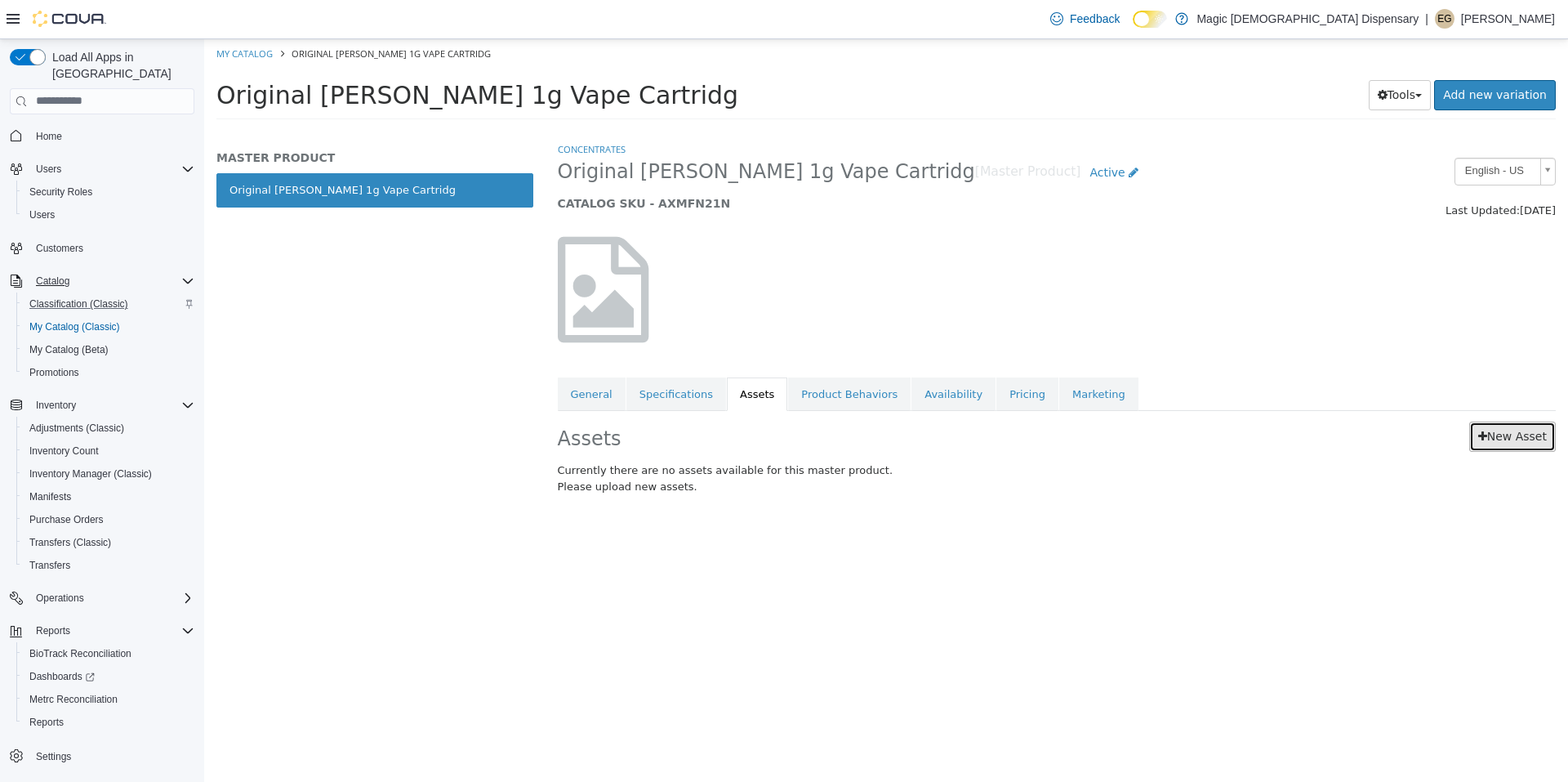
click at [1500, 438] on link "New Asset" at bounding box center [1512, 435] width 87 height 30
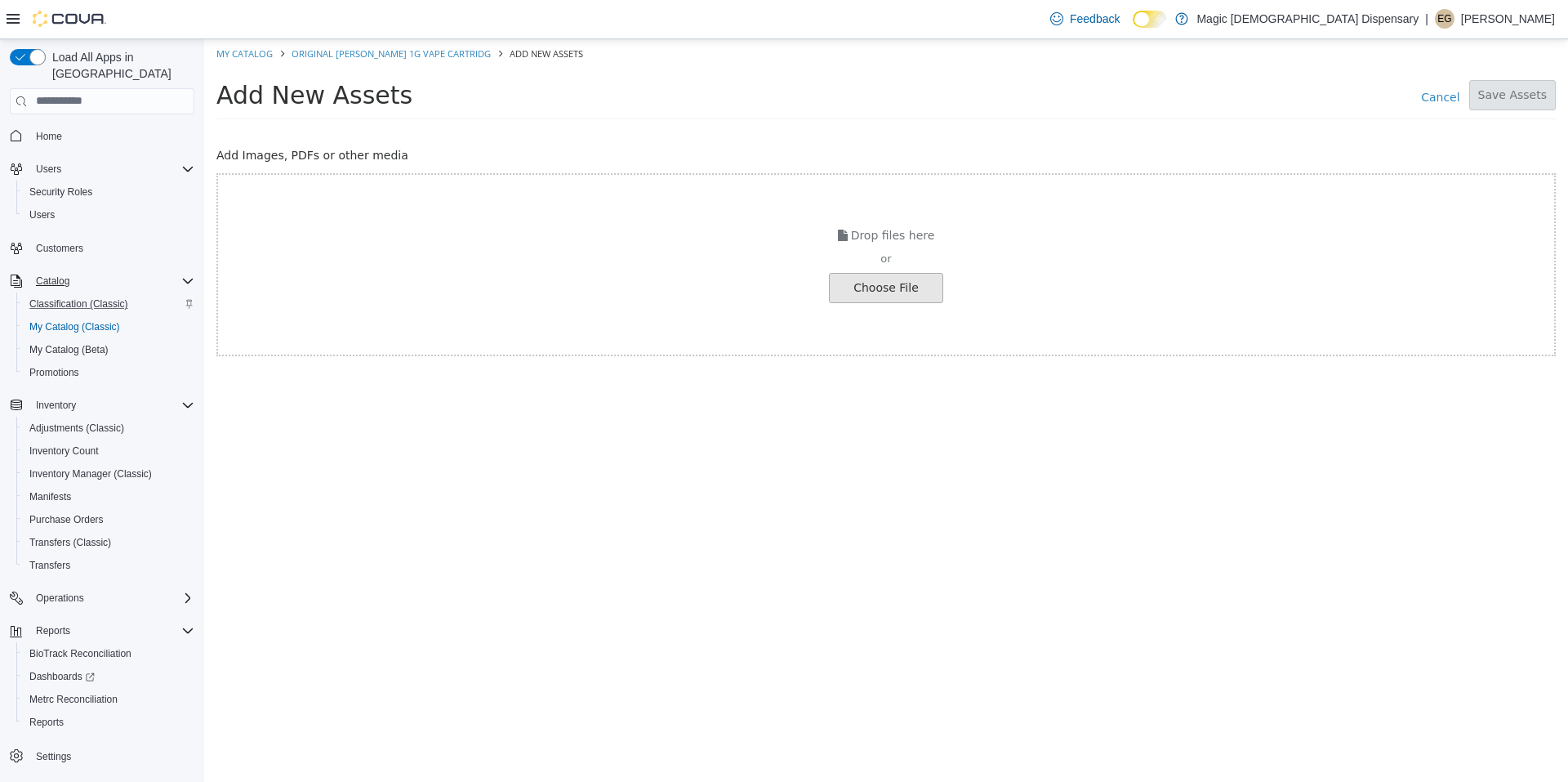
click at [876, 297] on input "file" at bounding box center [31, 287] width 1822 height 29
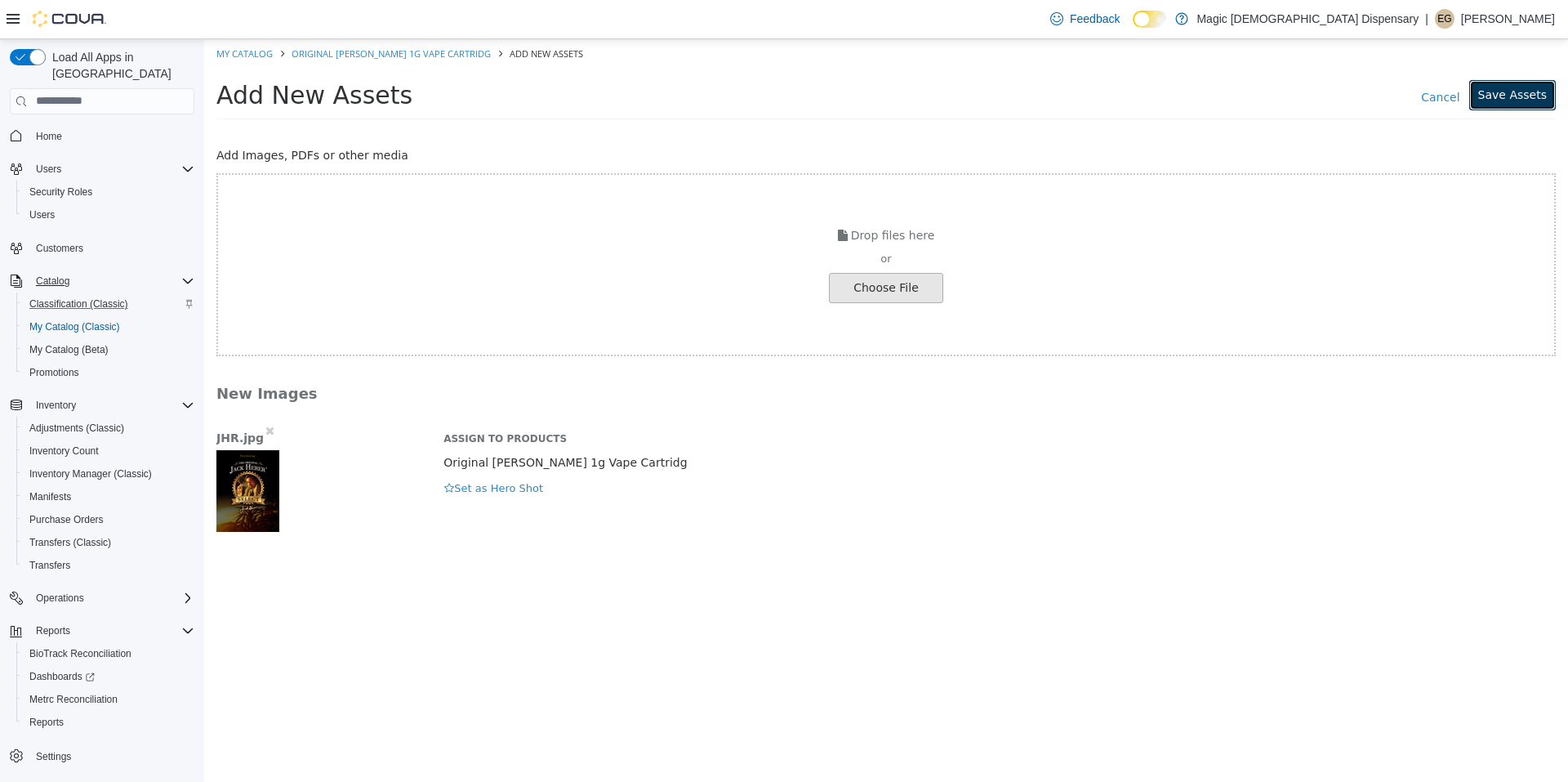
click at [1521, 92] on button "Save Assets" at bounding box center [1512, 94] width 87 height 30
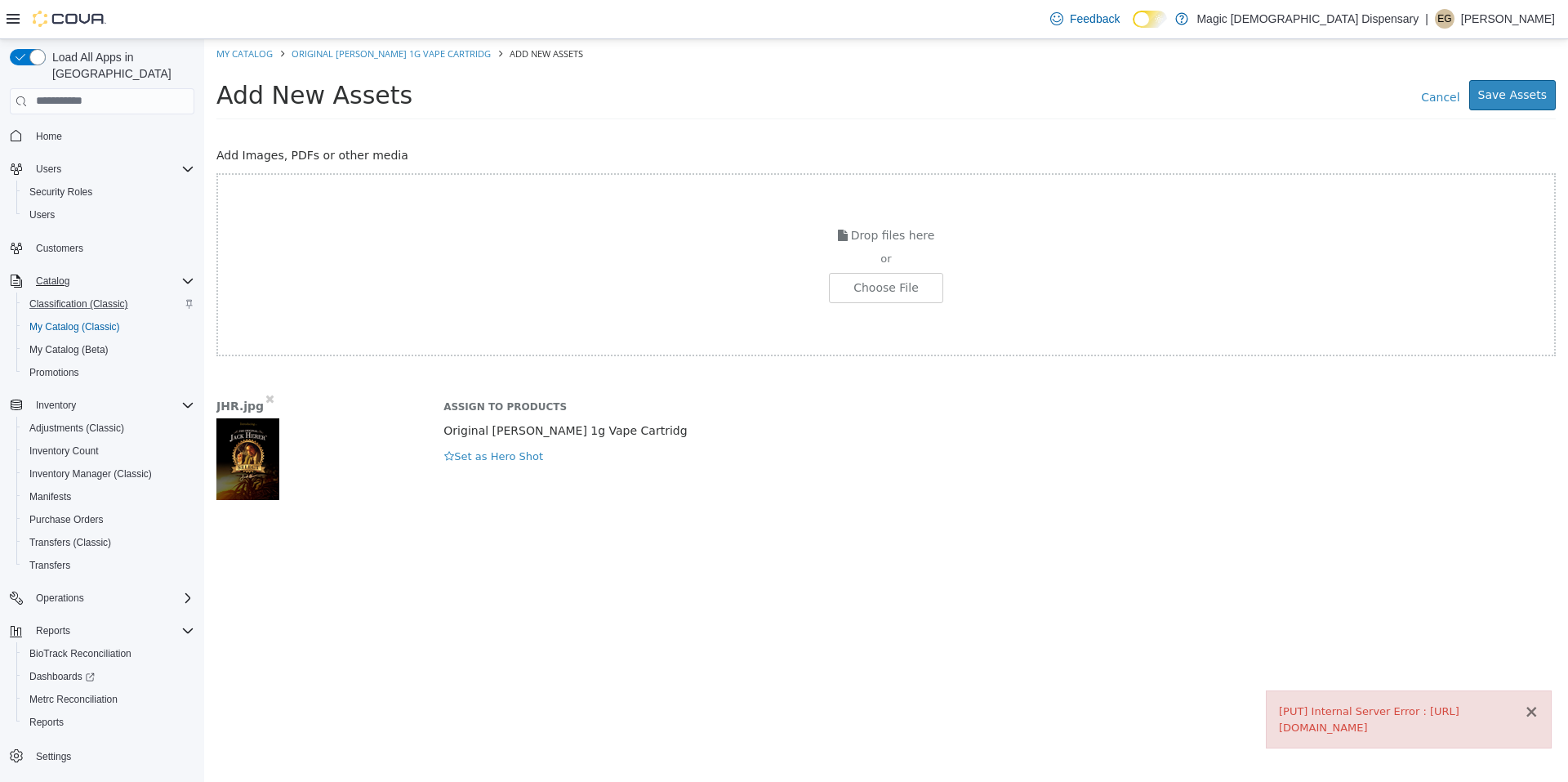
click at [1535, 703] on button "×" at bounding box center [1530, 712] width 14 height 17
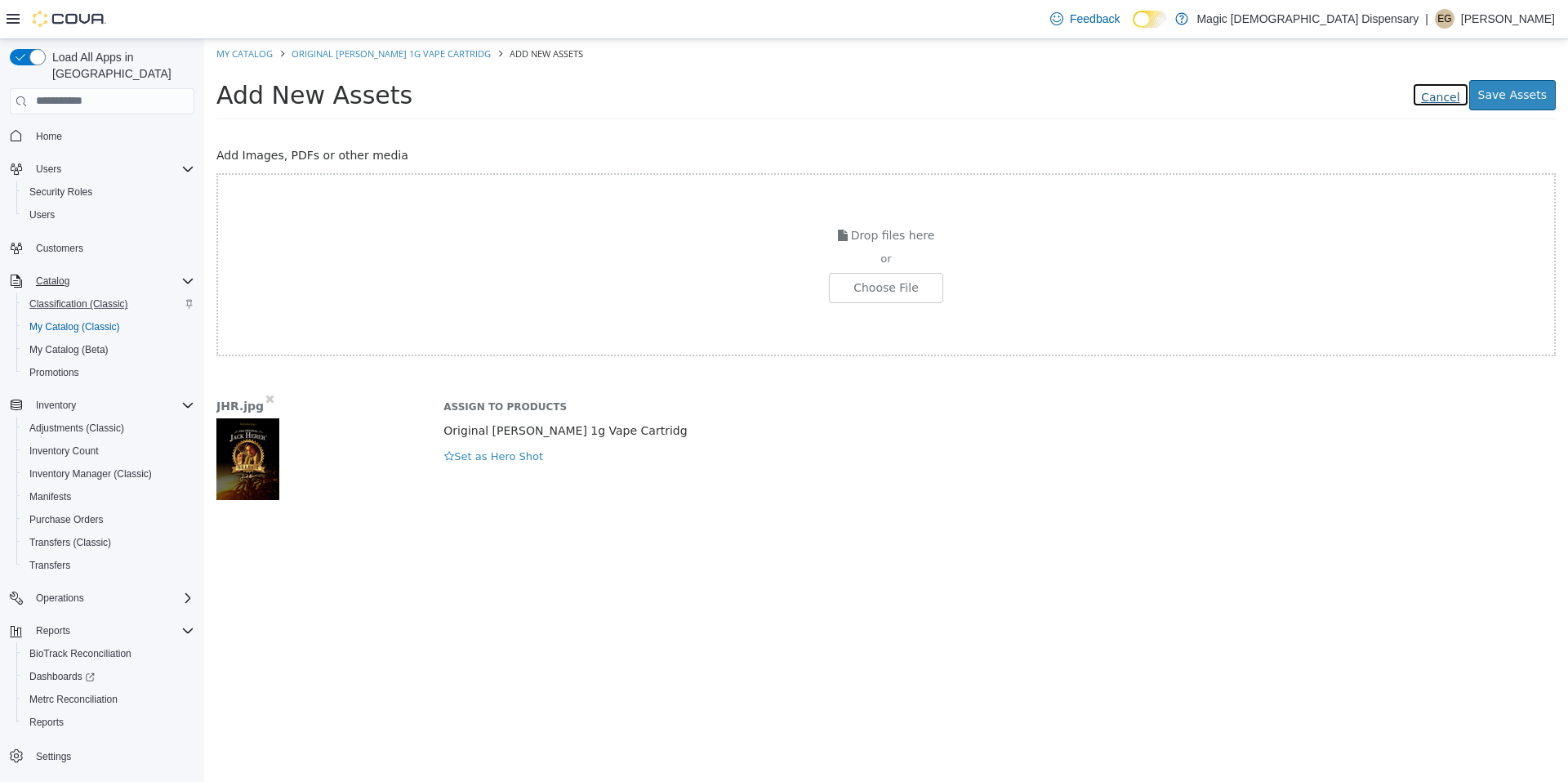
click at [1457, 97] on link "Cancel" at bounding box center [1440, 94] width 56 height 24
